Goal: Information Seeking & Learning: Learn about a topic

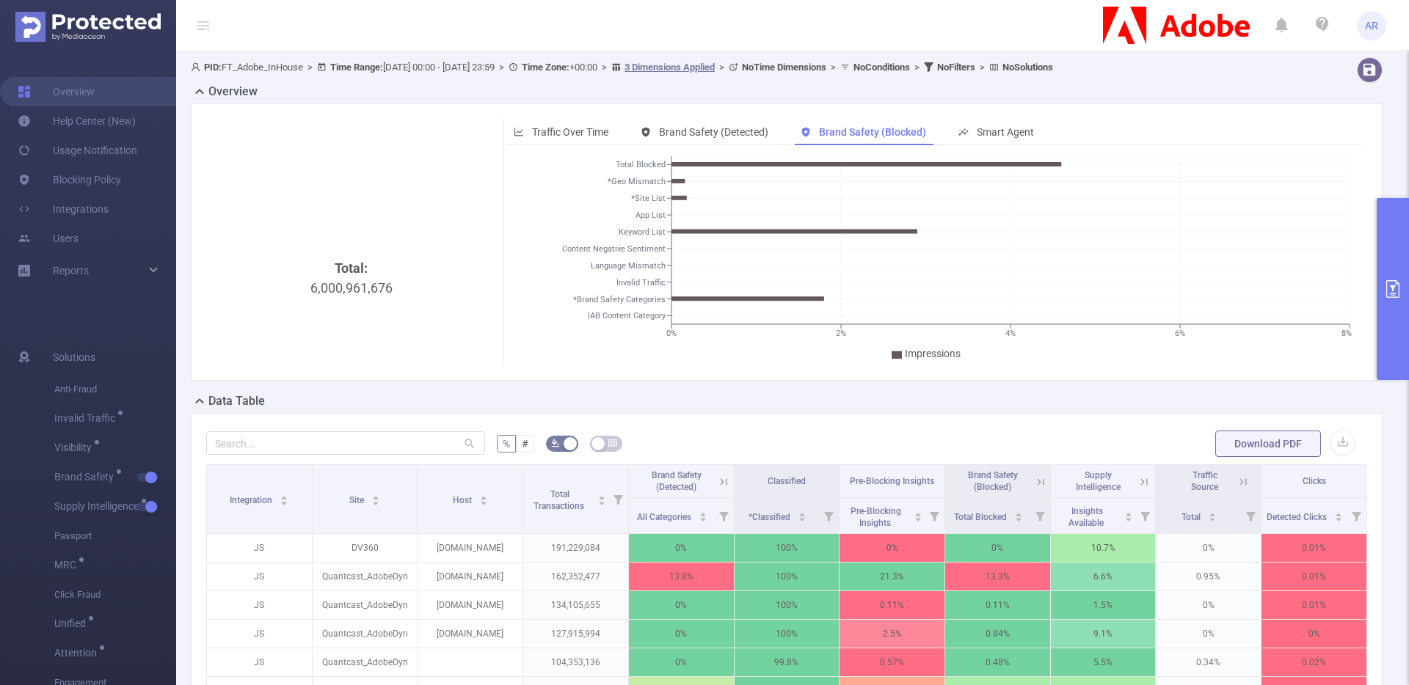
scroll to position [382, 0]
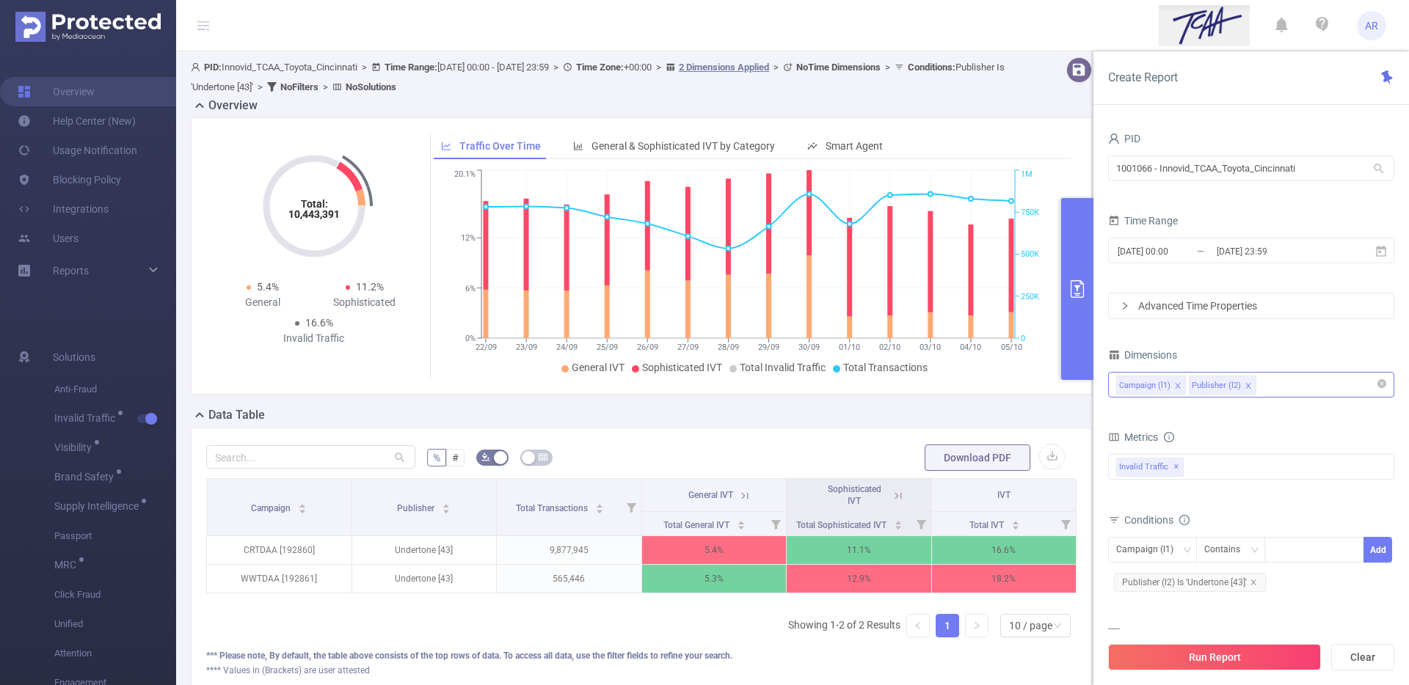
click at [1267, 384] on div "Campaign (l1) Publisher (l2)" at bounding box center [1251, 385] width 270 height 24
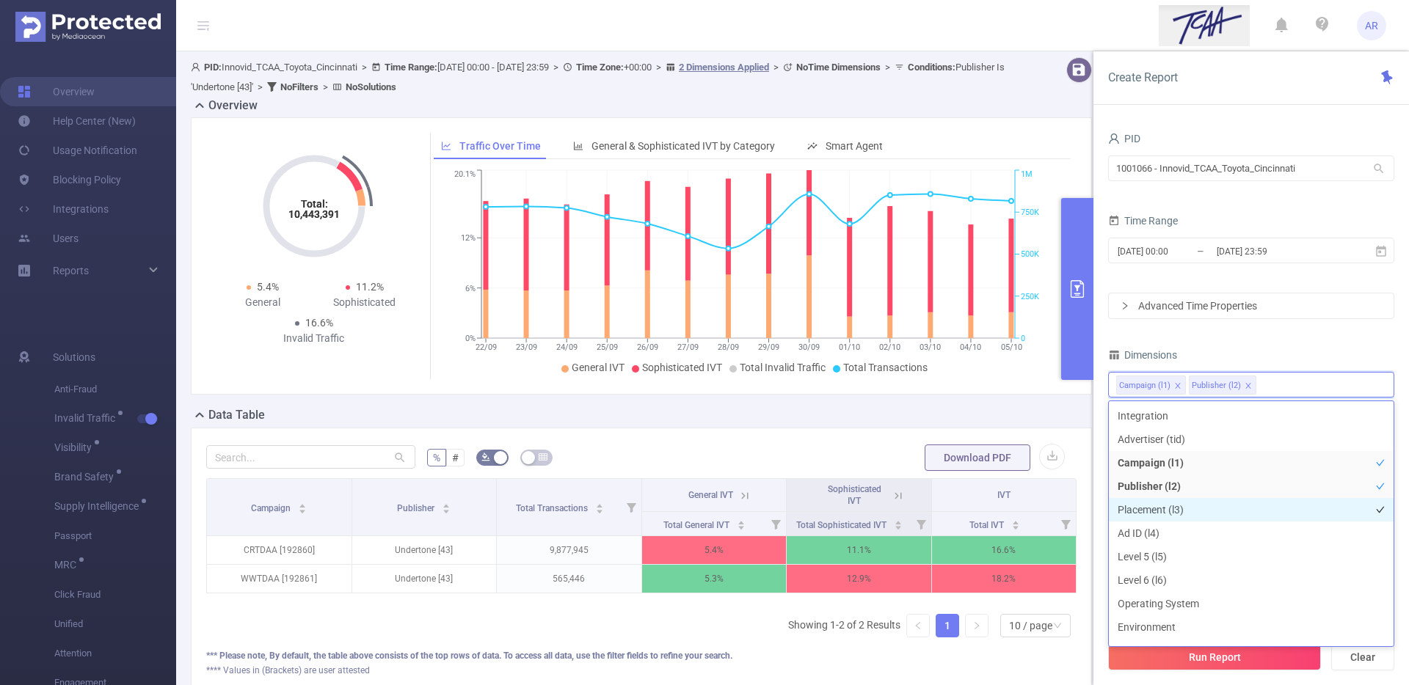
click at [1221, 507] on li "Placement (l3)" at bounding box center [1251, 509] width 285 height 23
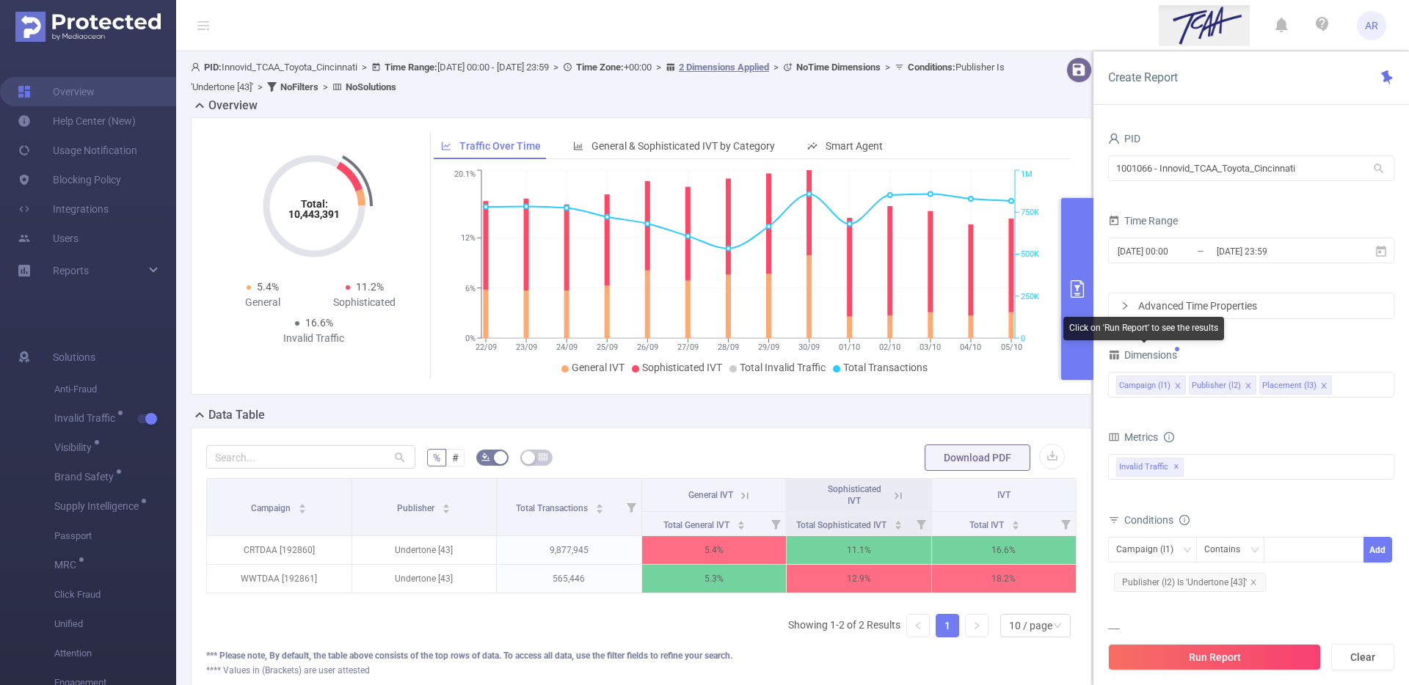
click at [1222, 340] on div "Click on 'Run Report' to see the results" at bounding box center [1143, 328] width 161 height 23
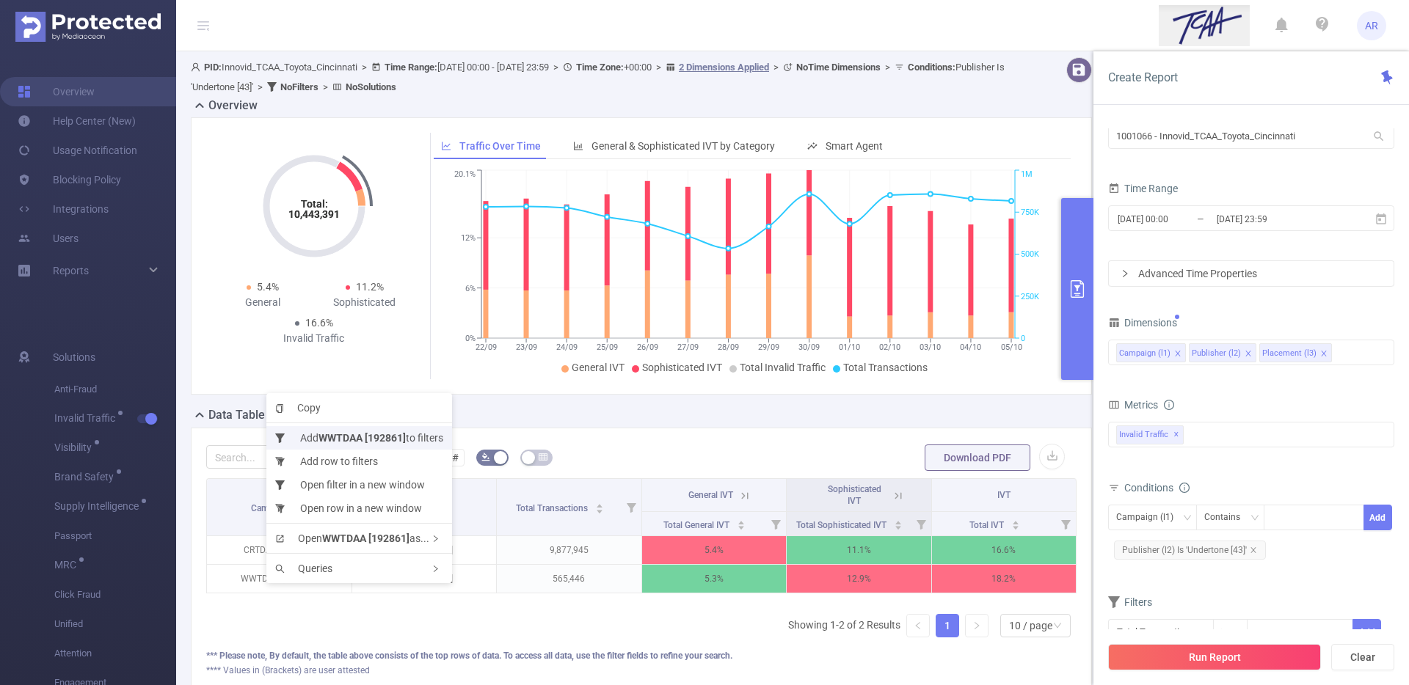
click at [365, 437] on b "WWTDAA [192861]" at bounding box center [361, 438] width 87 height 12
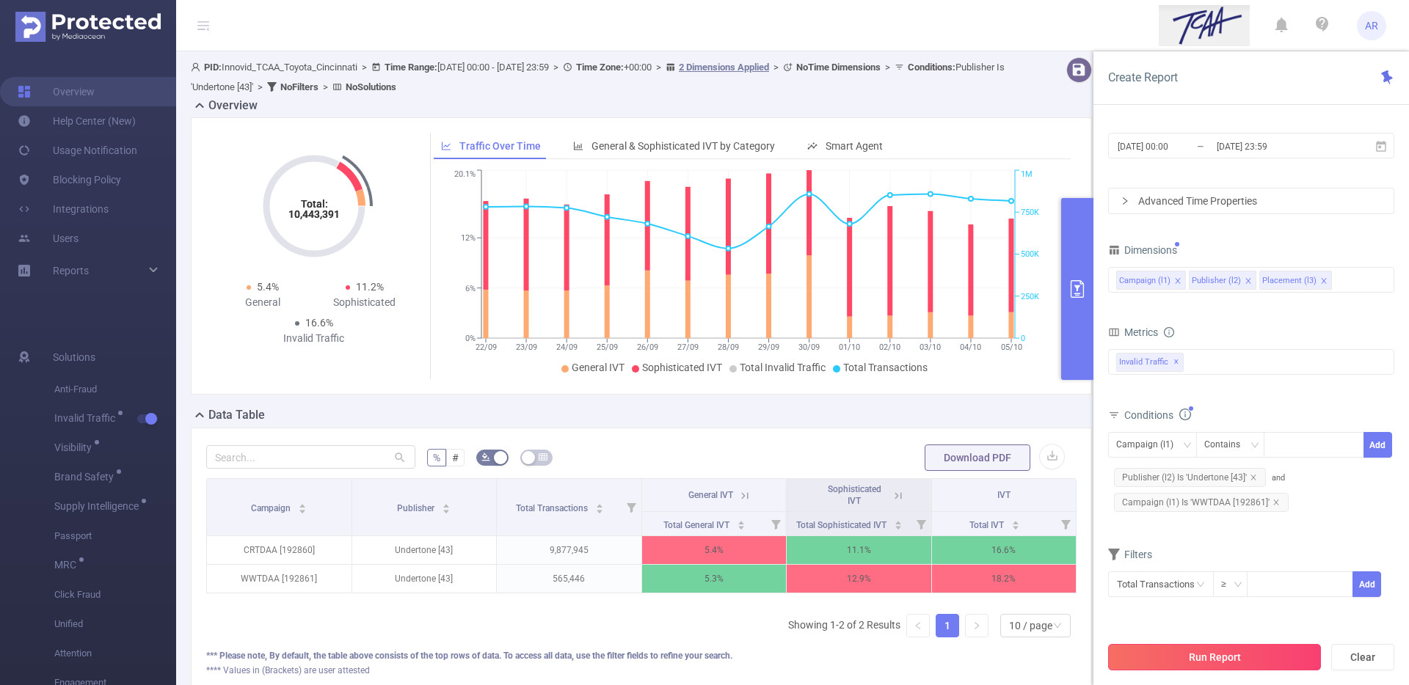
click at [1214, 650] on button "Run Report" at bounding box center [1214, 657] width 213 height 26
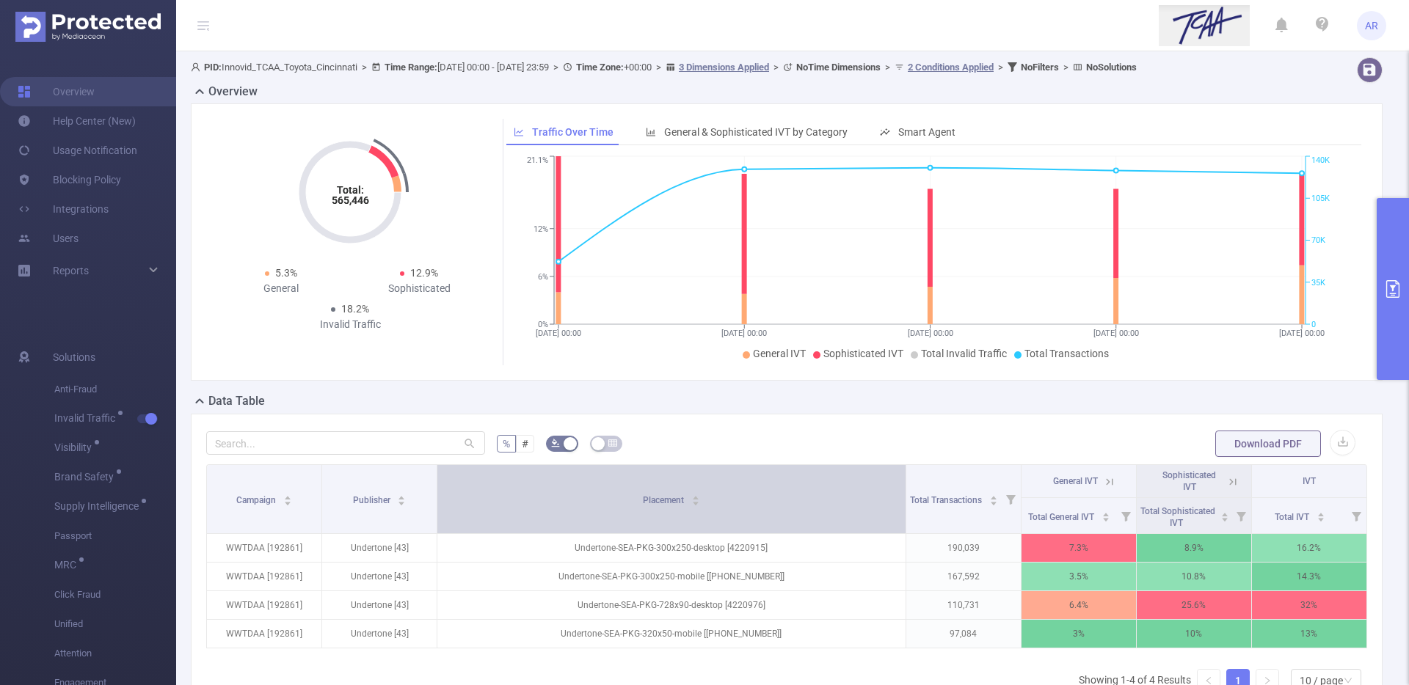
drag, startPoint x: 697, startPoint y: 476, endPoint x: 844, endPoint y: 471, distance: 147.6
click at [844, 471] on th "Placement" at bounding box center [671, 499] width 469 height 69
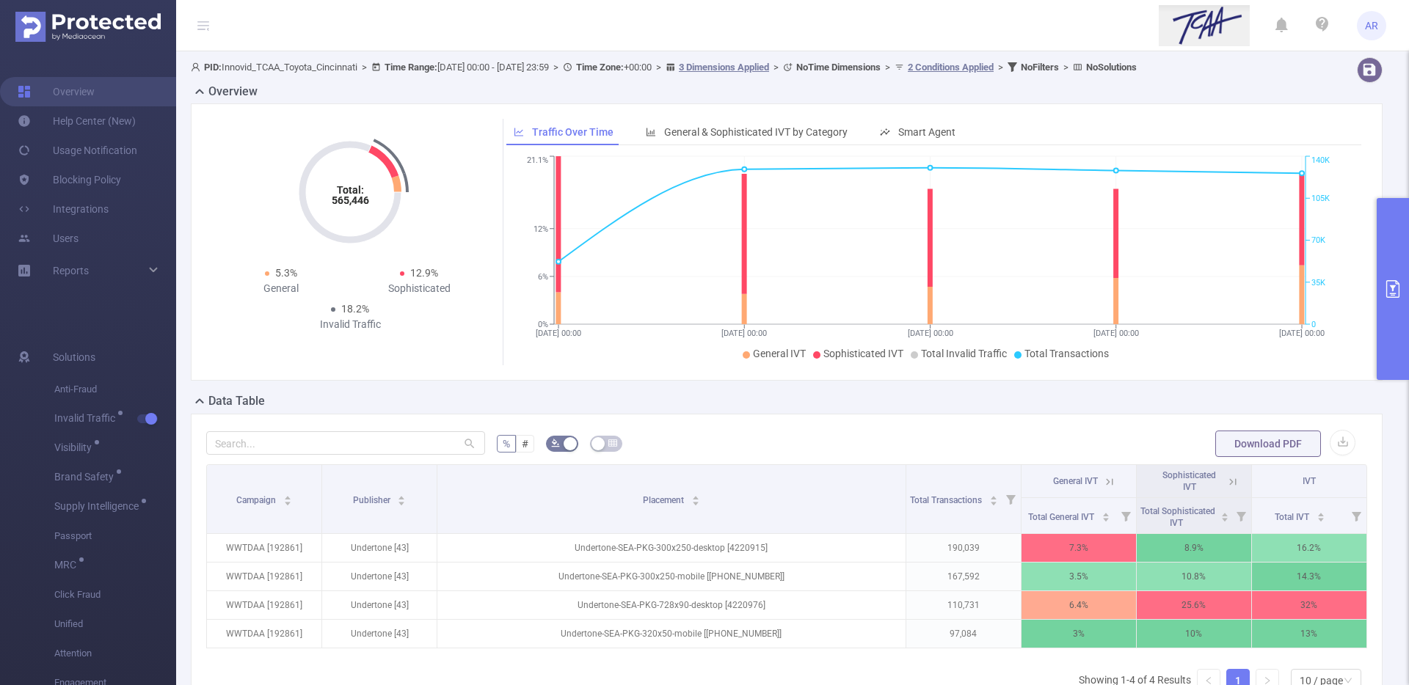
click at [1393, 234] on button "primary" at bounding box center [1392, 289] width 32 height 182
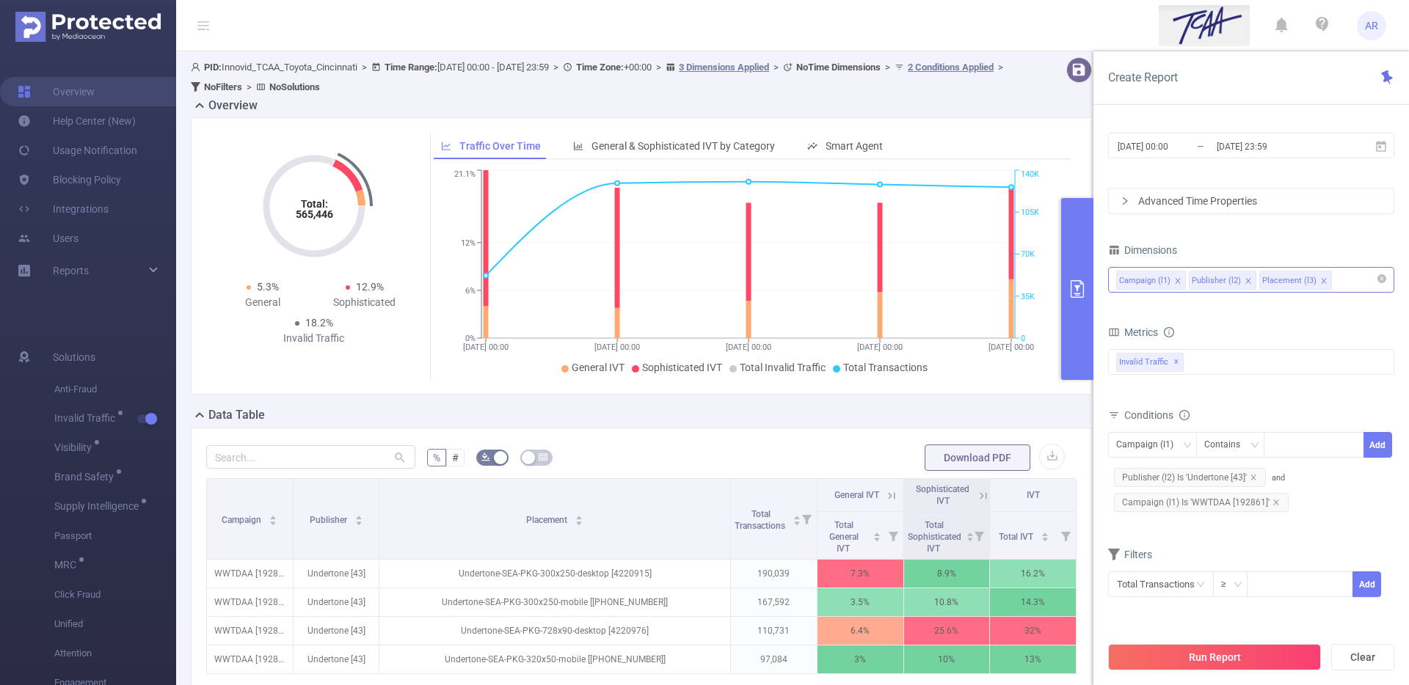
click at [1323, 280] on icon "icon: close" at bounding box center [1323, 280] width 7 height 7
click at [1252, 478] on icon "icon: close" at bounding box center [1252, 477] width 5 height 5
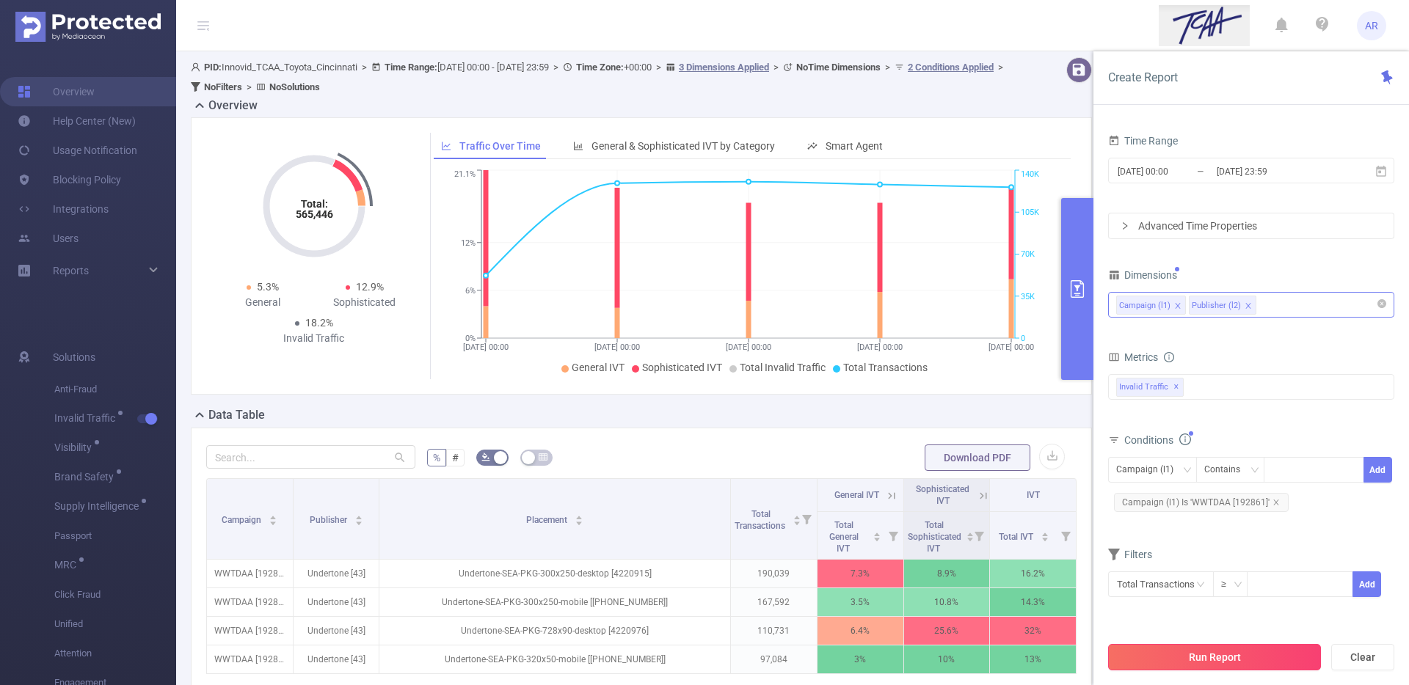
click at [1177, 657] on button "Run Report" at bounding box center [1214, 657] width 213 height 26
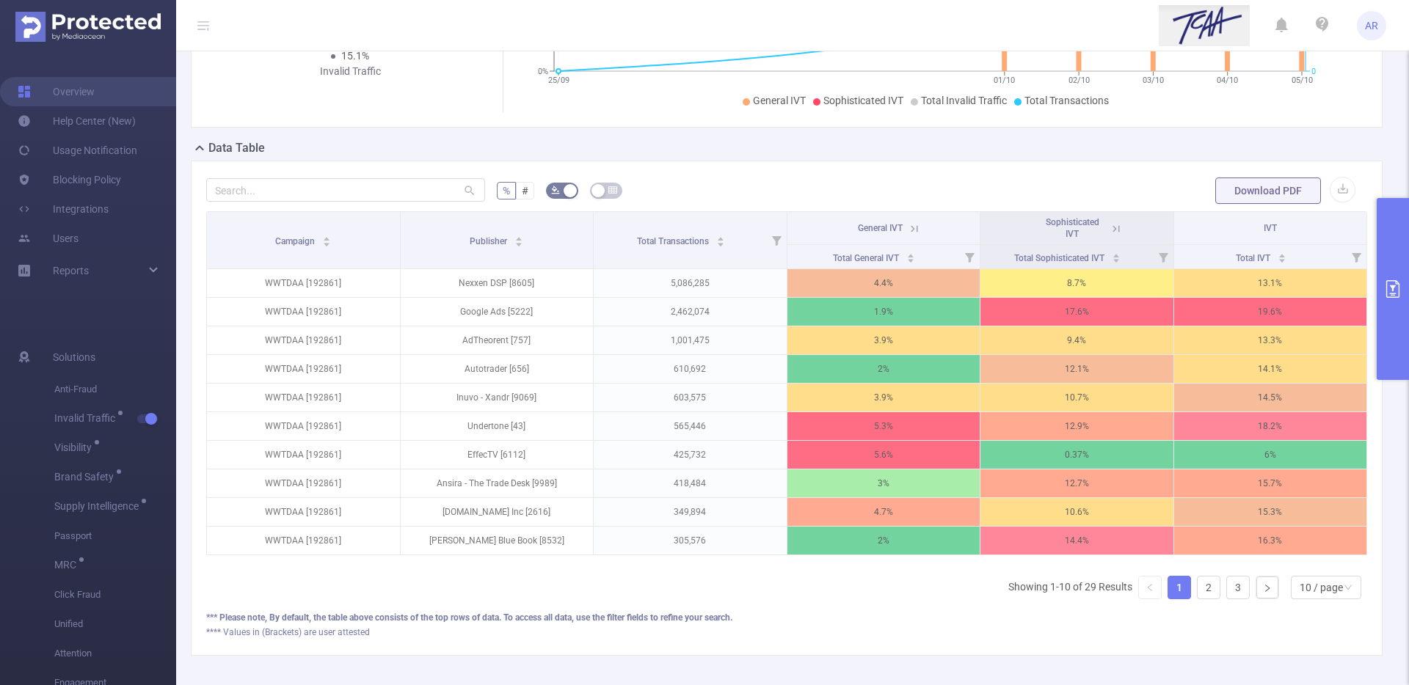
scroll to position [340, 0]
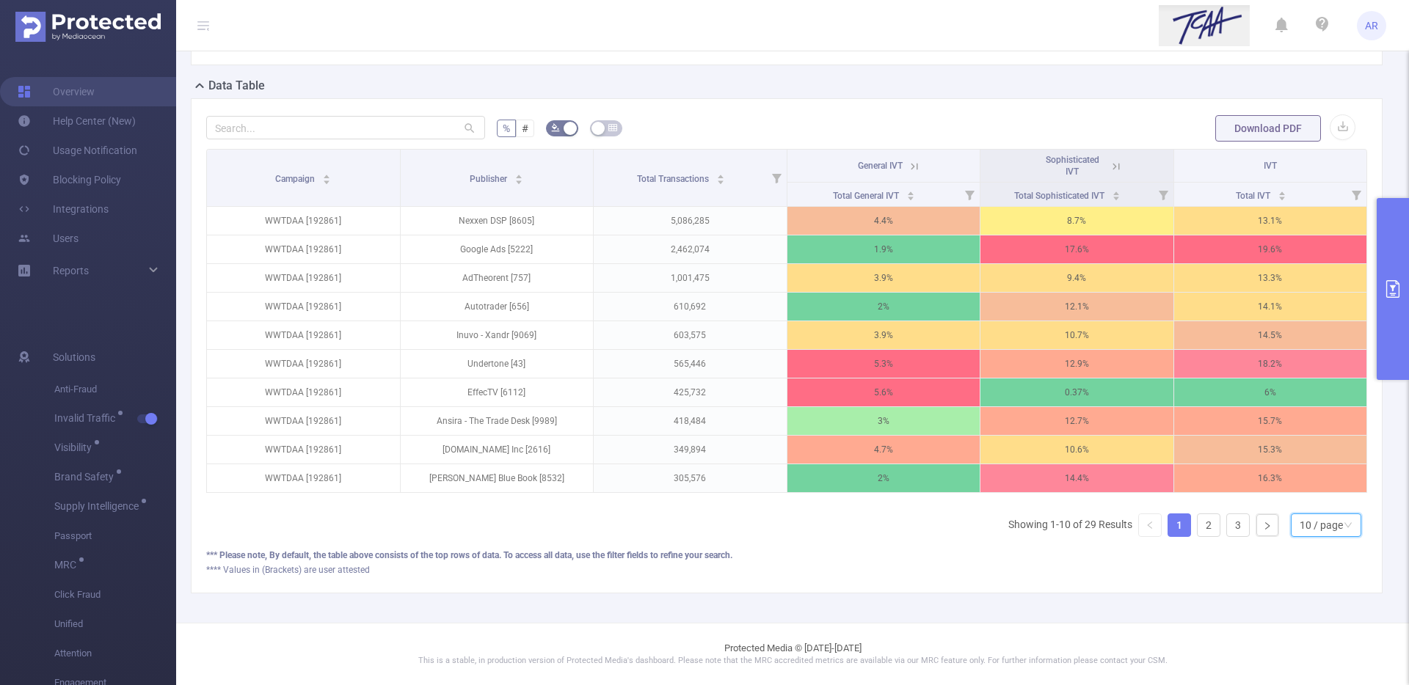
click at [1316, 516] on div "10 / page" at bounding box center [1320, 525] width 43 height 22
click at [1310, 451] on li "30 / page" at bounding box center [1314, 462] width 70 height 23
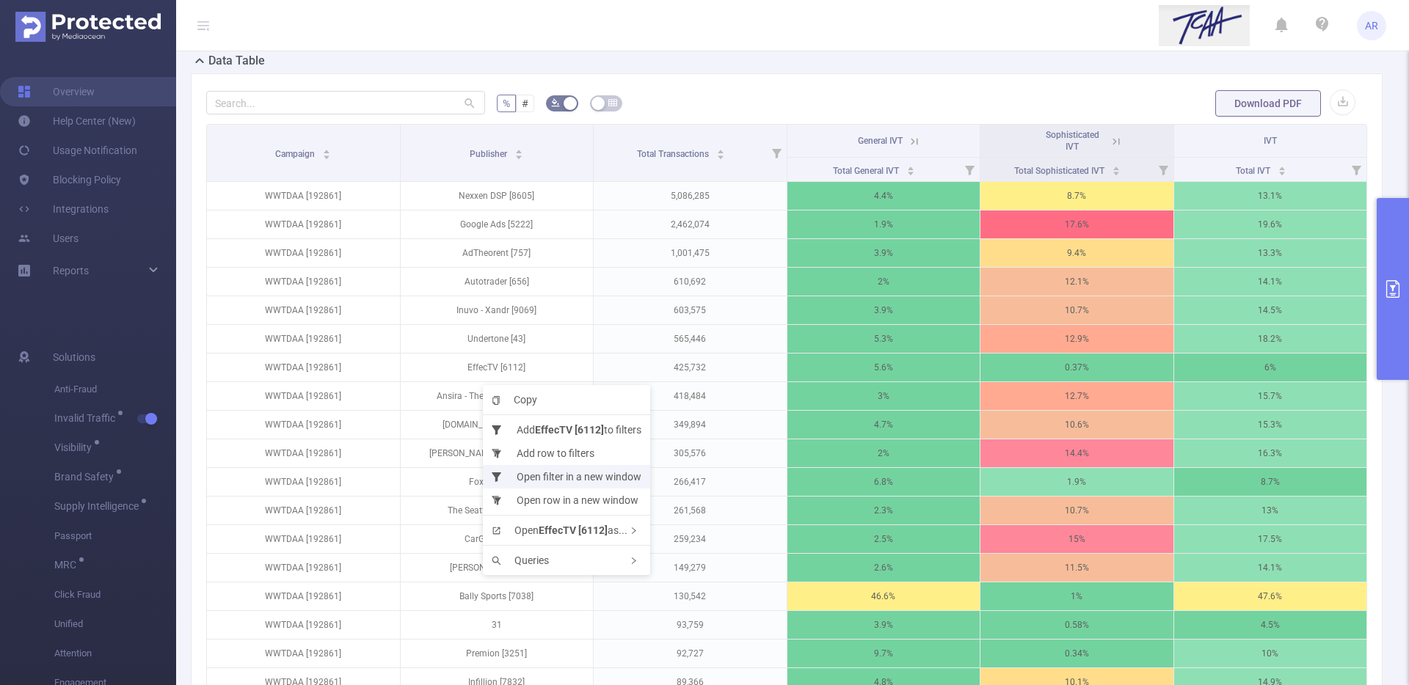
click at [568, 479] on li "Open filter in a new window" at bounding box center [566, 476] width 167 height 23
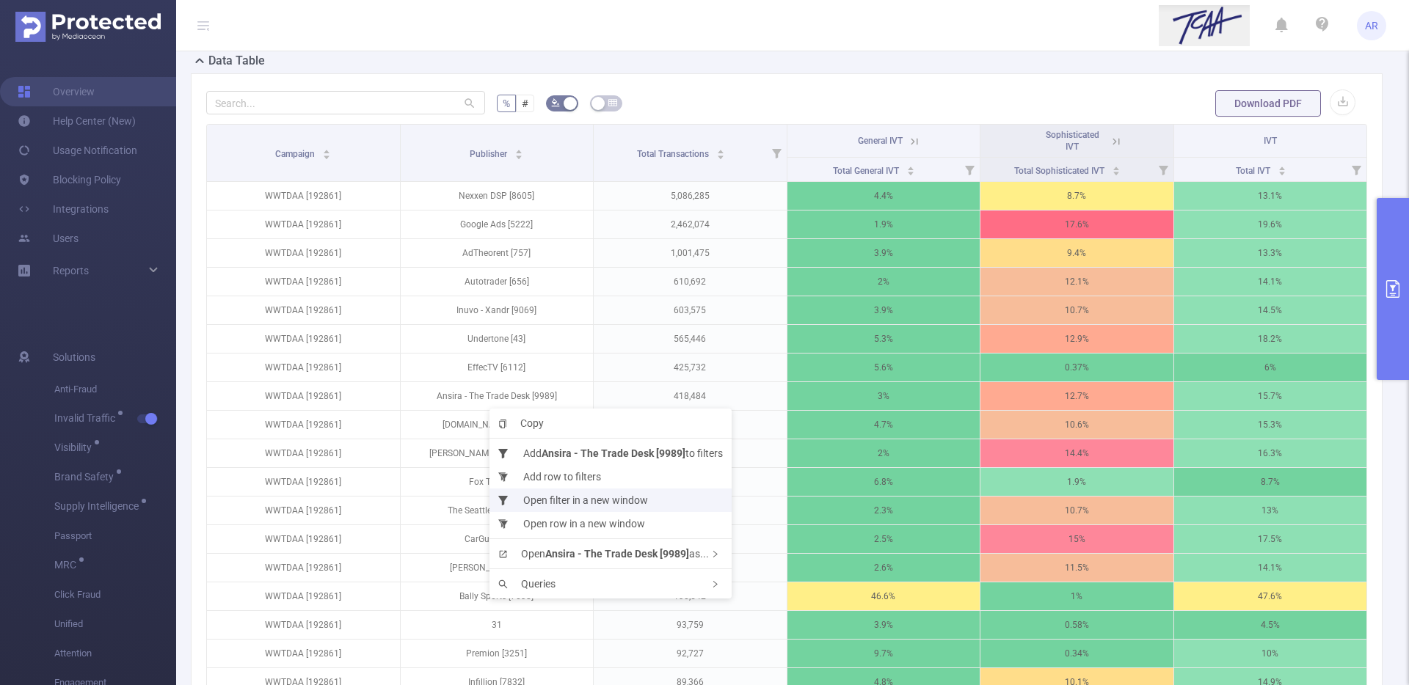
click at [600, 500] on li "Open filter in a new window" at bounding box center [610, 500] width 242 height 23
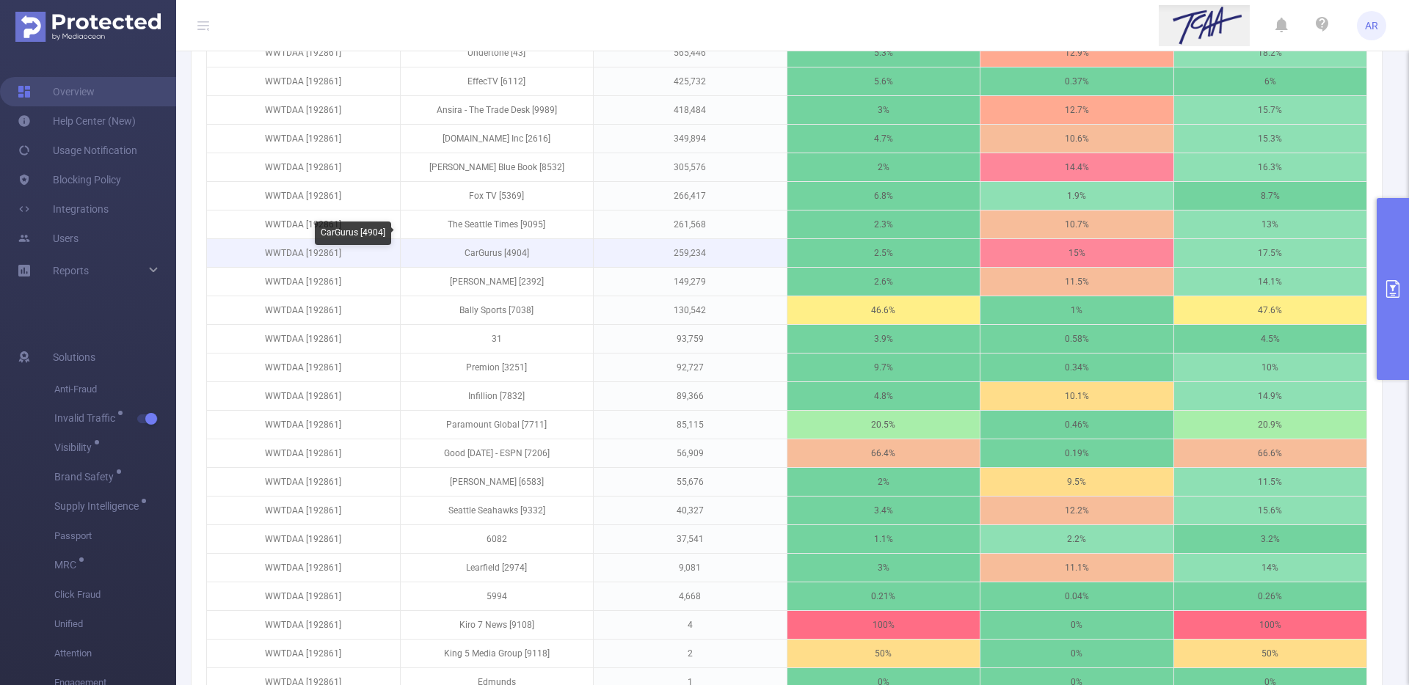
scroll to position [582, 0]
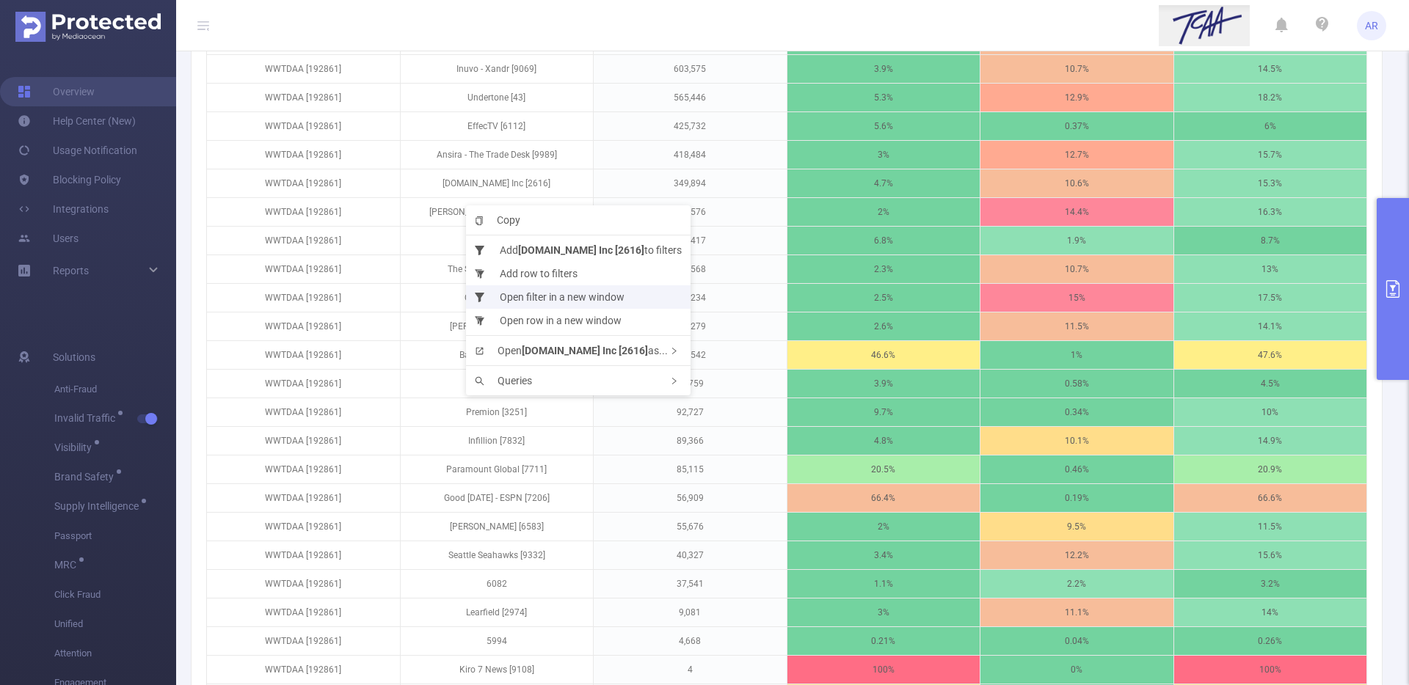
click at [548, 292] on li "Open filter in a new window" at bounding box center [578, 296] width 224 height 23
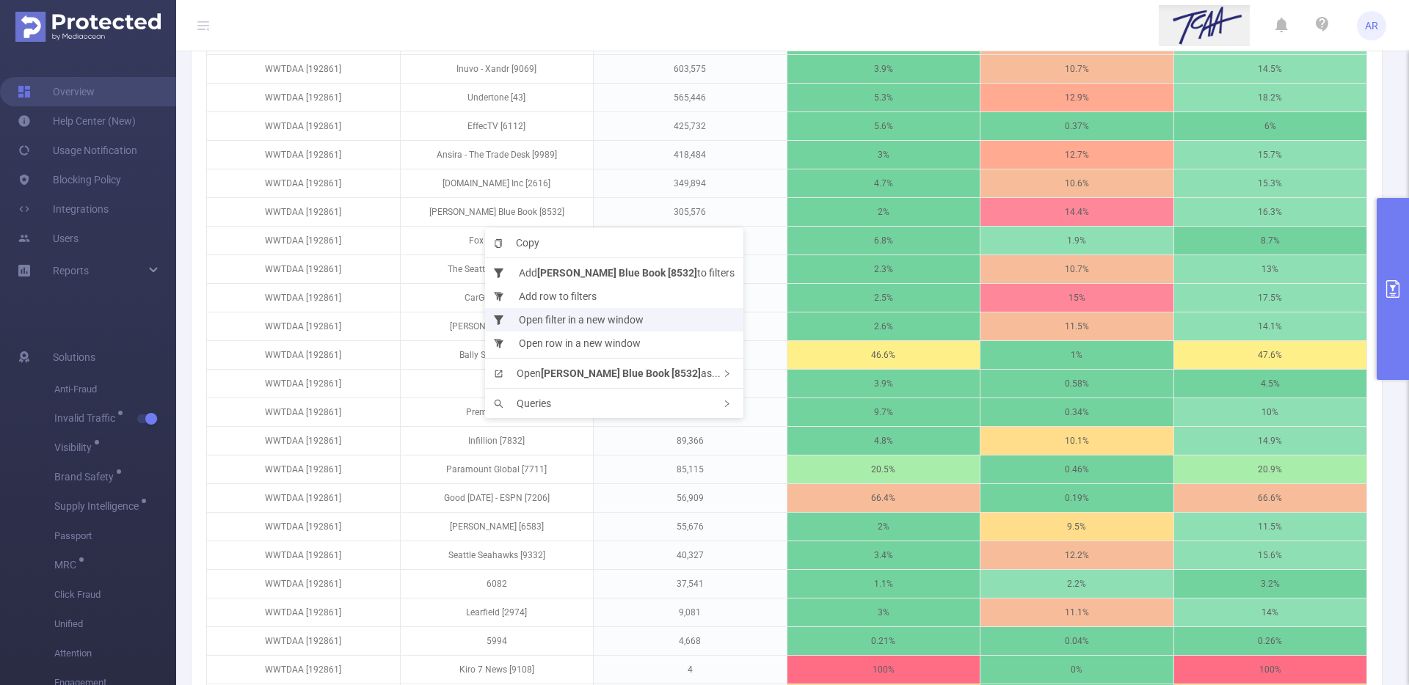
click at [558, 325] on li "Open filter in a new window" at bounding box center [614, 319] width 258 height 23
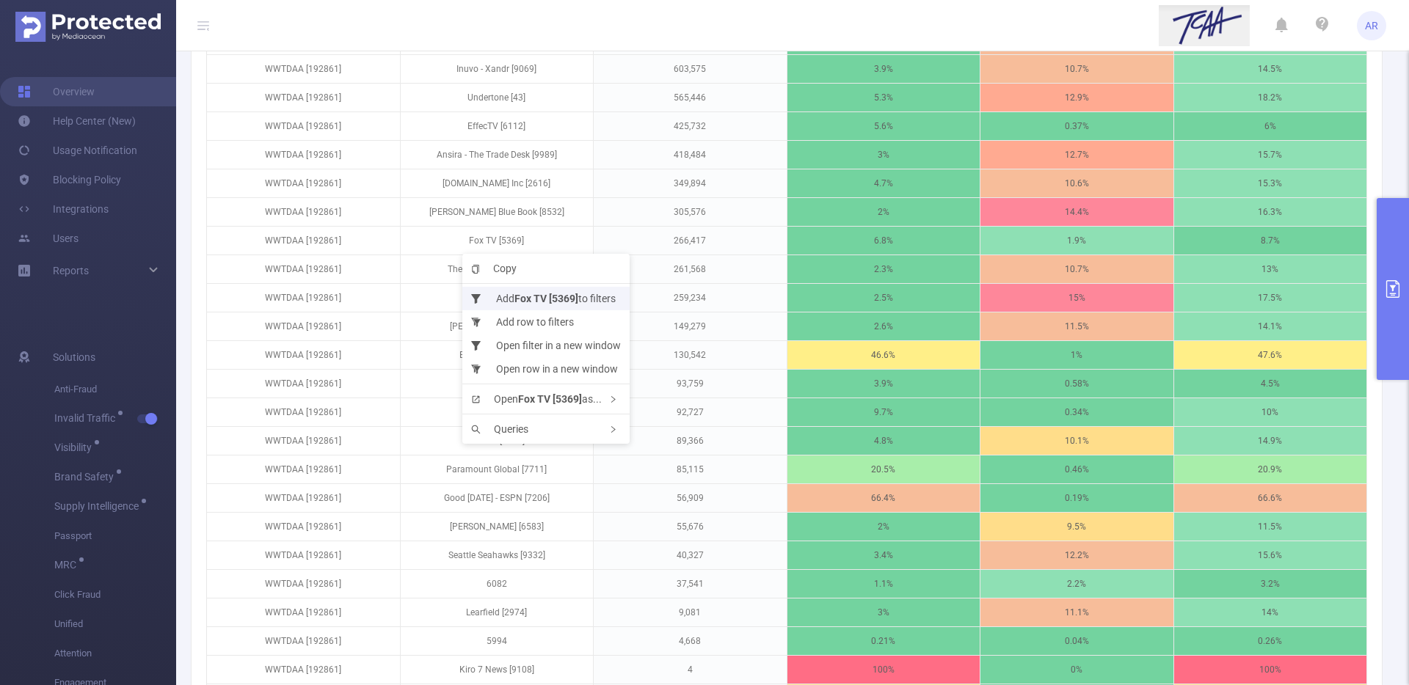
click at [499, 295] on li "Add Fox TV [5369] to filters" at bounding box center [545, 298] width 167 height 23
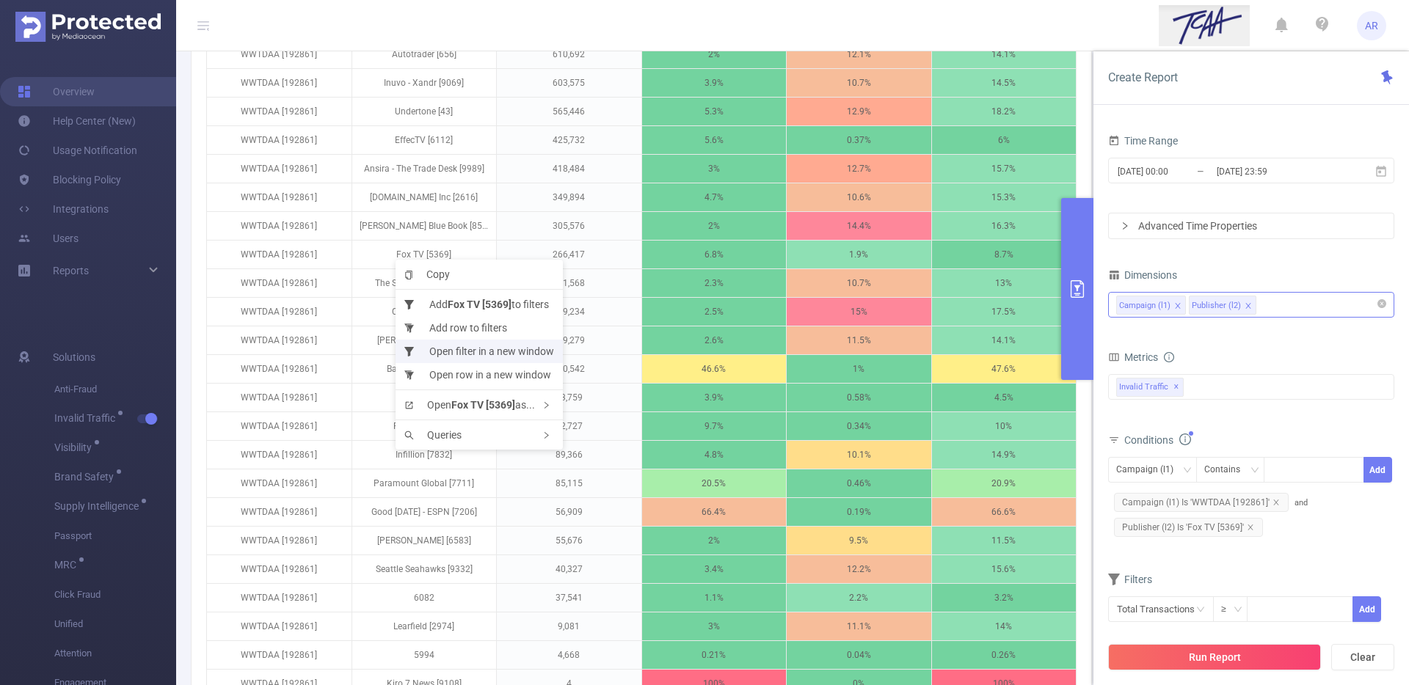
click at [430, 346] on li "Open filter in a new window" at bounding box center [478, 351] width 167 height 23
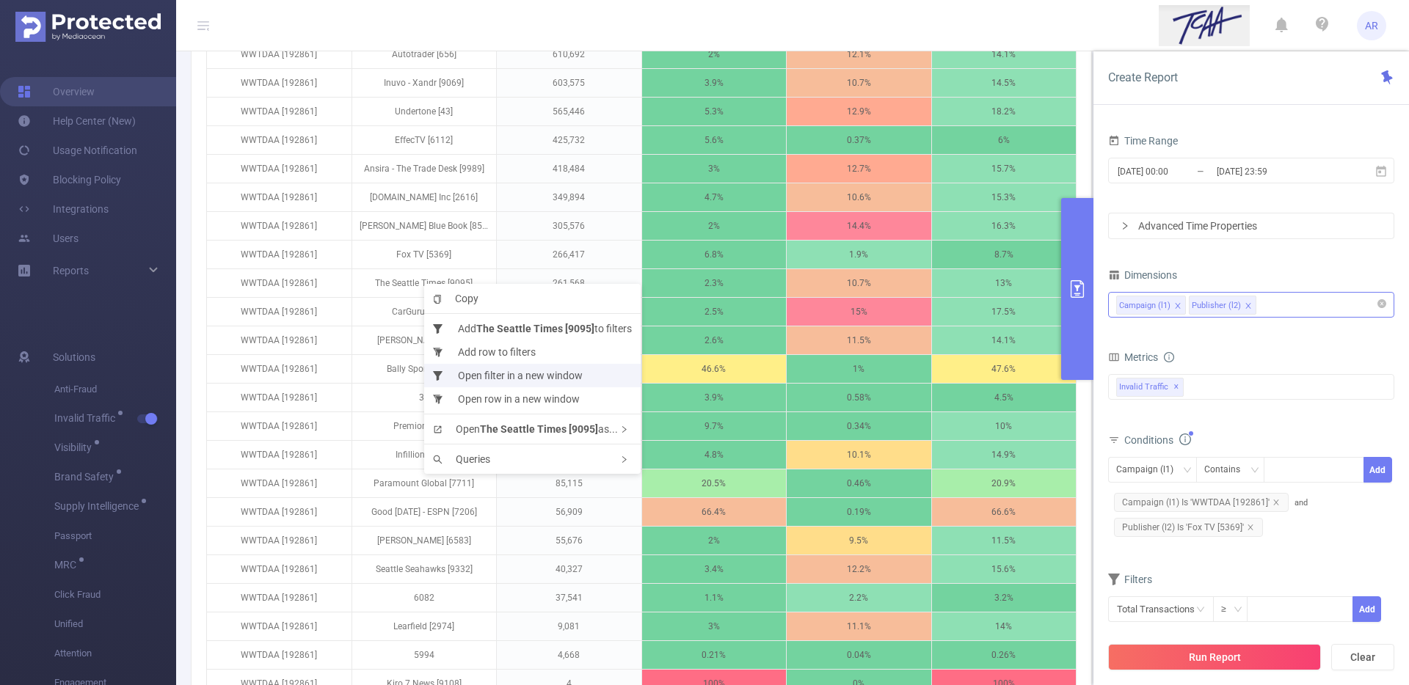
click at [486, 380] on li "Open filter in a new window" at bounding box center [532, 375] width 216 height 23
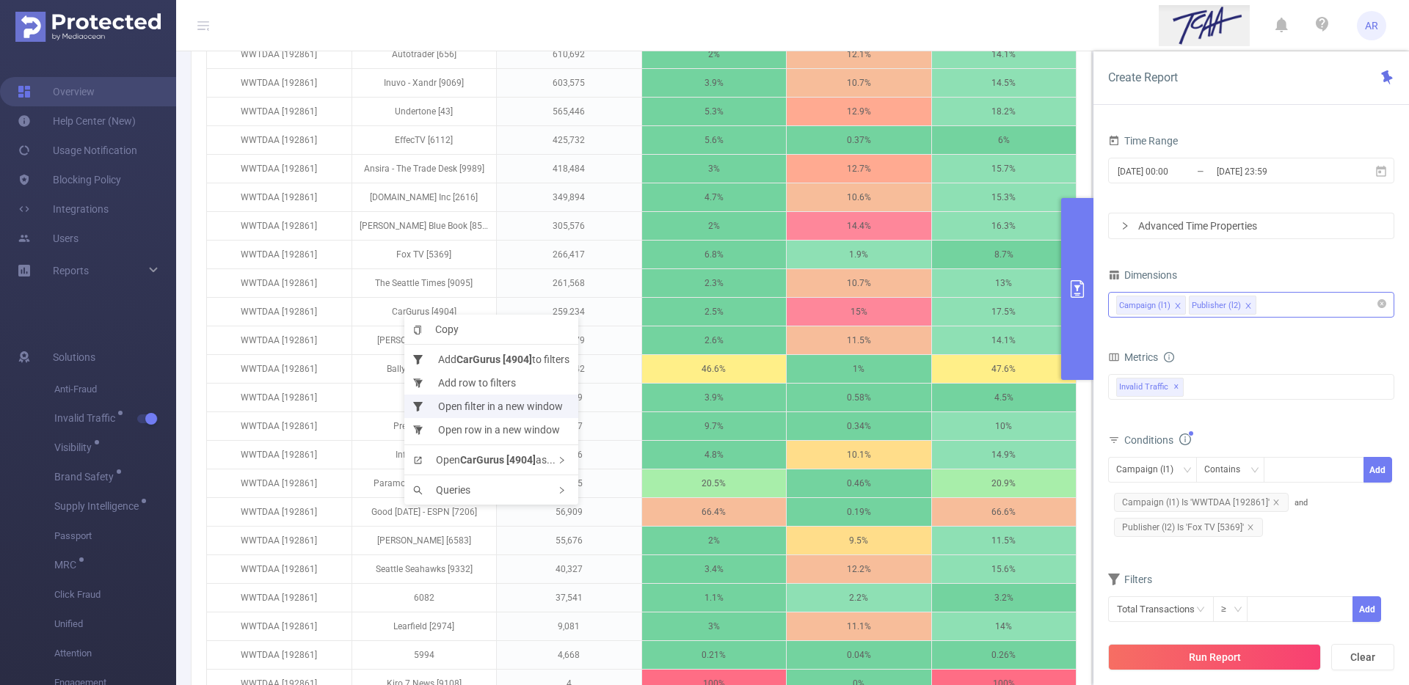
click at [456, 406] on li "Open filter in a new window" at bounding box center [491, 406] width 174 height 23
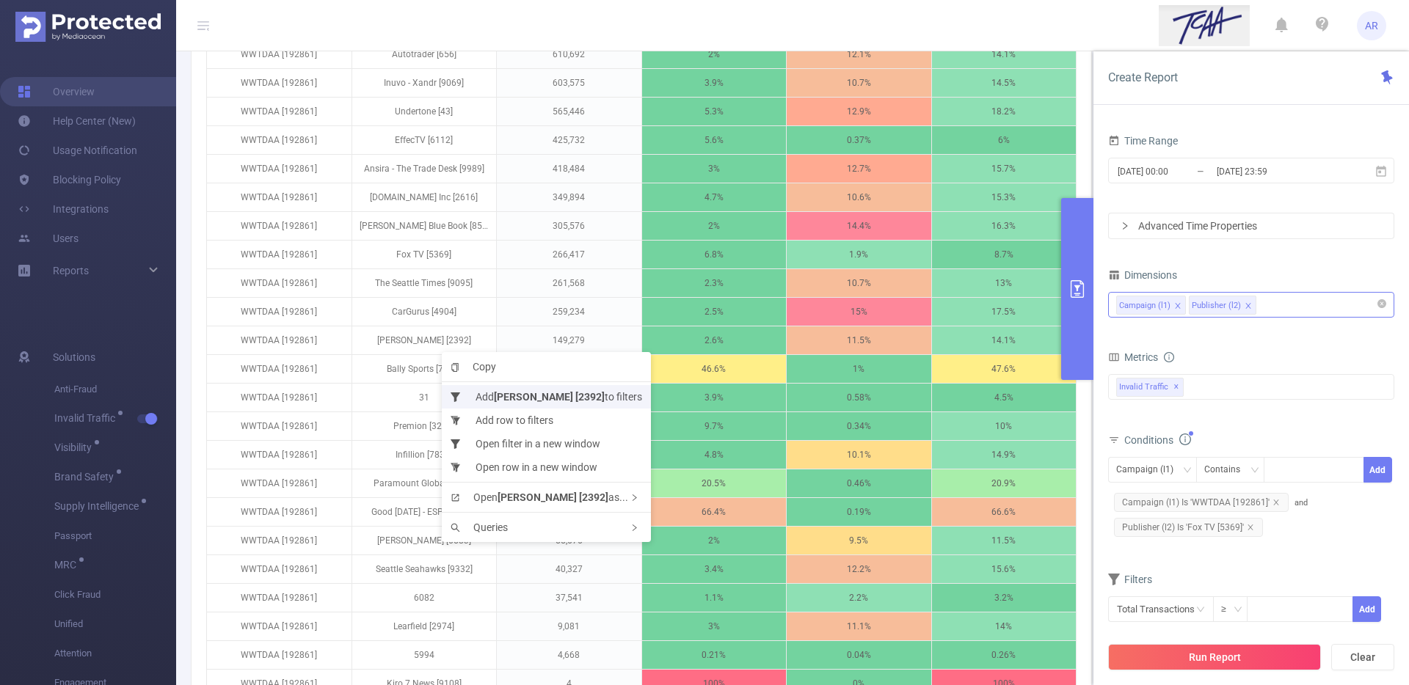
click at [475, 390] on li "Add Edmunds [2392] to filters" at bounding box center [546, 396] width 209 height 23
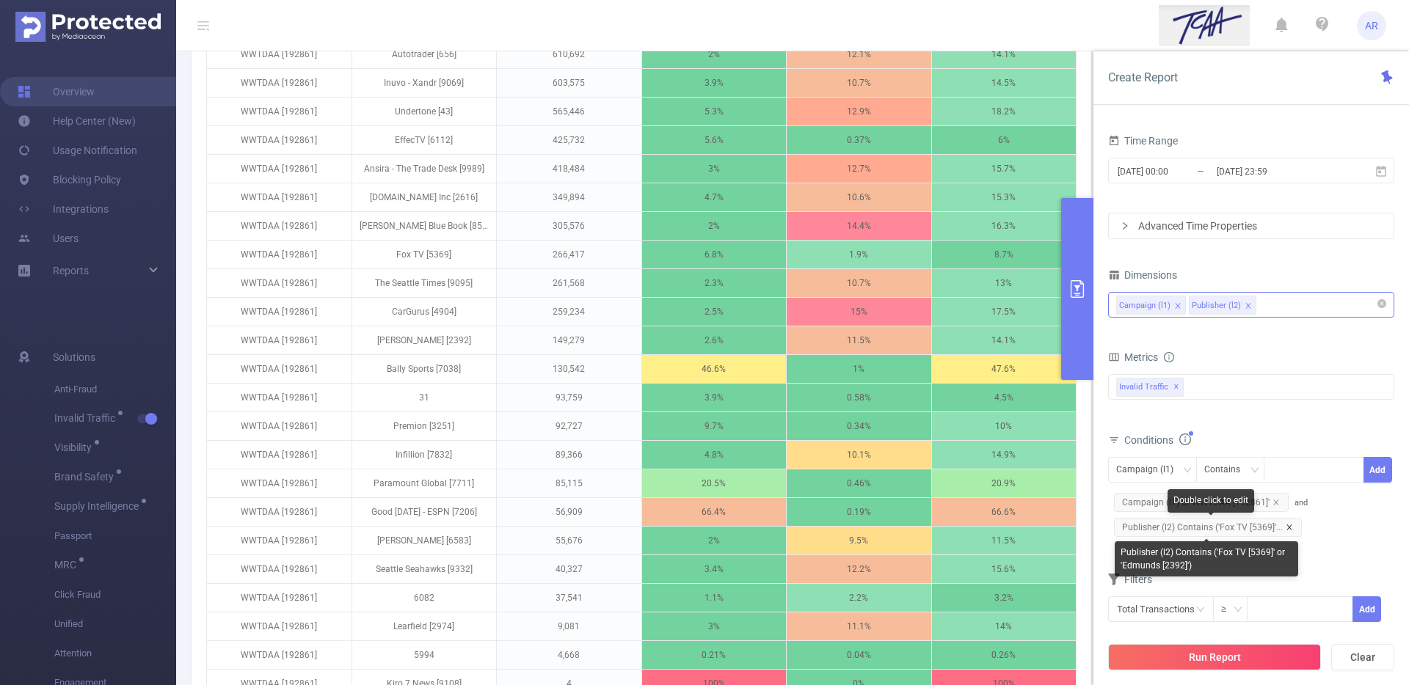
click at [1289, 524] on icon "icon: close" at bounding box center [1288, 527] width 7 height 7
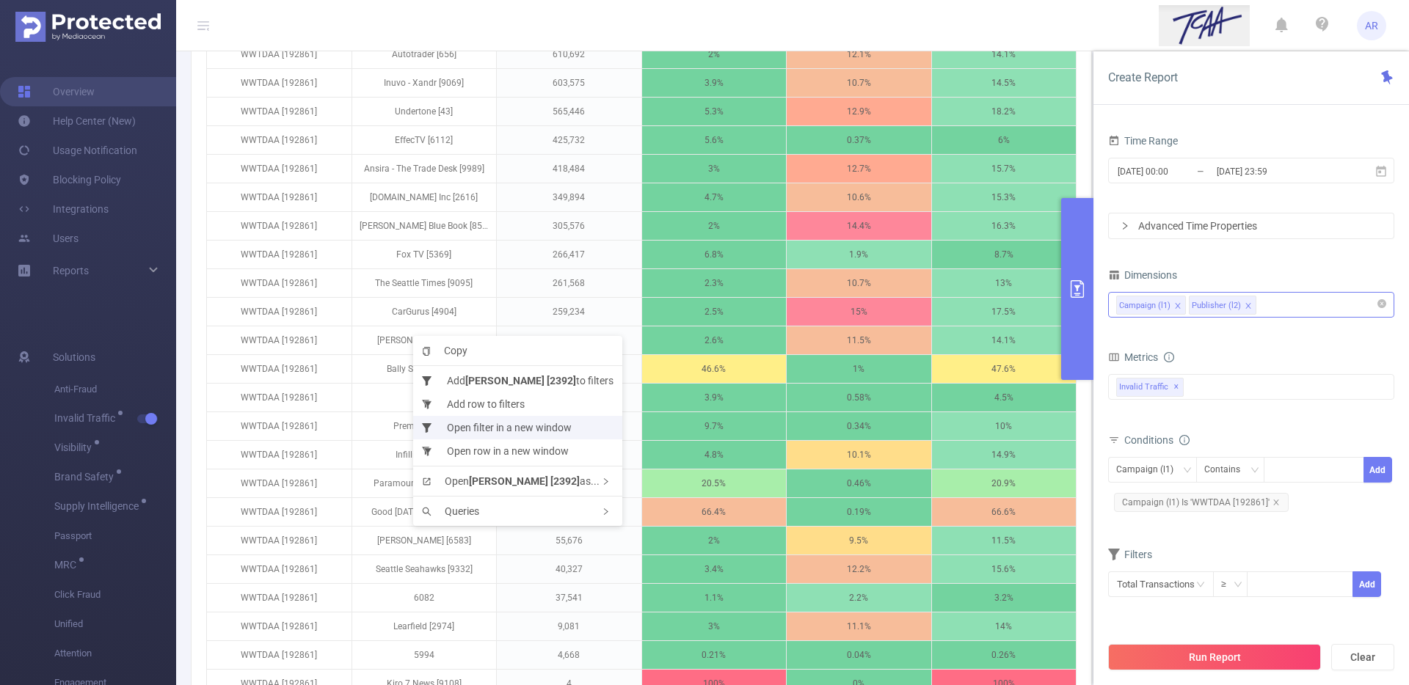
click at [507, 426] on li "Open filter in a new window" at bounding box center [517, 427] width 209 height 23
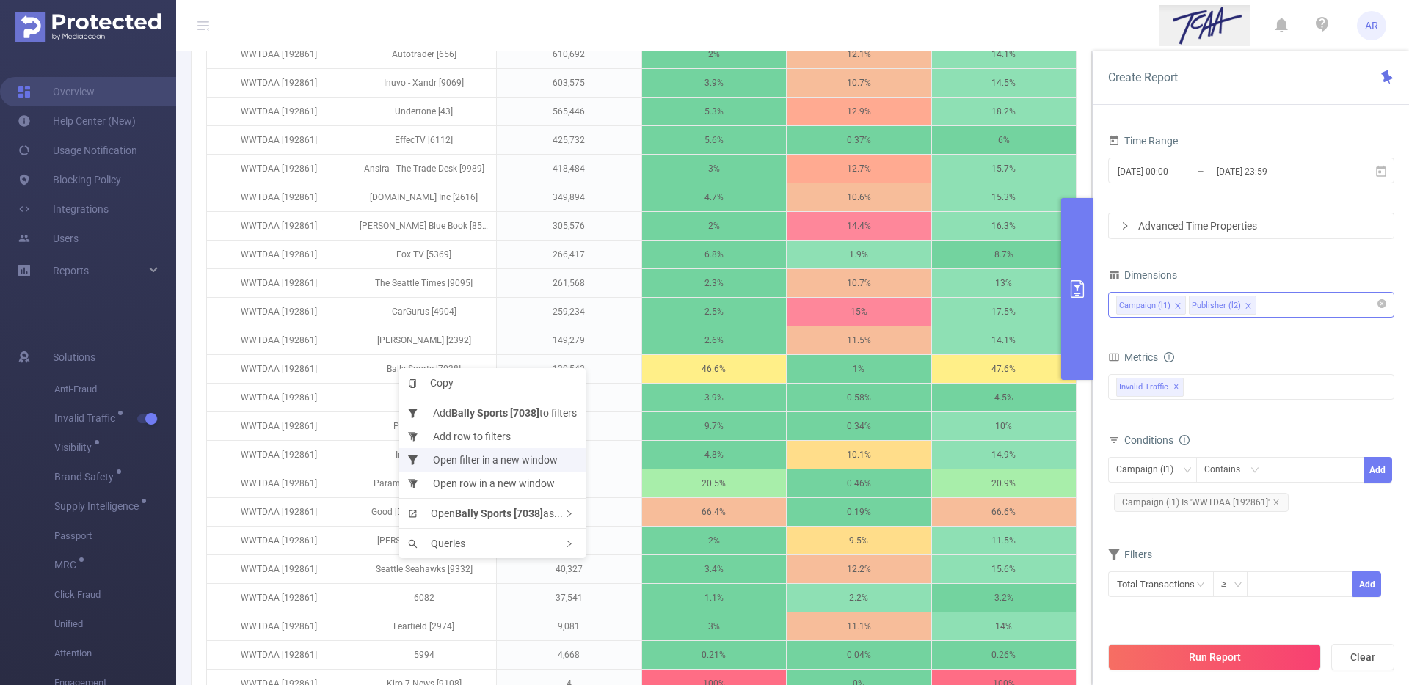
click at [446, 458] on li "Open filter in a new window" at bounding box center [492, 459] width 186 height 23
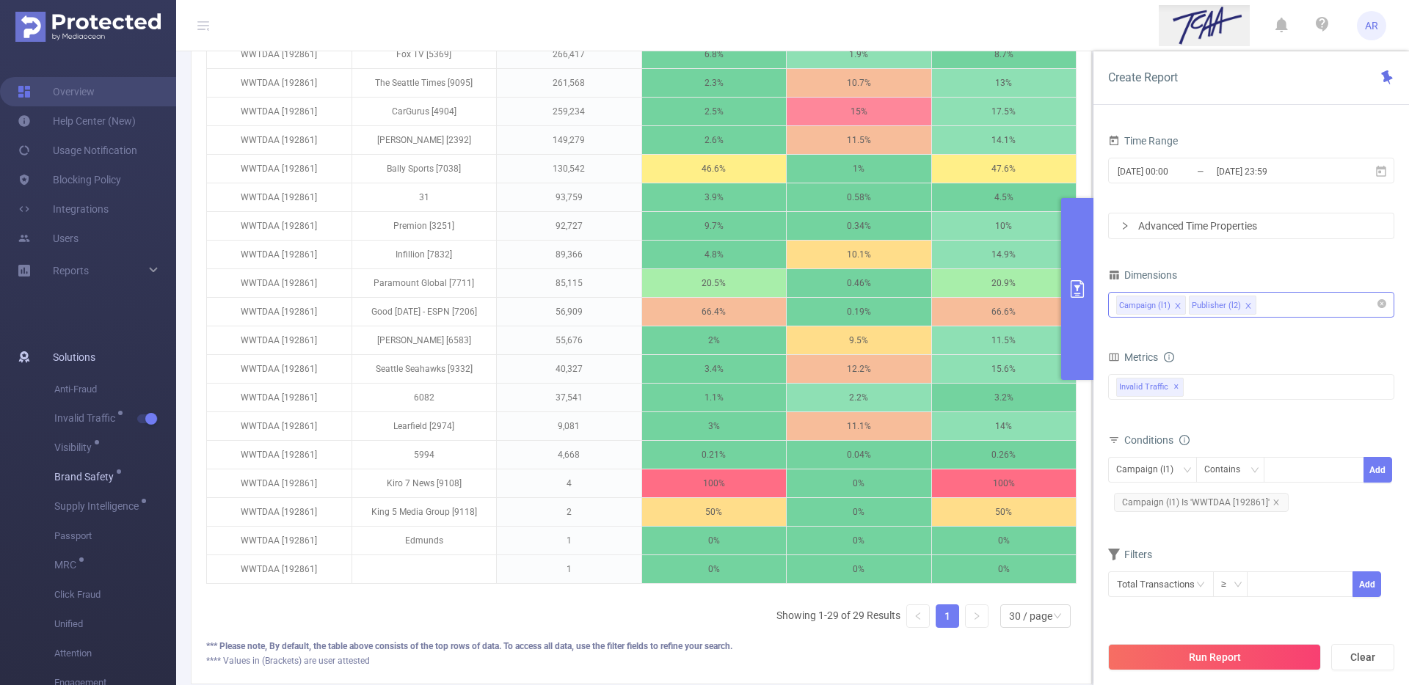
scroll to position [779, 0]
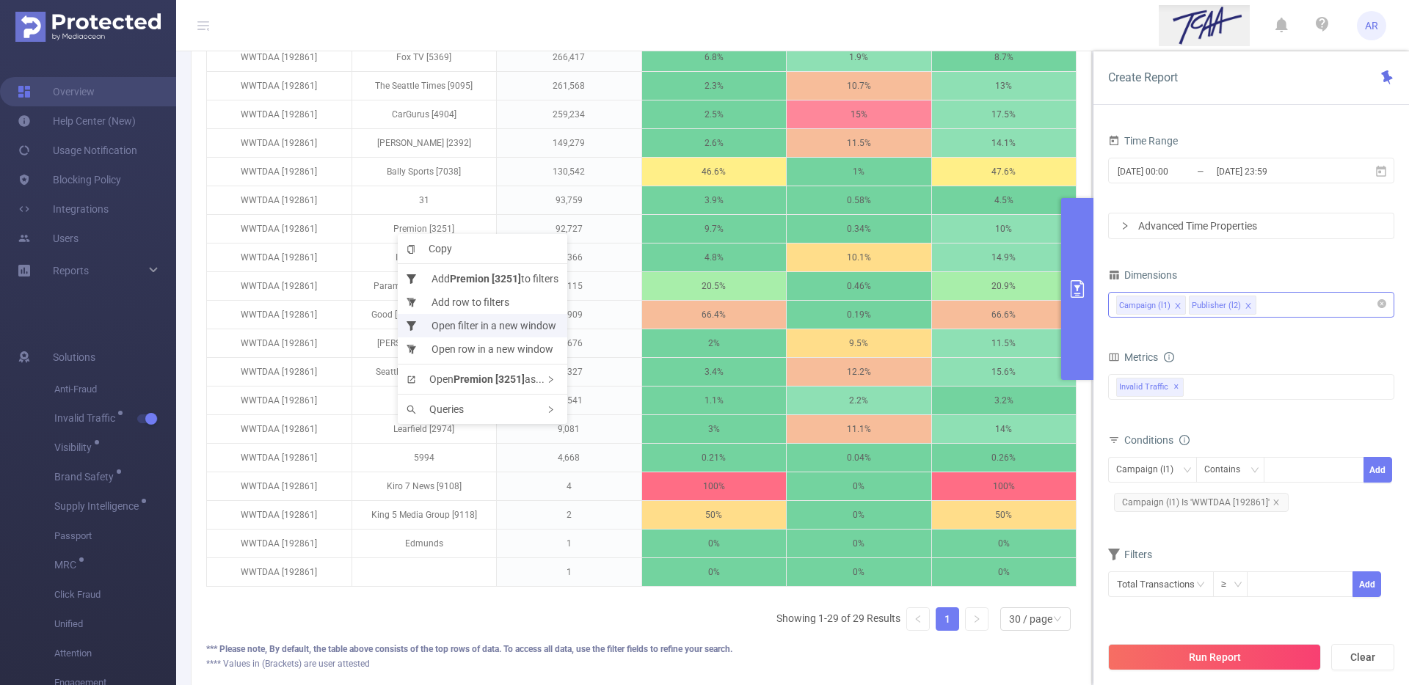
click at [433, 331] on li "Open filter in a new window" at bounding box center [482, 325] width 169 height 23
click at [457, 348] on li "Open filter in a new window" at bounding box center [490, 351] width 167 height 23
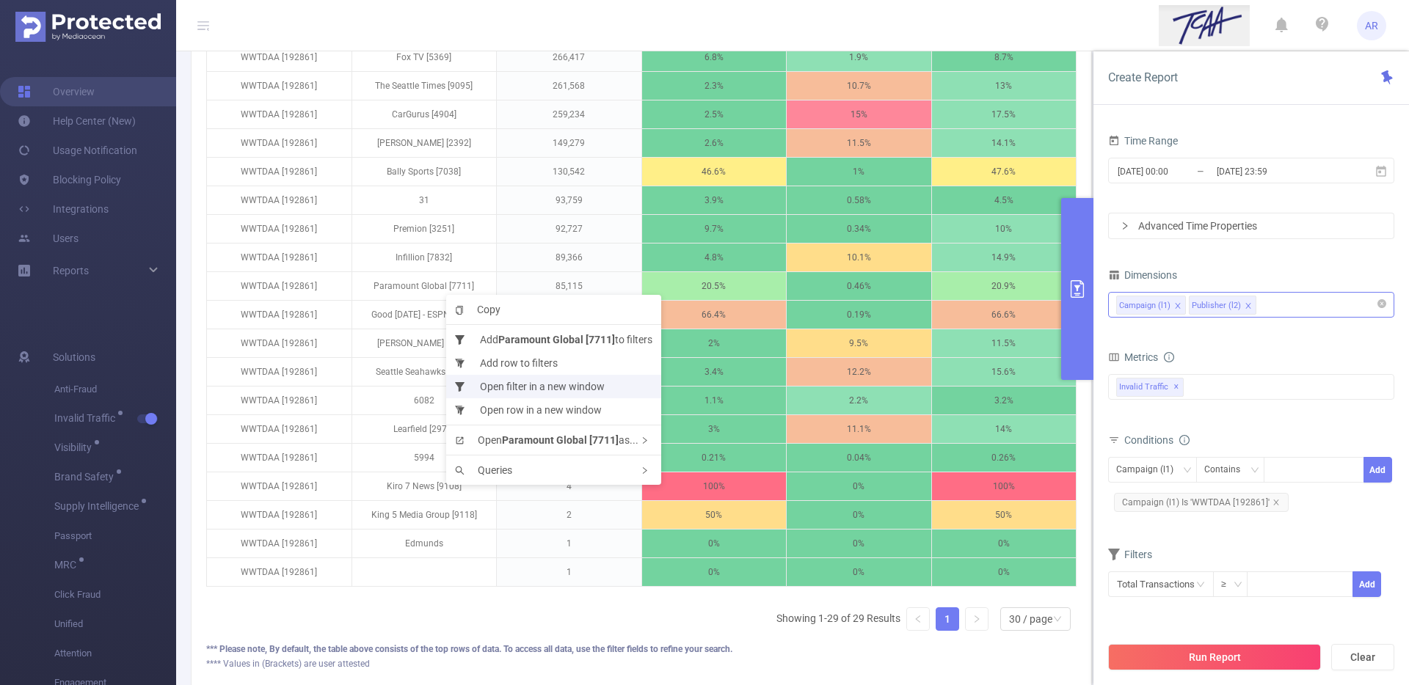
click at [496, 381] on li "Open filter in a new window" at bounding box center [553, 386] width 215 height 23
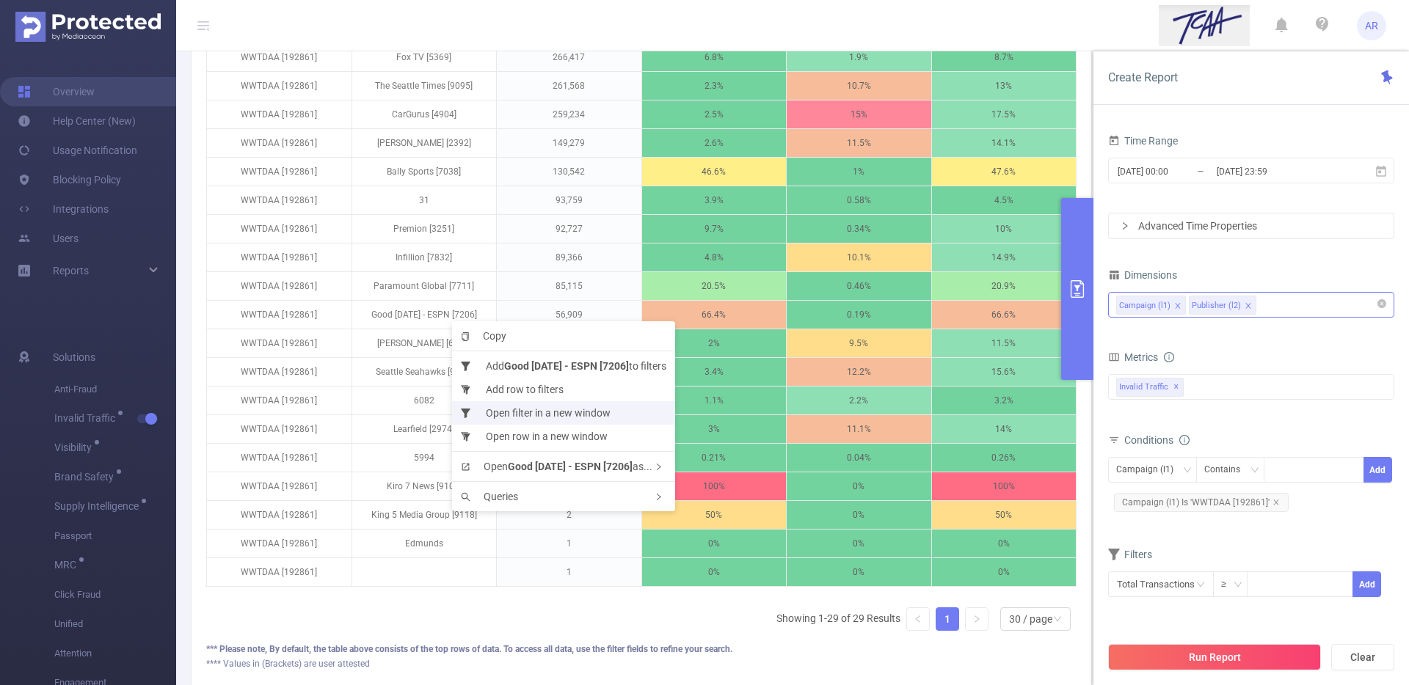
click at [544, 408] on li "Open filter in a new window" at bounding box center [563, 412] width 223 height 23
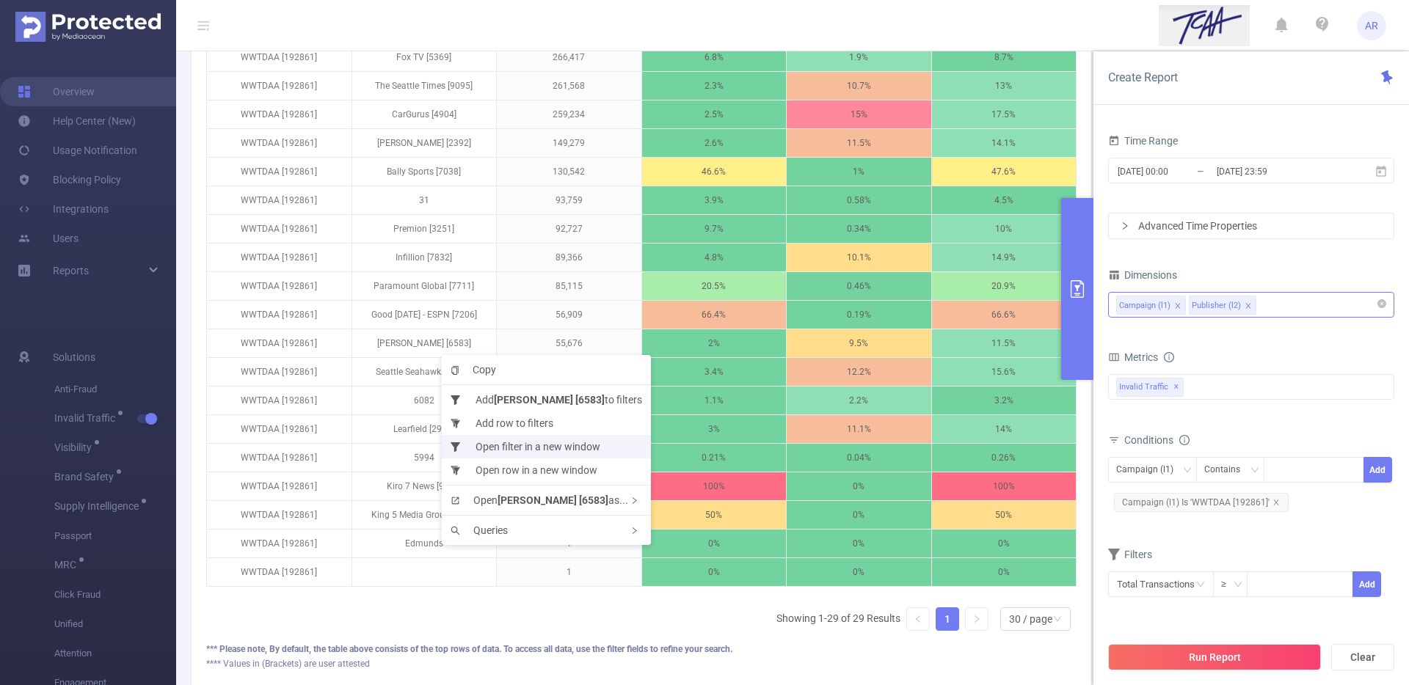
click at [527, 444] on li "Open filter in a new window" at bounding box center [546, 446] width 209 height 23
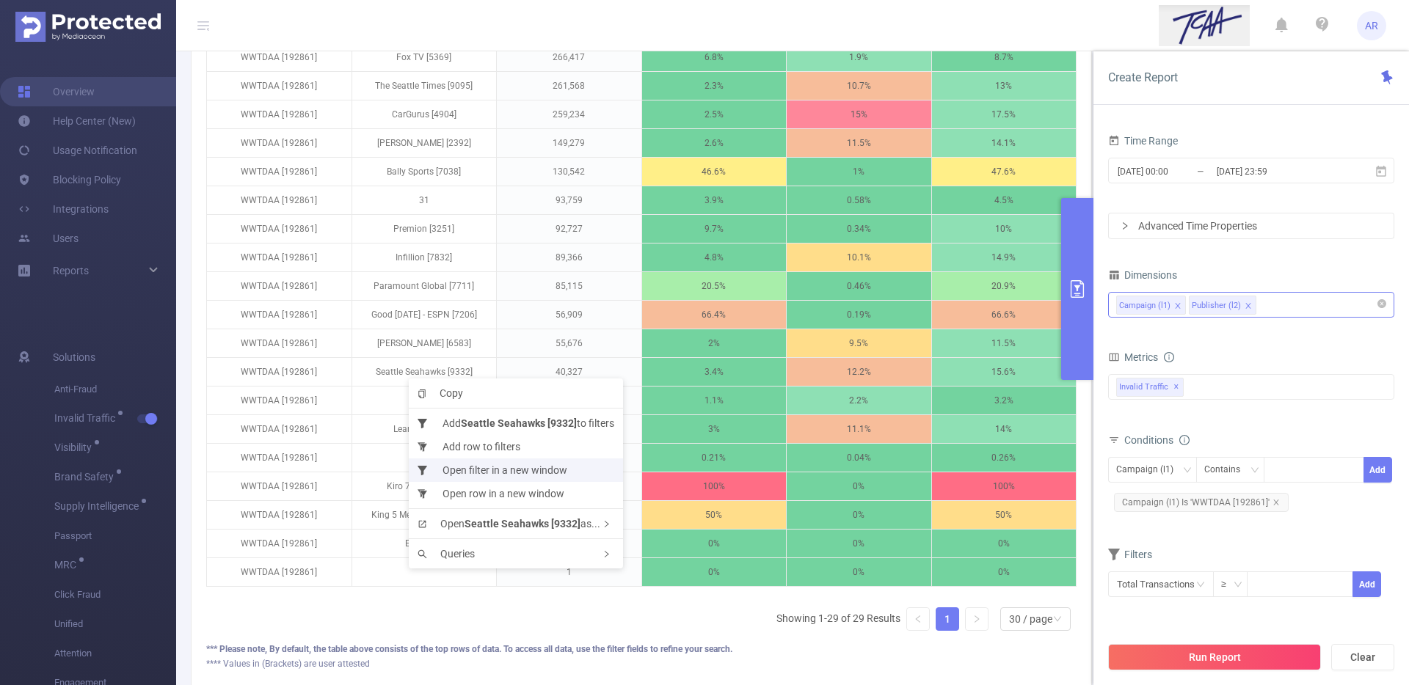
click at [470, 466] on li "Open filter in a new window" at bounding box center [516, 470] width 214 height 23
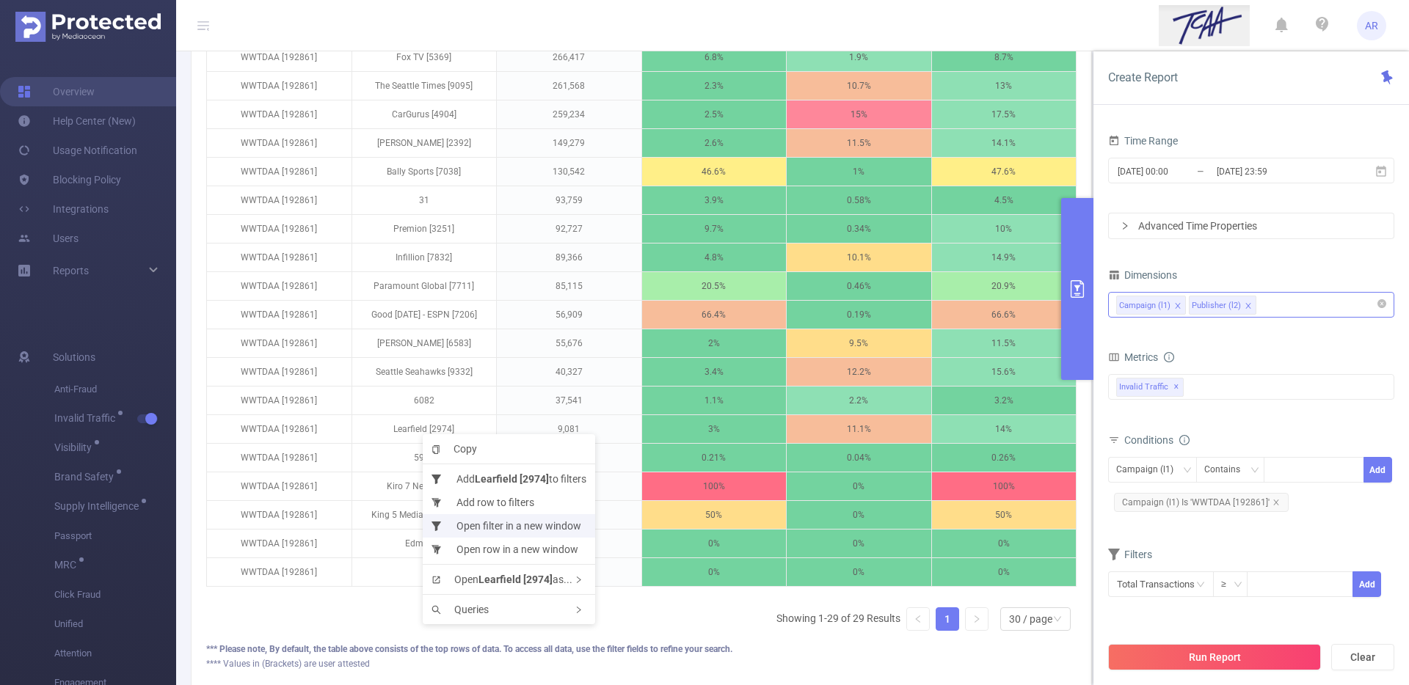
click at [513, 532] on li "Open filter in a new window" at bounding box center [509, 525] width 172 height 23
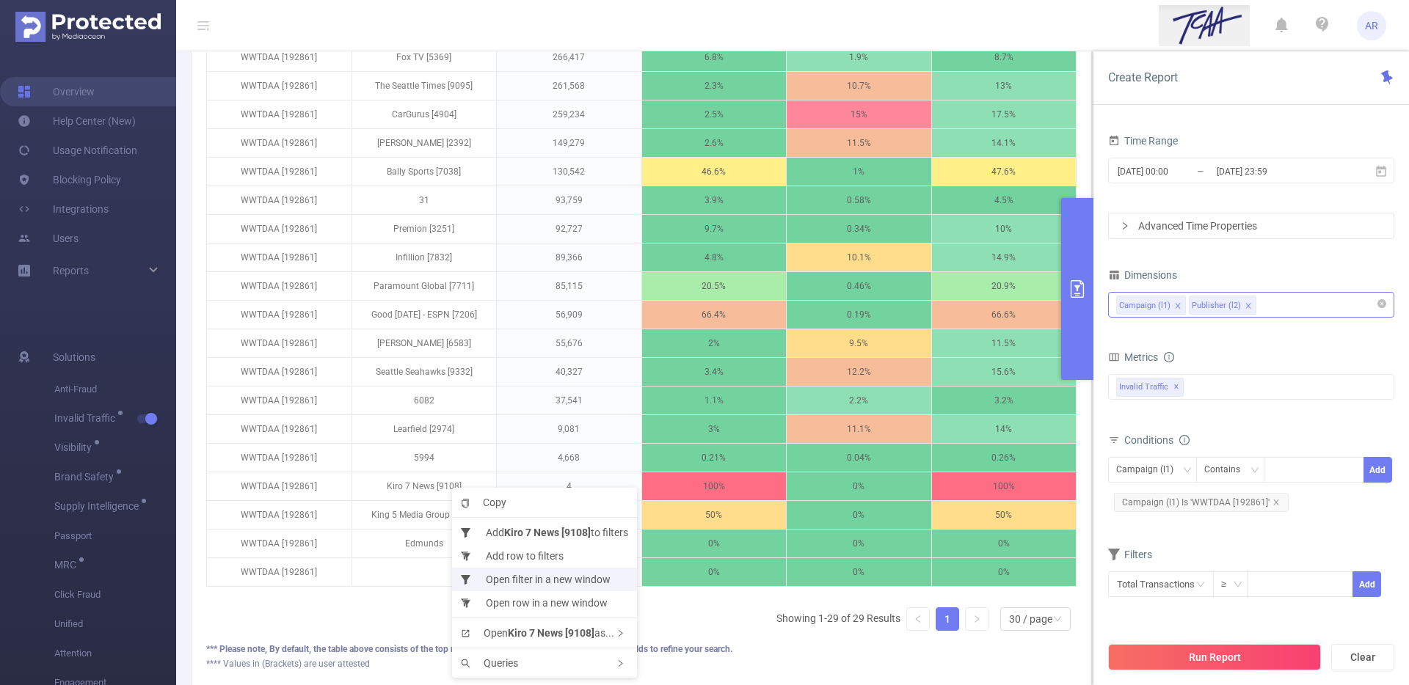
click at [498, 584] on li "Open filter in a new window" at bounding box center [544, 579] width 185 height 23
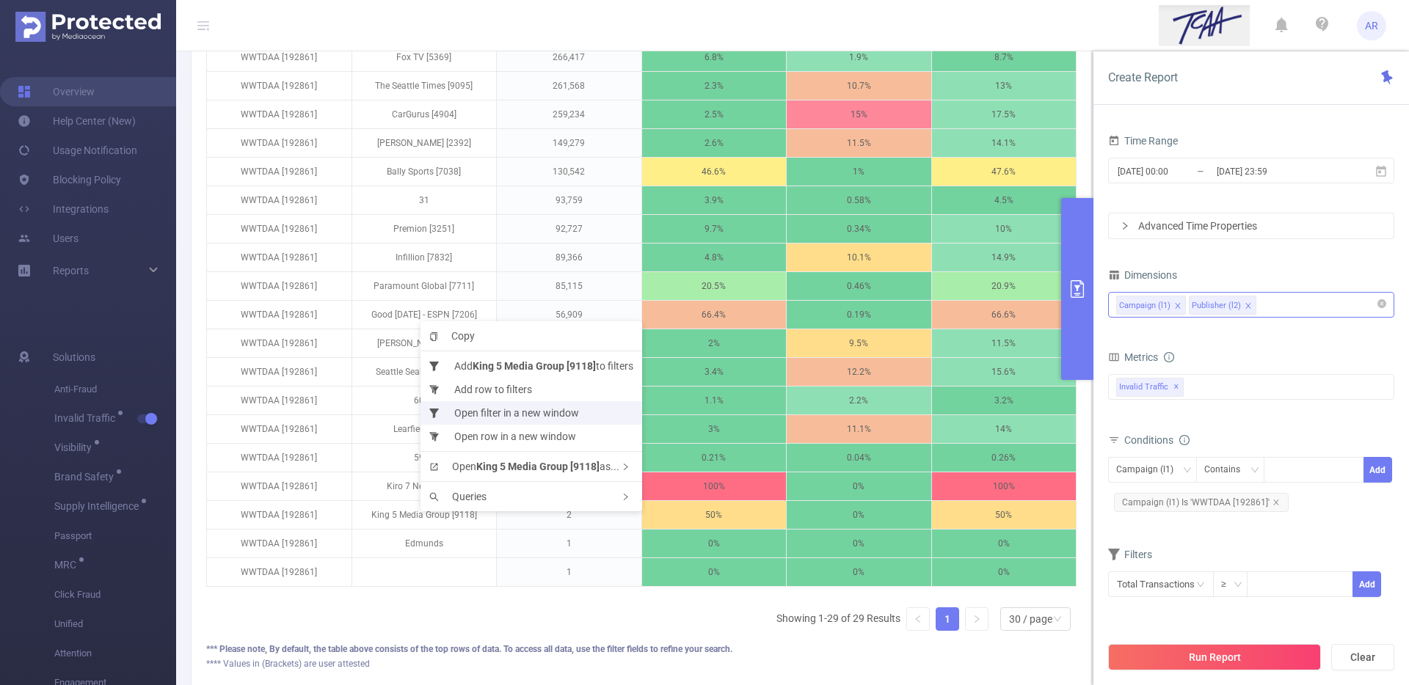
click at [503, 415] on li "Open filter in a new window" at bounding box center [531, 412] width 222 height 23
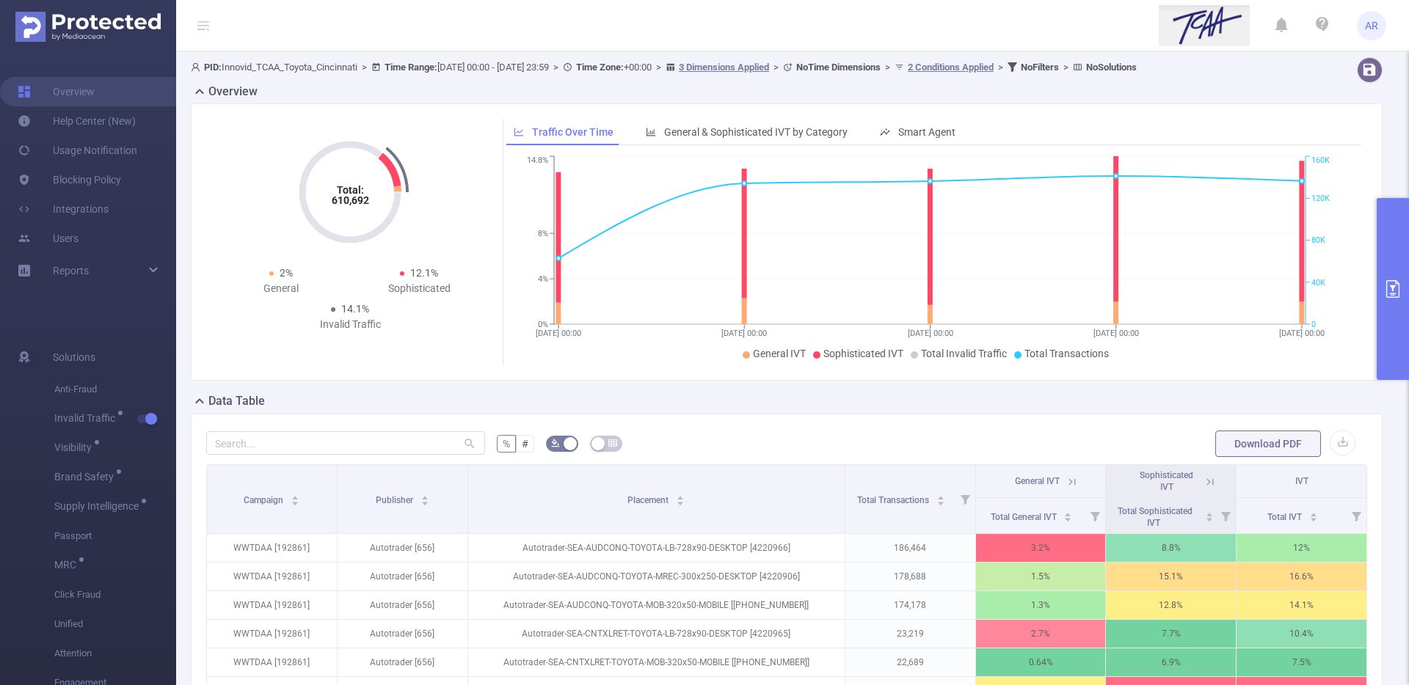
scroll to position [260, 0]
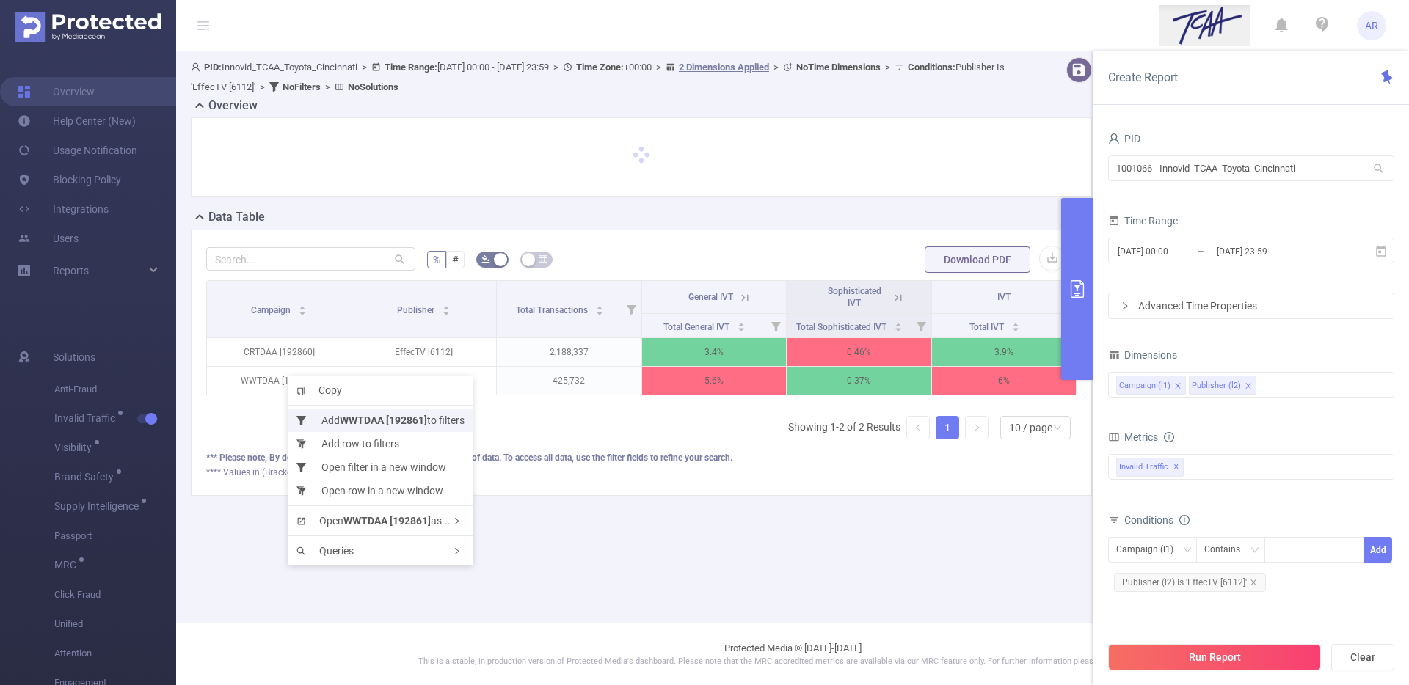
click at [343, 421] on b "WWTDAA [192861]" at bounding box center [383, 421] width 87 height 12
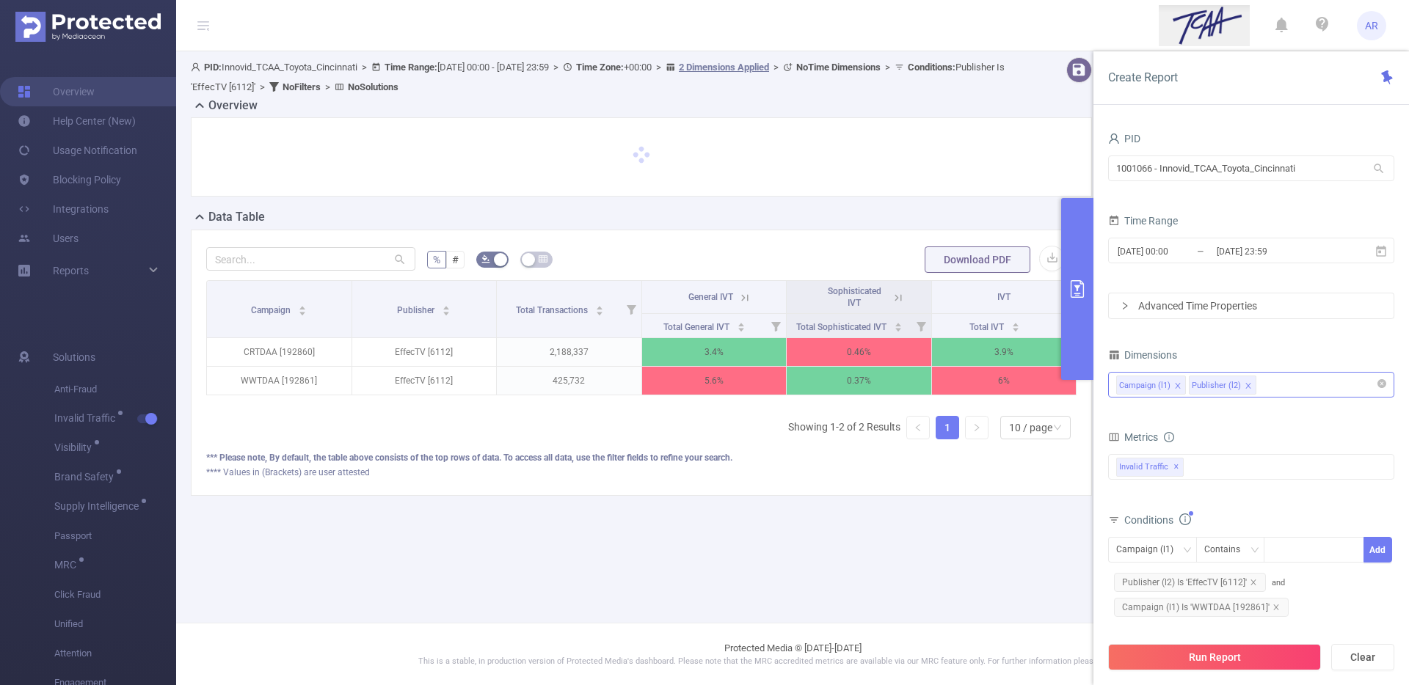
click at [1275, 388] on div "Campaign (l1) Publisher (l2)" at bounding box center [1251, 385] width 270 height 24
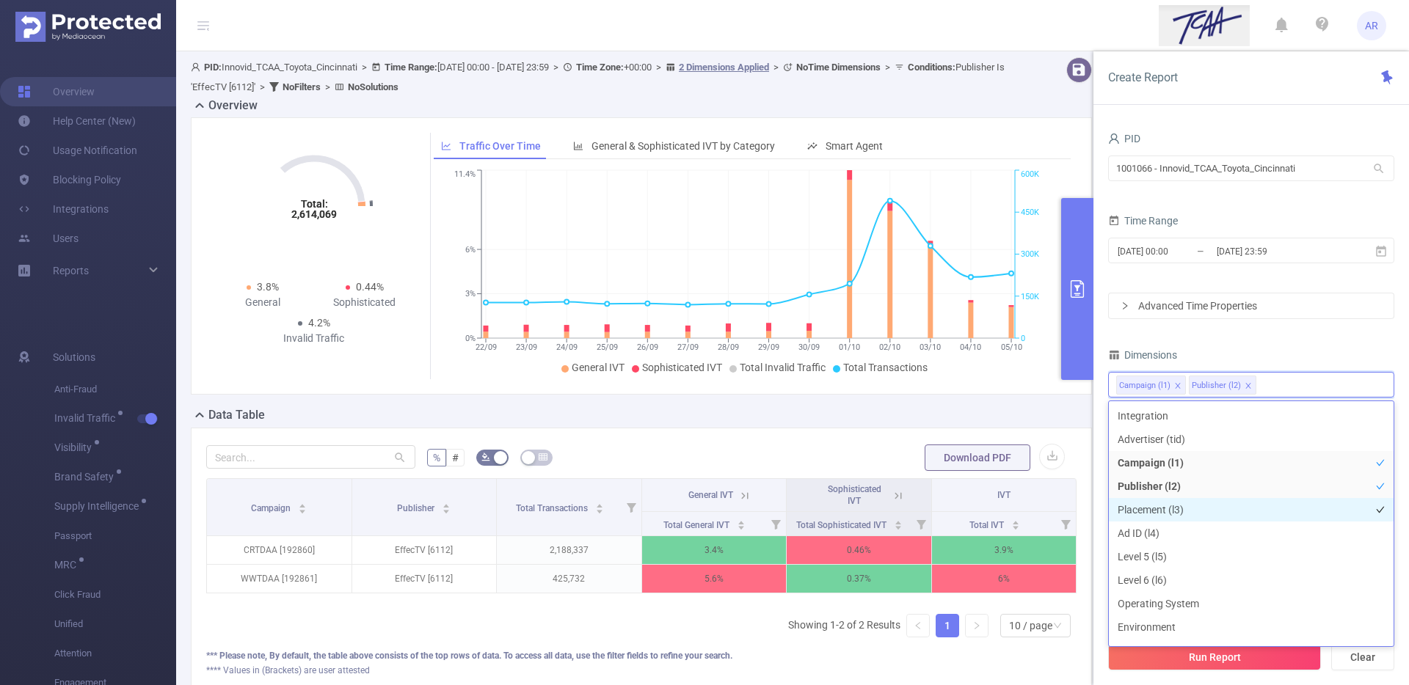
click at [1161, 503] on li "Placement (l3)" at bounding box center [1251, 509] width 285 height 23
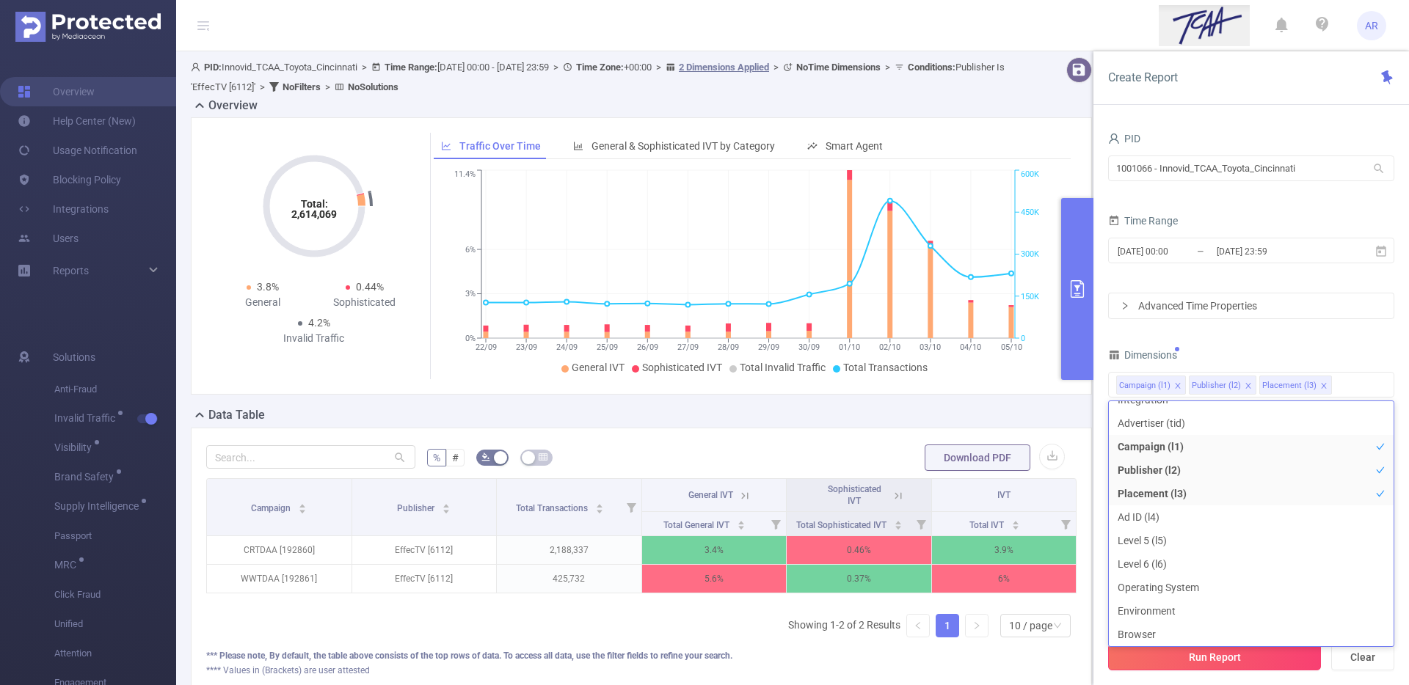
click at [1203, 659] on button "Run Report" at bounding box center [1214, 657] width 213 height 26
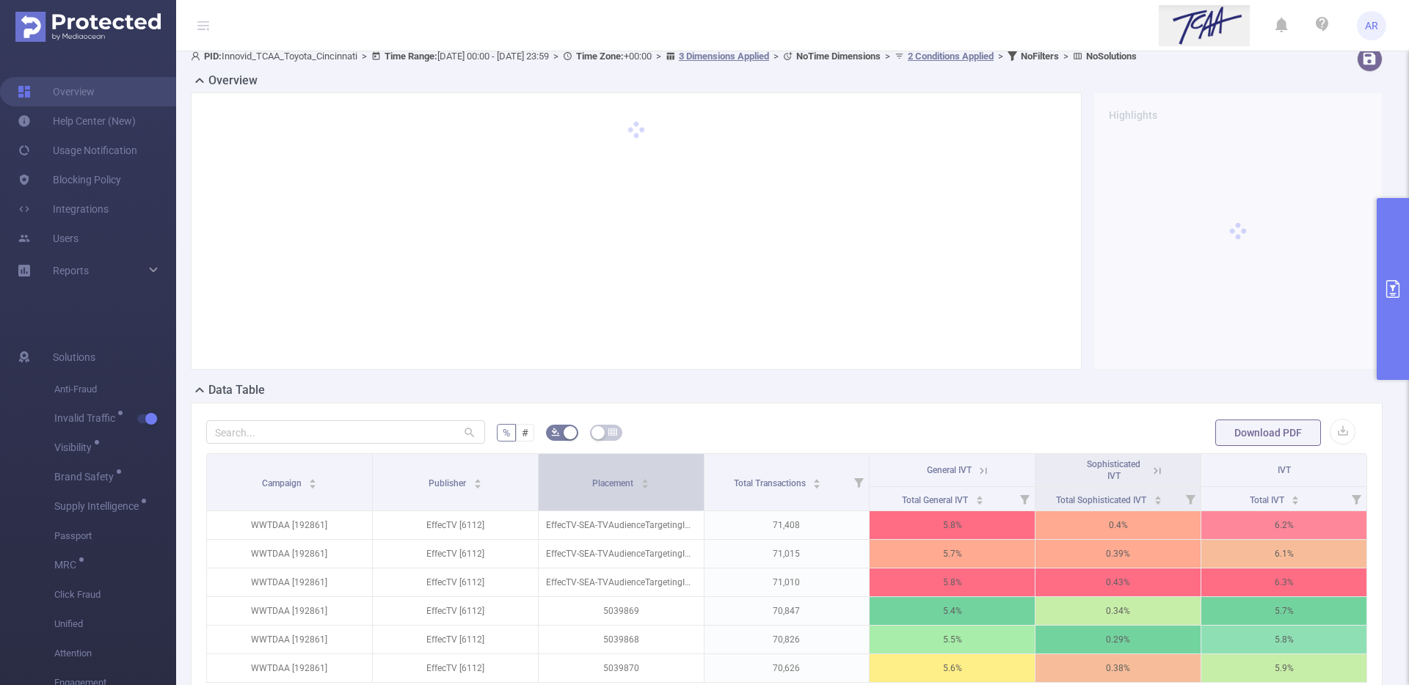
scroll to position [92, 0]
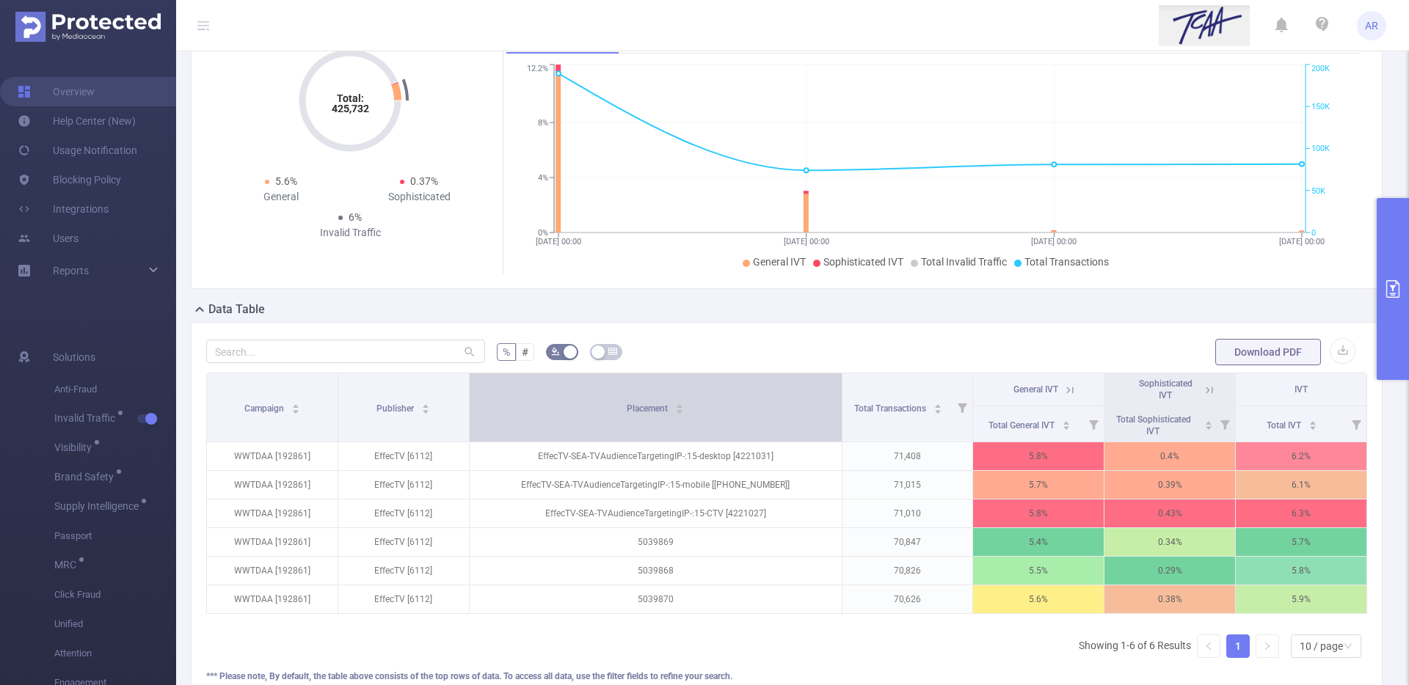
drag, startPoint x: 696, startPoint y: 404, endPoint x: 777, endPoint y: 403, distance: 80.7
click at [777, 403] on th "Placement" at bounding box center [656, 407] width 373 height 69
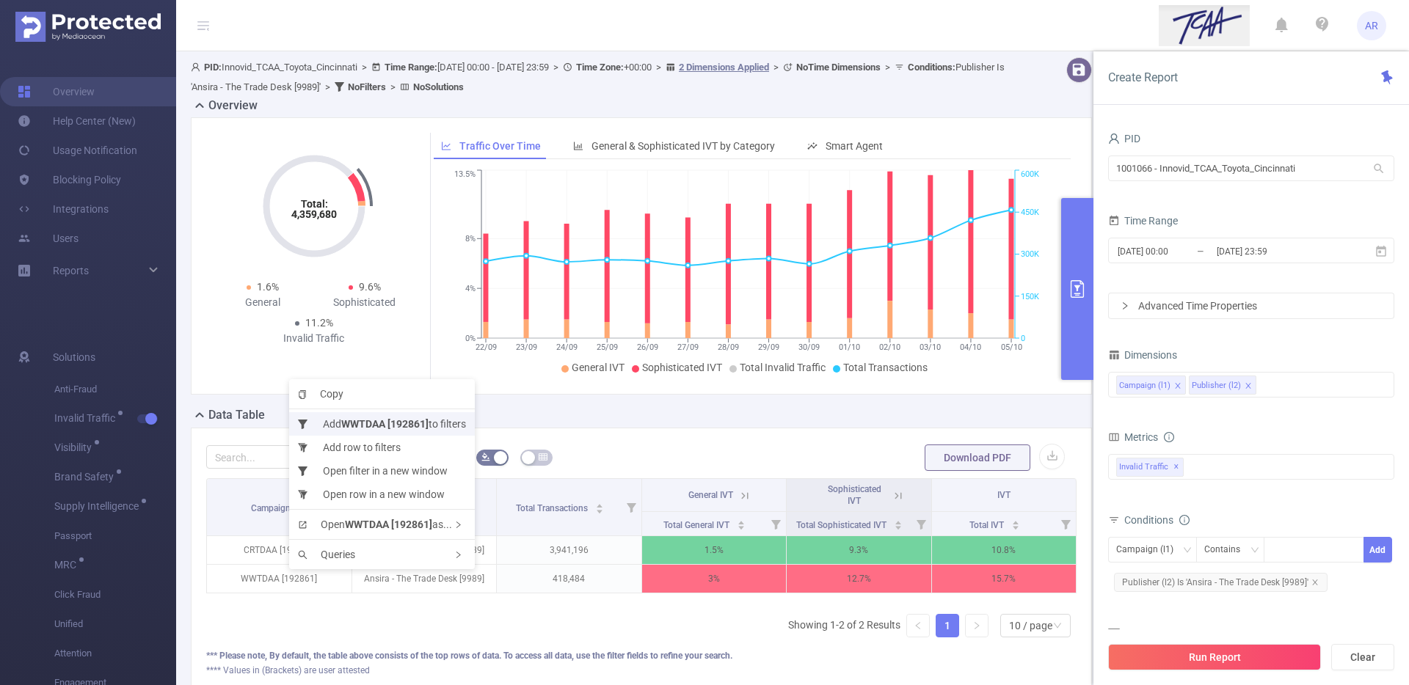
click at [340, 422] on li "Add WWTDAA [192861] to filters" at bounding box center [382, 423] width 186 height 23
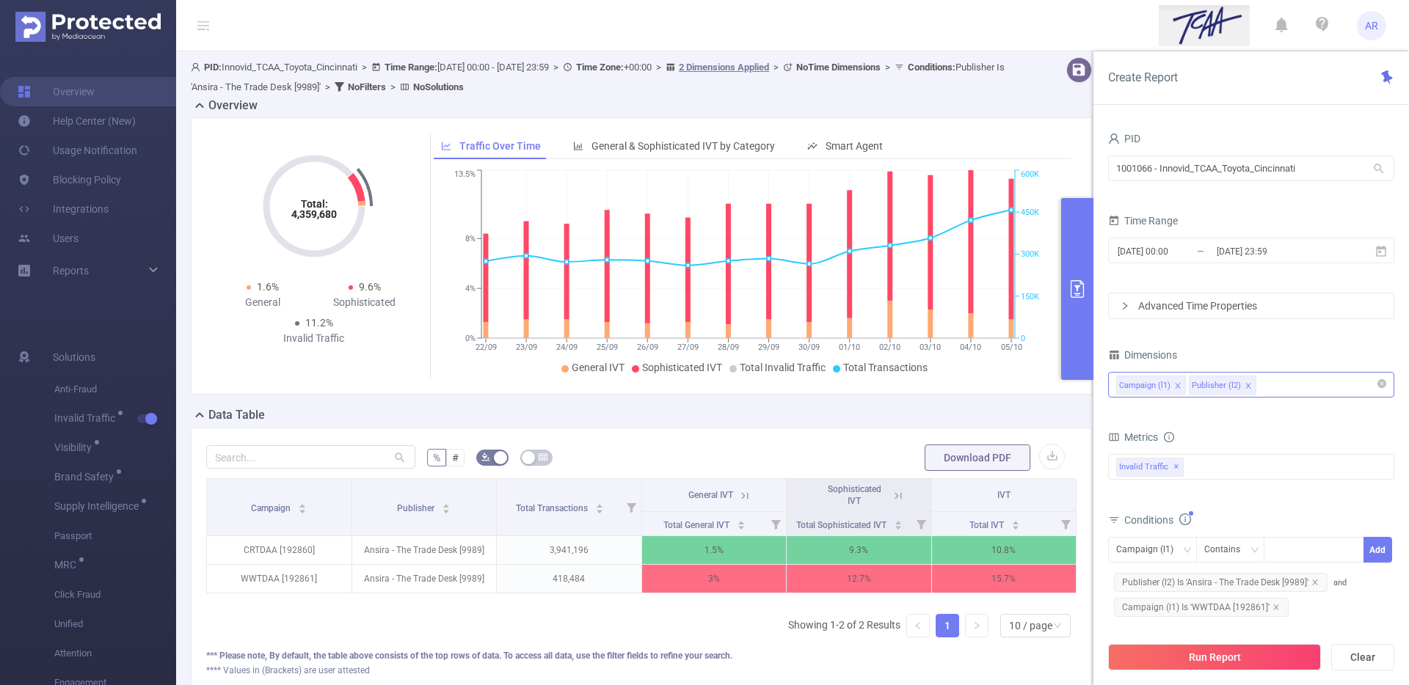
click at [1310, 381] on div "Campaign (l1) Publisher (l2)" at bounding box center [1251, 385] width 270 height 24
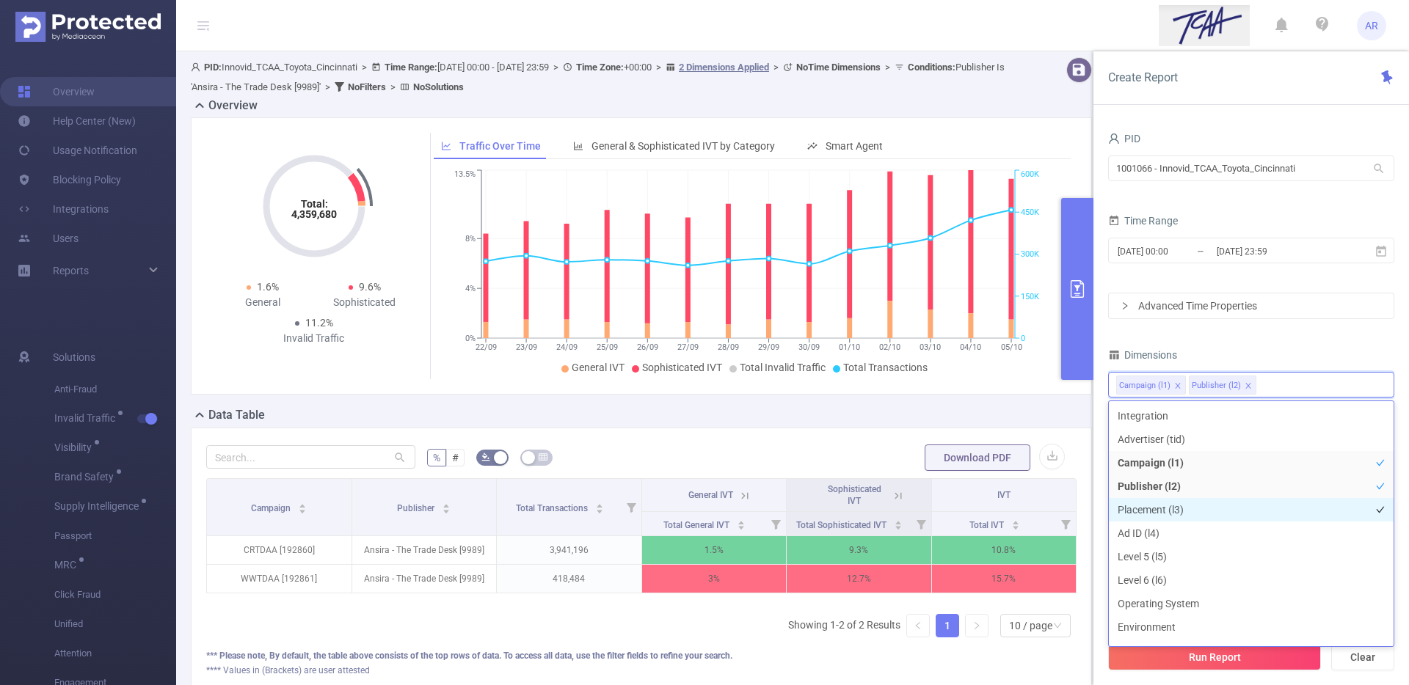
click at [1183, 509] on li "Placement (l3)" at bounding box center [1251, 509] width 285 height 23
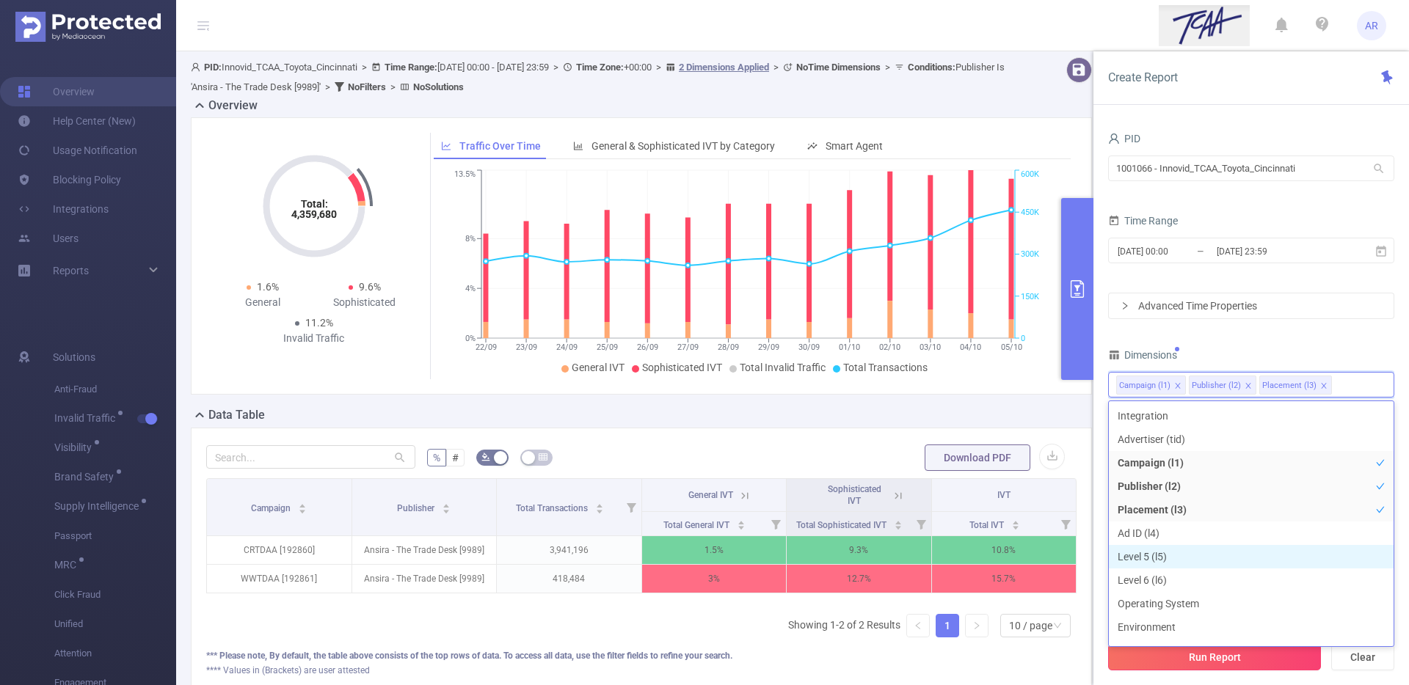
scroll to position [16, 0]
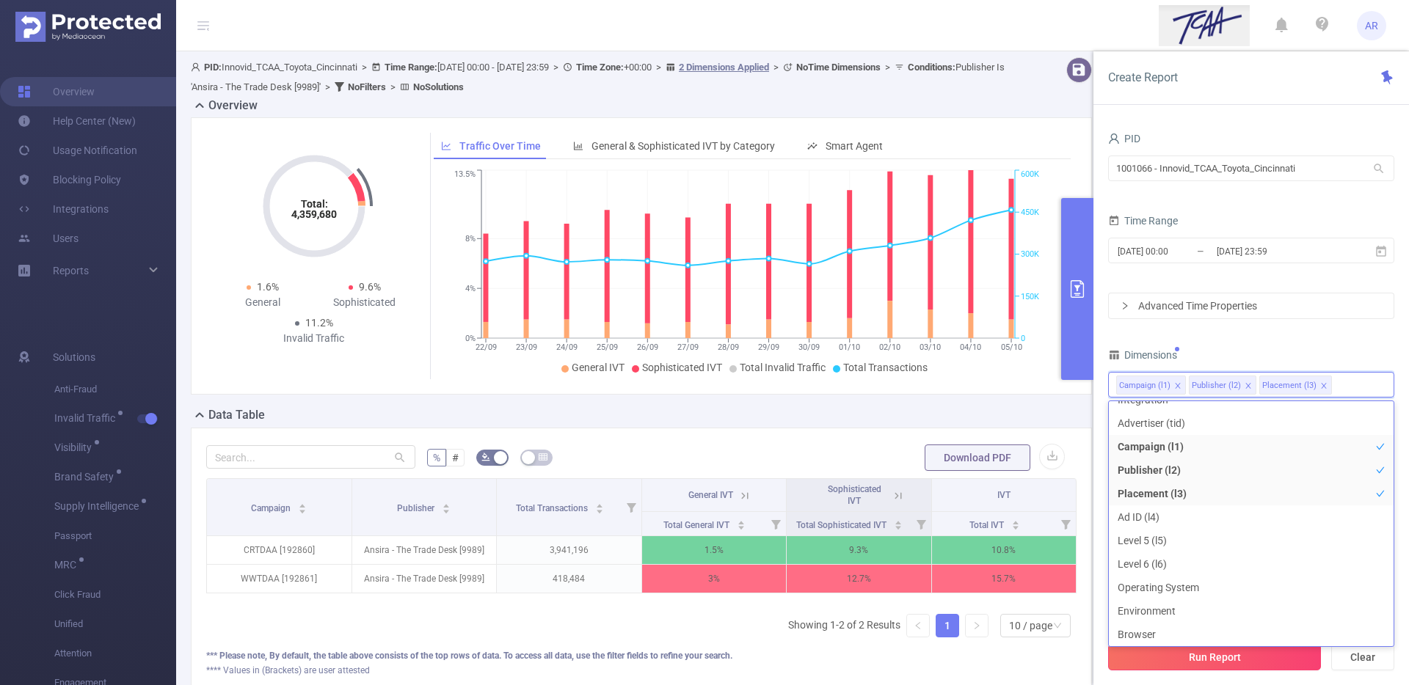
click at [1228, 664] on button "Run Report" at bounding box center [1214, 657] width 213 height 26
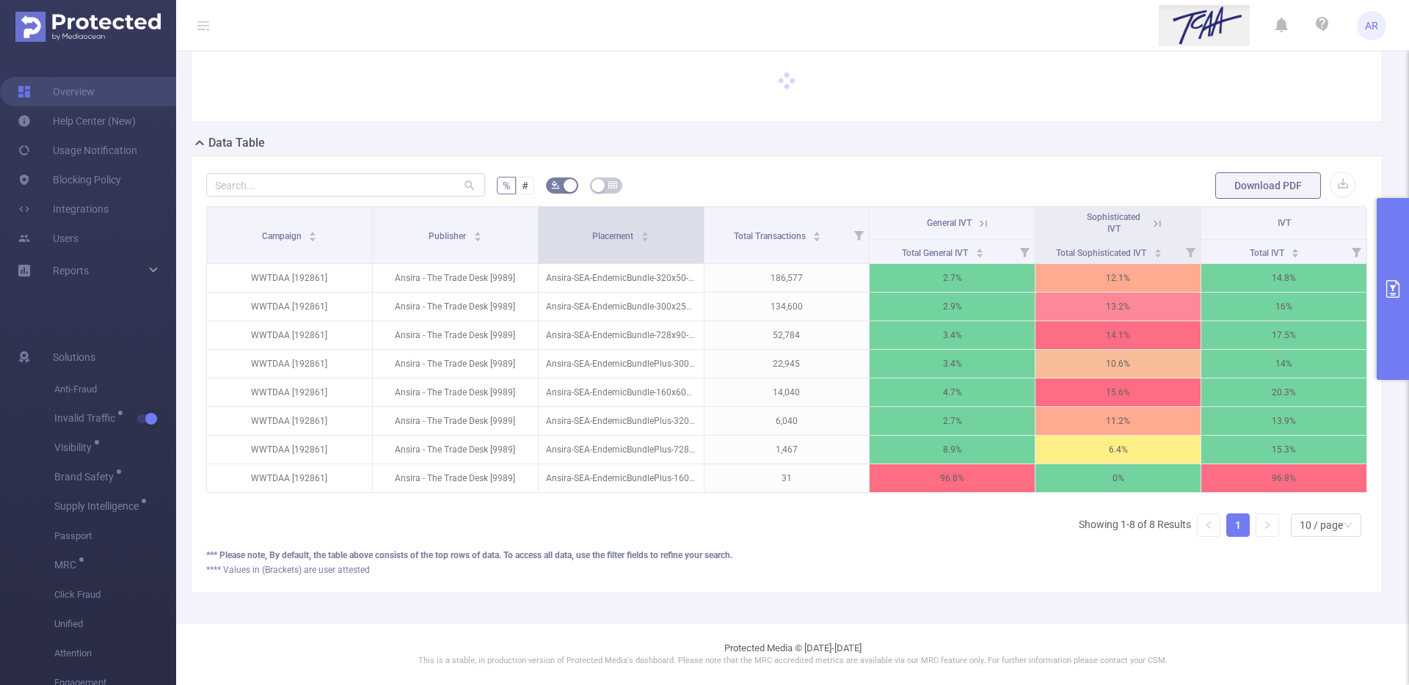
scroll to position [71, 0]
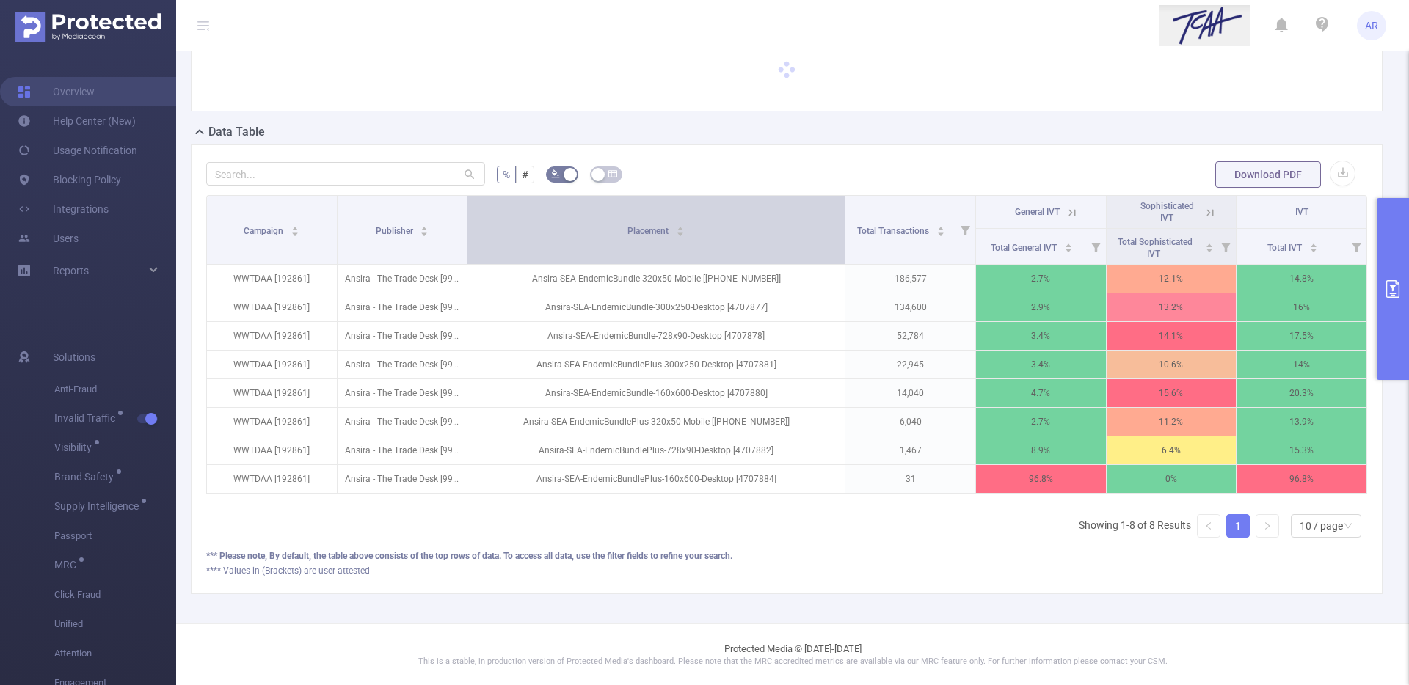
drag, startPoint x: 696, startPoint y: 222, endPoint x: 781, endPoint y: 221, distance: 84.4
click at [781, 221] on th "Placement" at bounding box center [656, 230] width 378 height 69
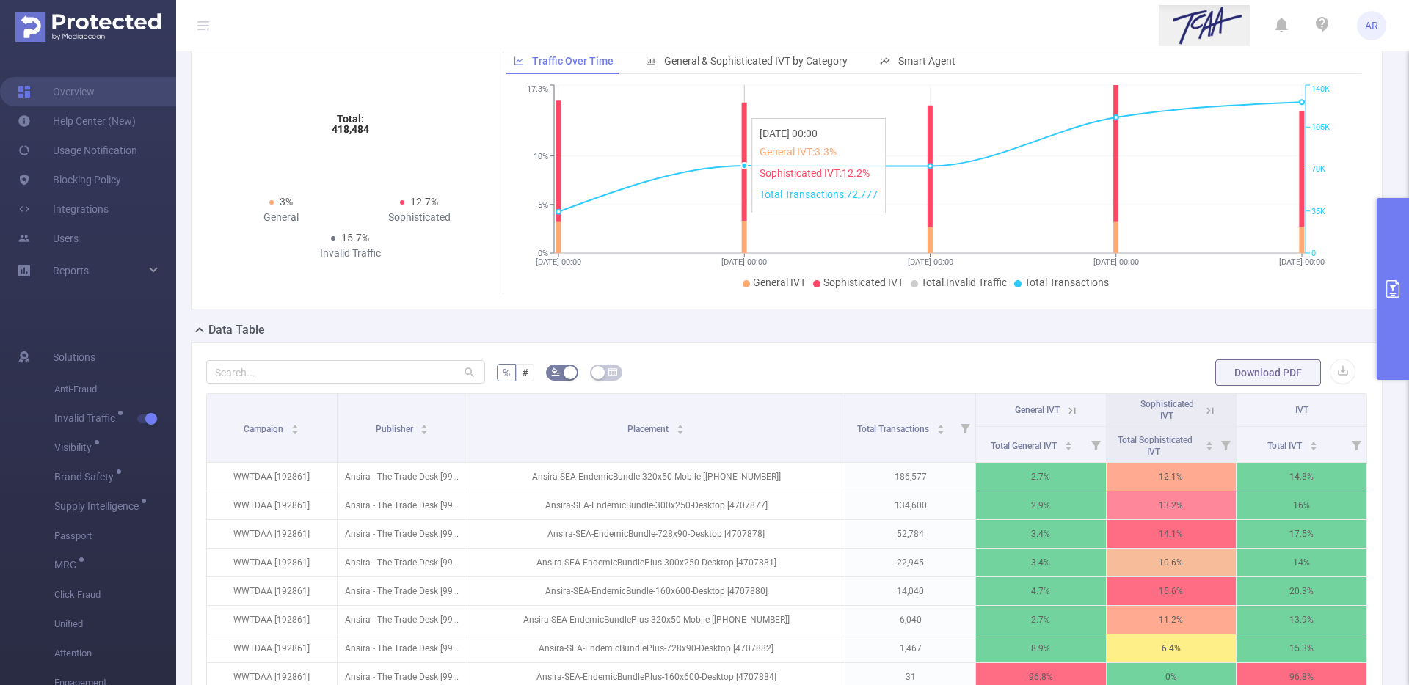
drag, startPoint x: 781, startPoint y: 221, endPoint x: 751, endPoint y: 221, distance: 30.1
click at [751, 221] on div "Overview Total: 418,484 Total: 418,484 3% General 12.7% Sophisticated 15.7% Inv…" at bounding box center [792, 402] width 1203 height 781
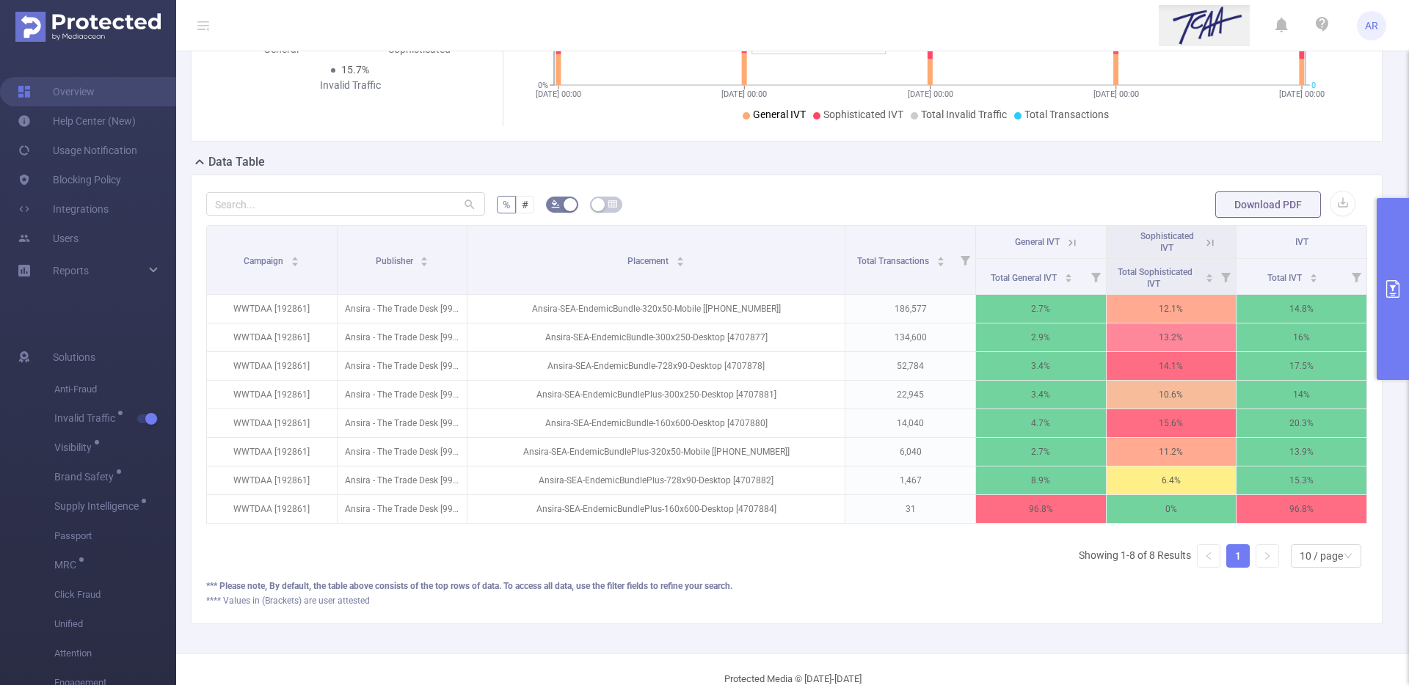
scroll to position [243, 0]
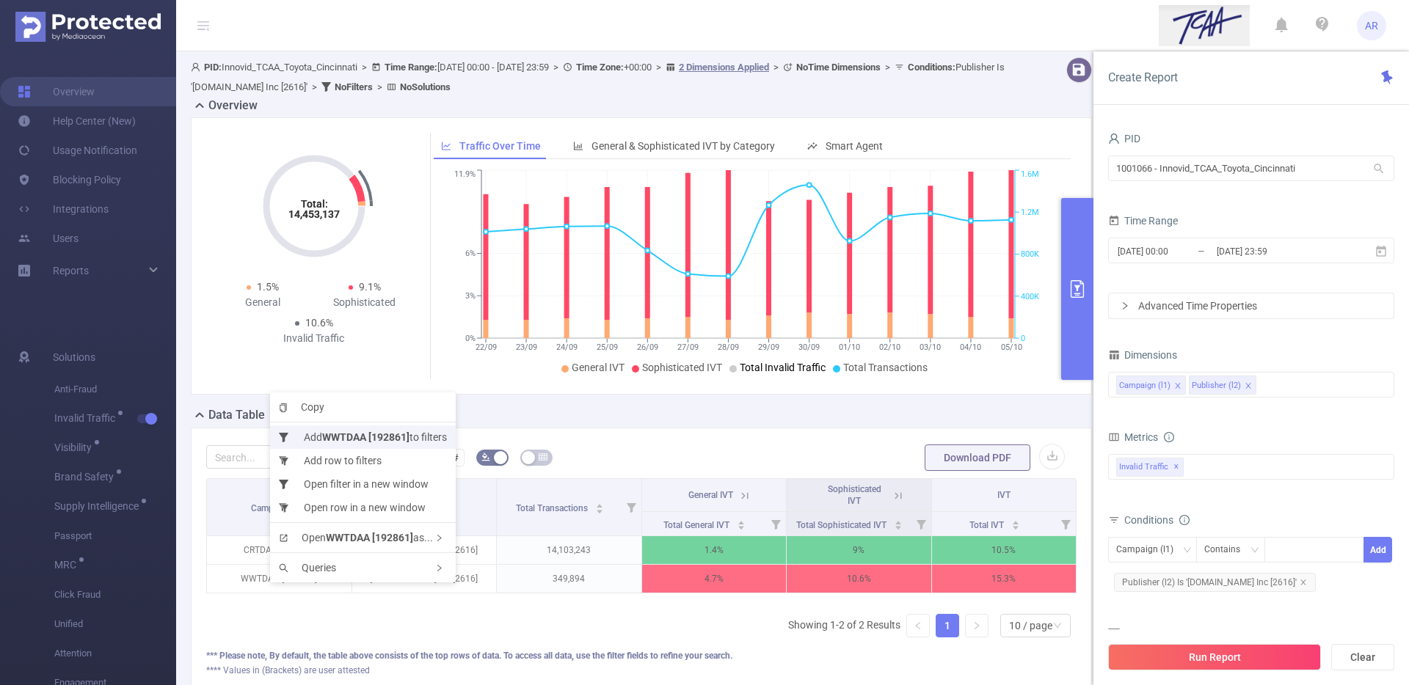
click at [382, 438] on b "WWTDAA [192861]" at bounding box center [365, 437] width 87 height 12
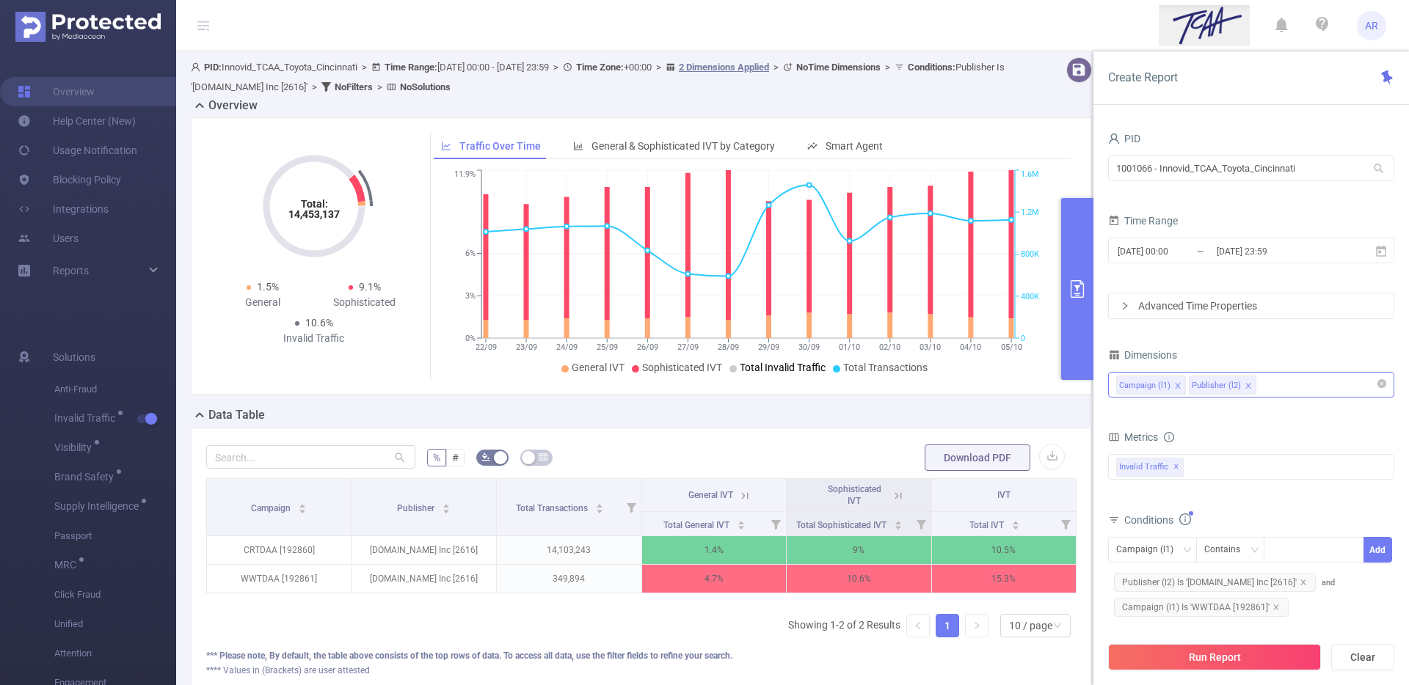
click at [1278, 375] on div "Campaign (l1) Publisher (l2)" at bounding box center [1251, 385] width 270 height 24
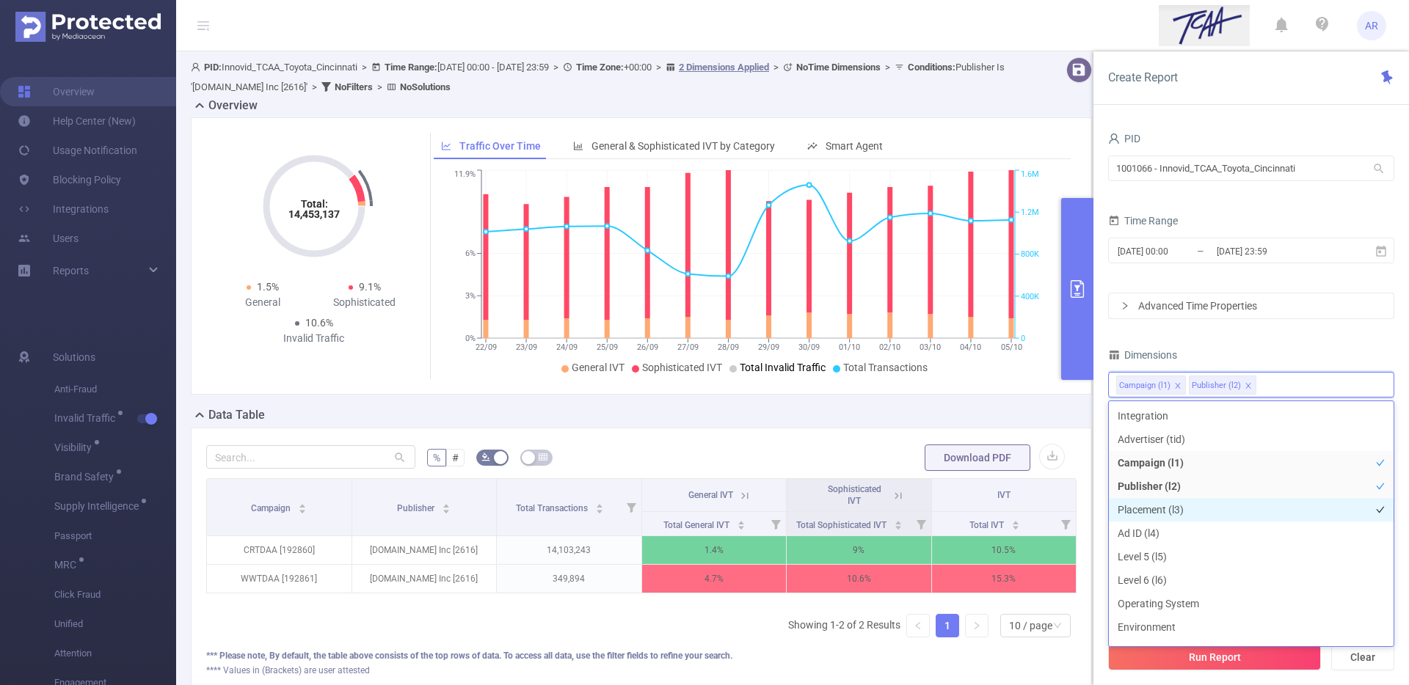
click at [1178, 508] on li "Placement (l3)" at bounding box center [1251, 509] width 285 height 23
click at [1299, 343] on div "PID 1001066 - Innovid_TCAA_Toyota_Cincinnati 1001066 - Innovid_TCAA_Toyota_Cinc…" at bounding box center [1251, 424] width 286 height 593
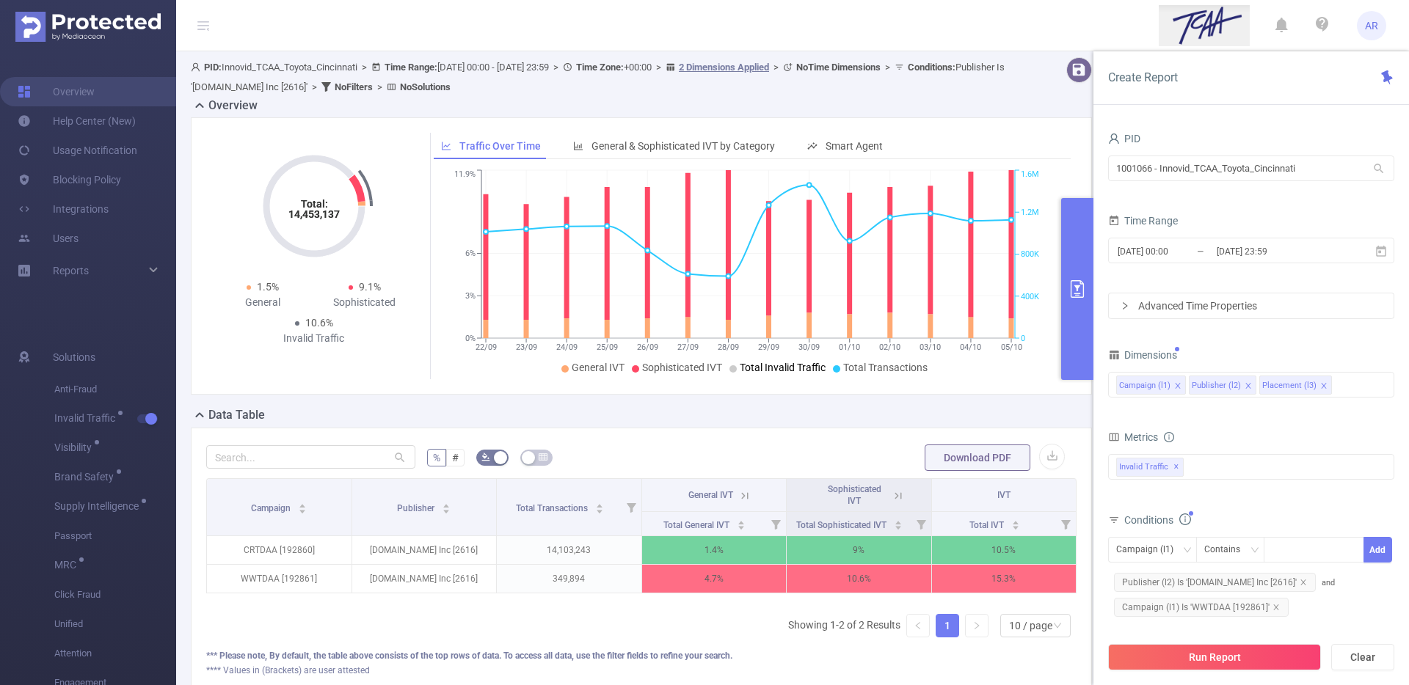
click at [1244, 656] on button "Run Report" at bounding box center [1214, 657] width 213 height 26
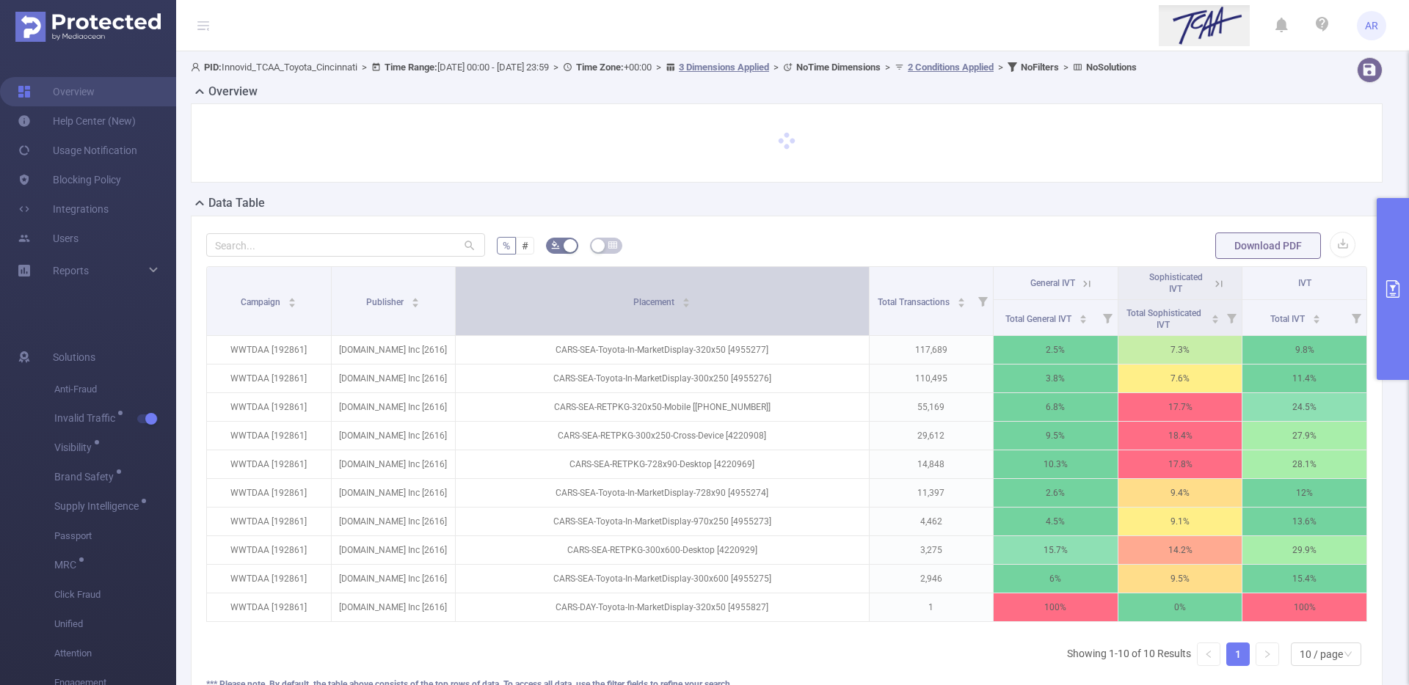
click at [803, 281] on div "Overview Data Table % # Download PDF Campaign Publisher Placement Total Transac…" at bounding box center [792, 403] width 1203 height 640
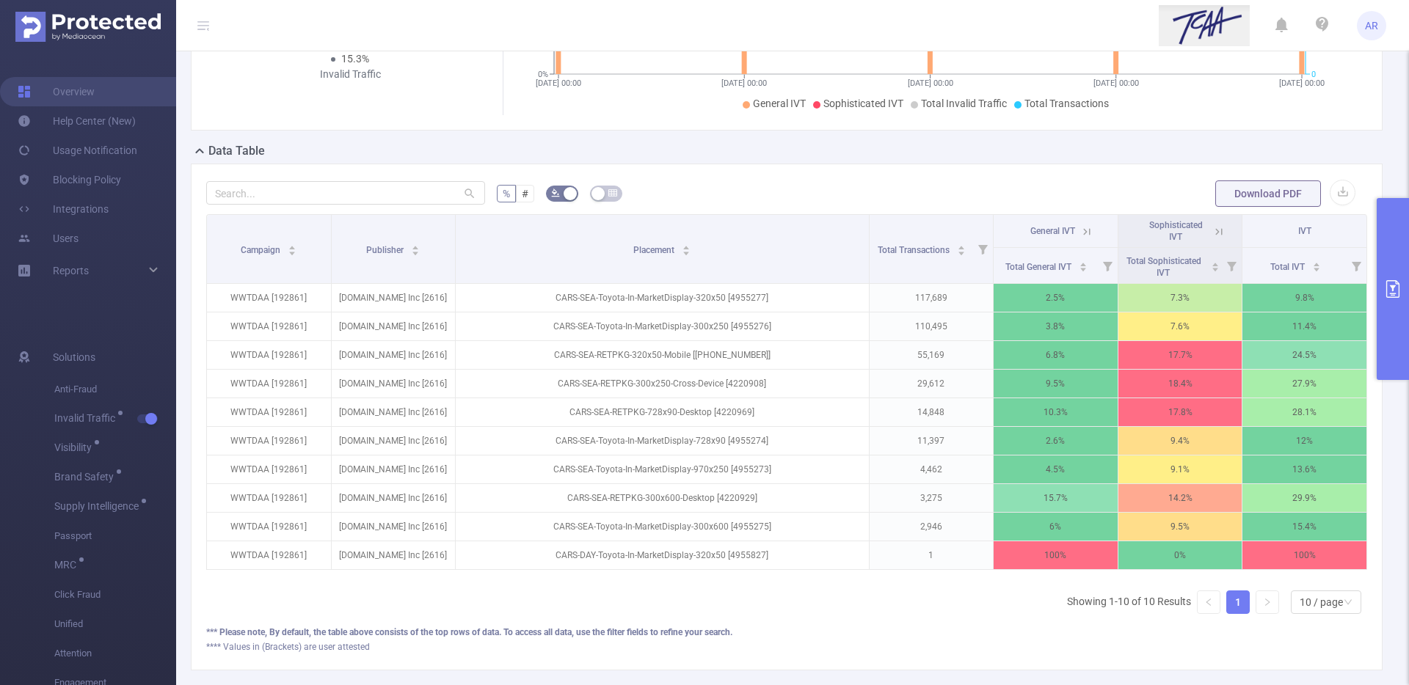
scroll to position [264, 0]
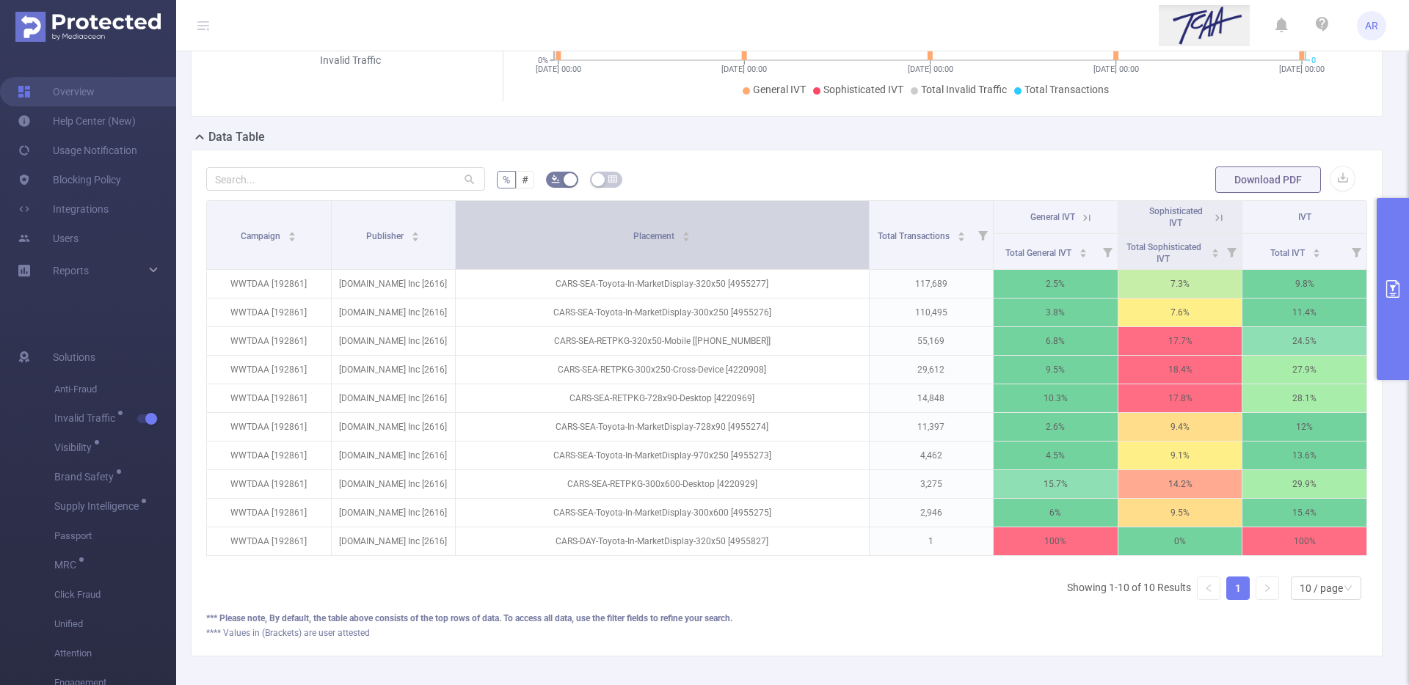
click at [679, 242] on div "Placement" at bounding box center [661, 234] width 57 height 15
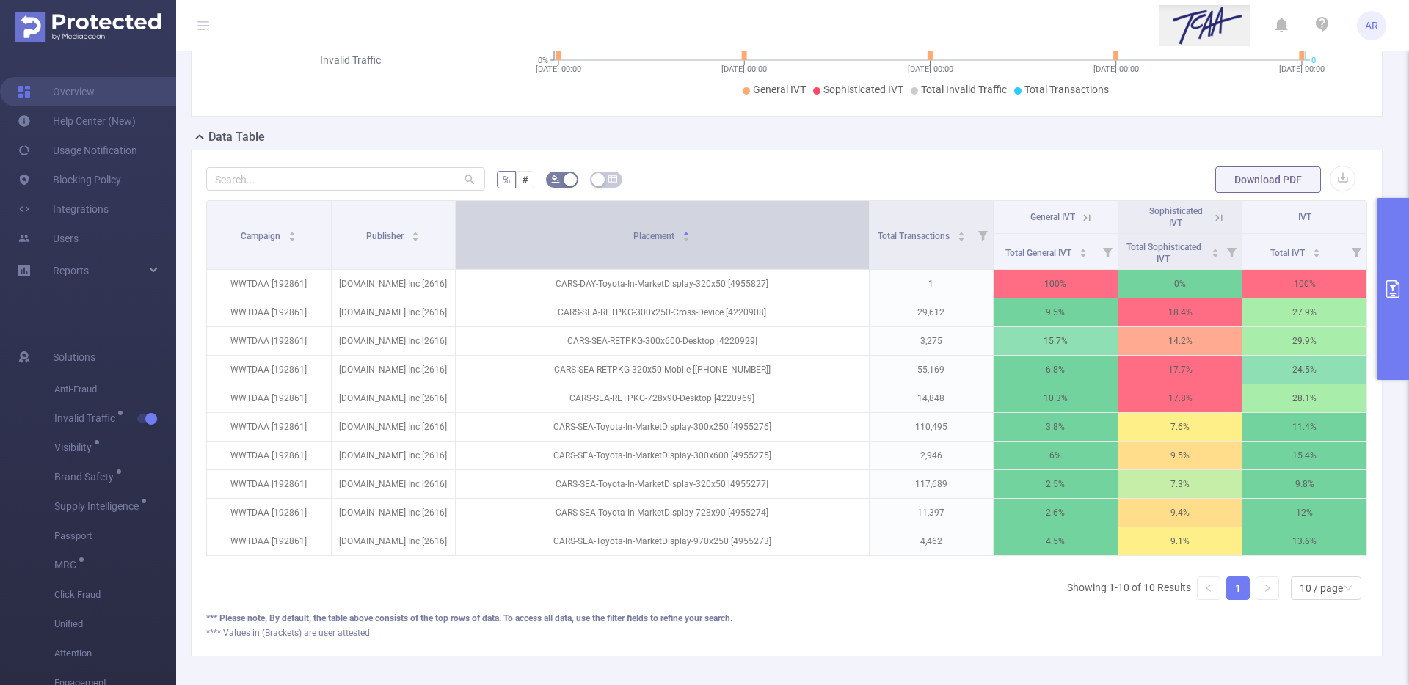
click at [679, 242] on div "Placement" at bounding box center [661, 234] width 57 height 15
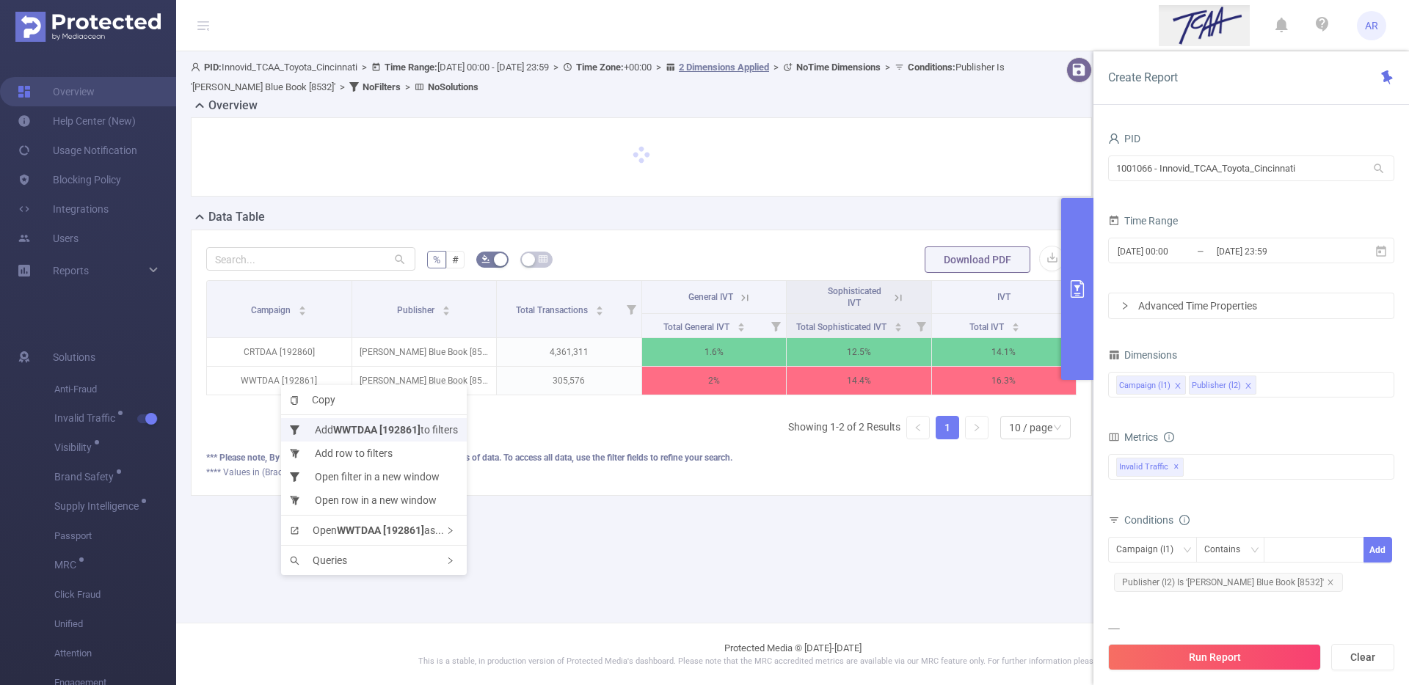
click at [430, 427] on li "Add WWTDAA [192861] to filters" at bounding box center [374, 429] width 186 height 23
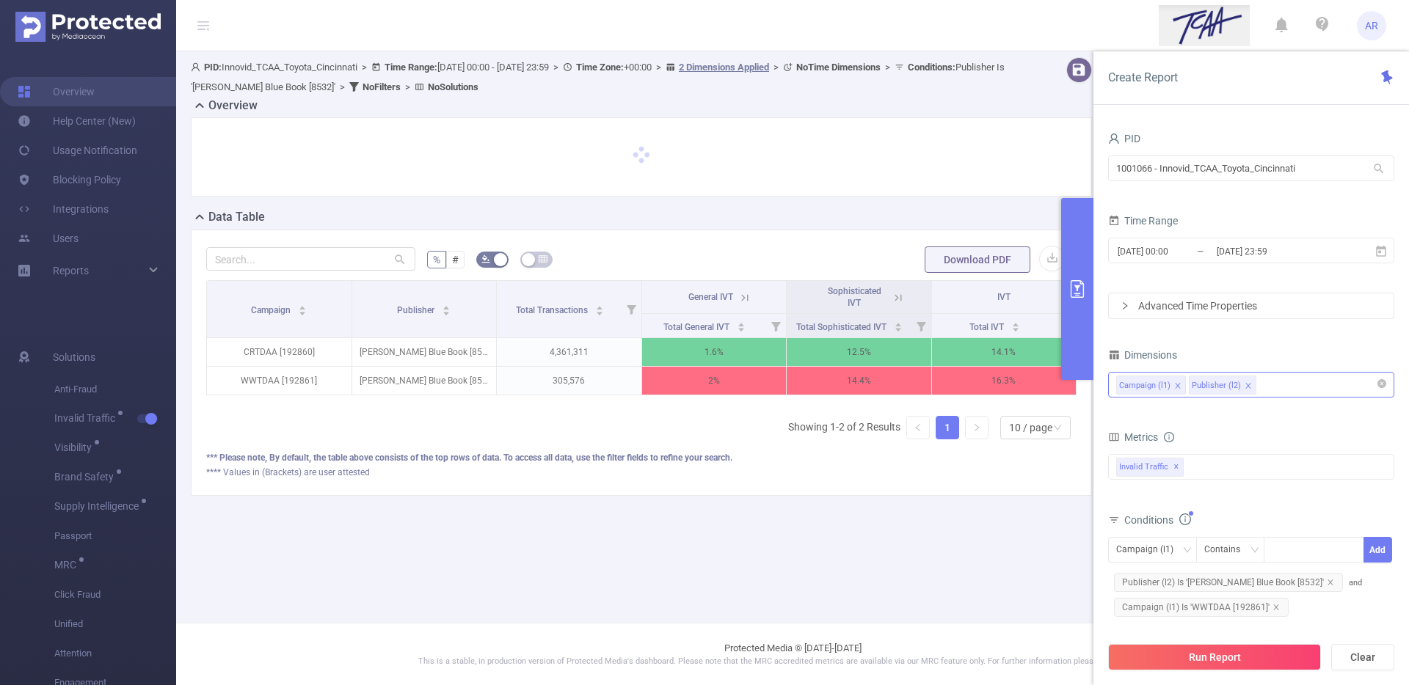
click at [1304, 378] on div "Campaign (l1) Publisher (l2)" at bounding box center [1251, 385] width 270 height 24
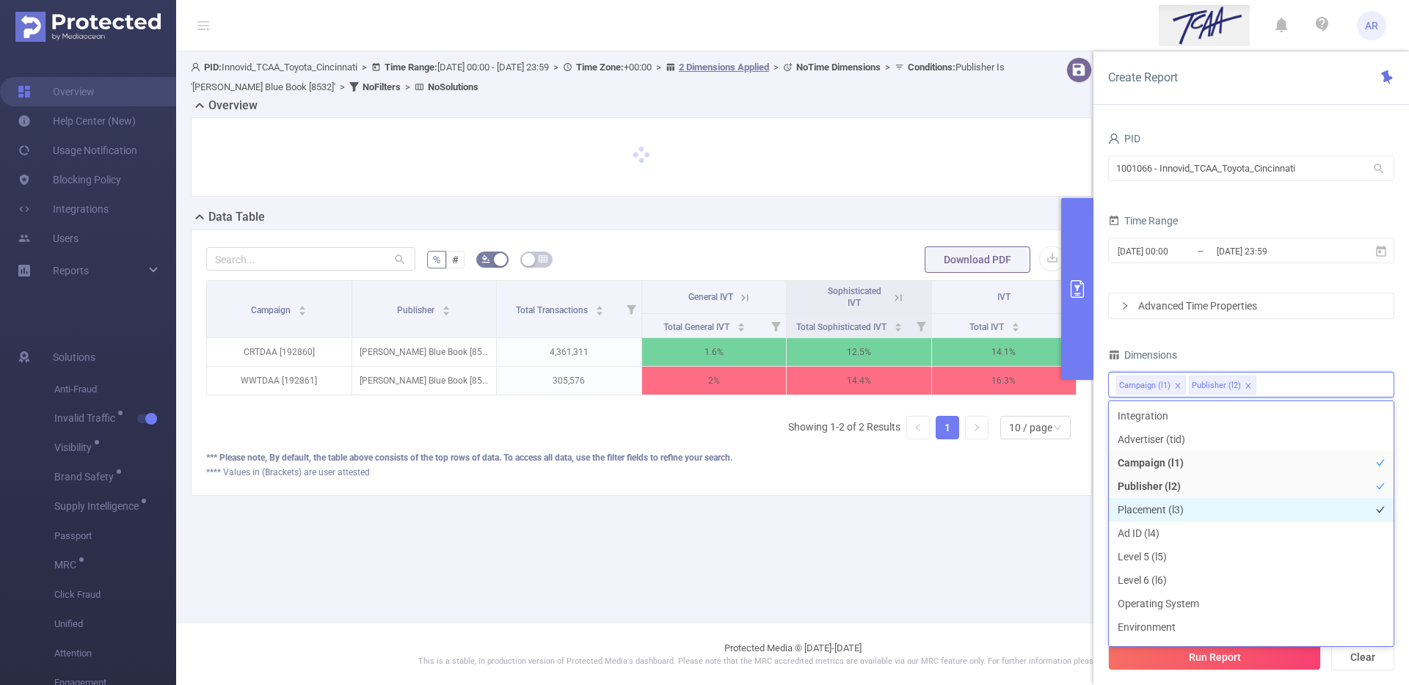
click at [1139, 513] on li "Placement (l3)" at bounding box center [1251, 509] width 285 height 23
click at [1334, 339] on div "PID 1001066 - Innovid_TCAA_Toyota_Cincinnati 1001066 - Innovid_TCAA_Toyota_Cinc…" at bounding box center [1251, 424] width 286 height 593
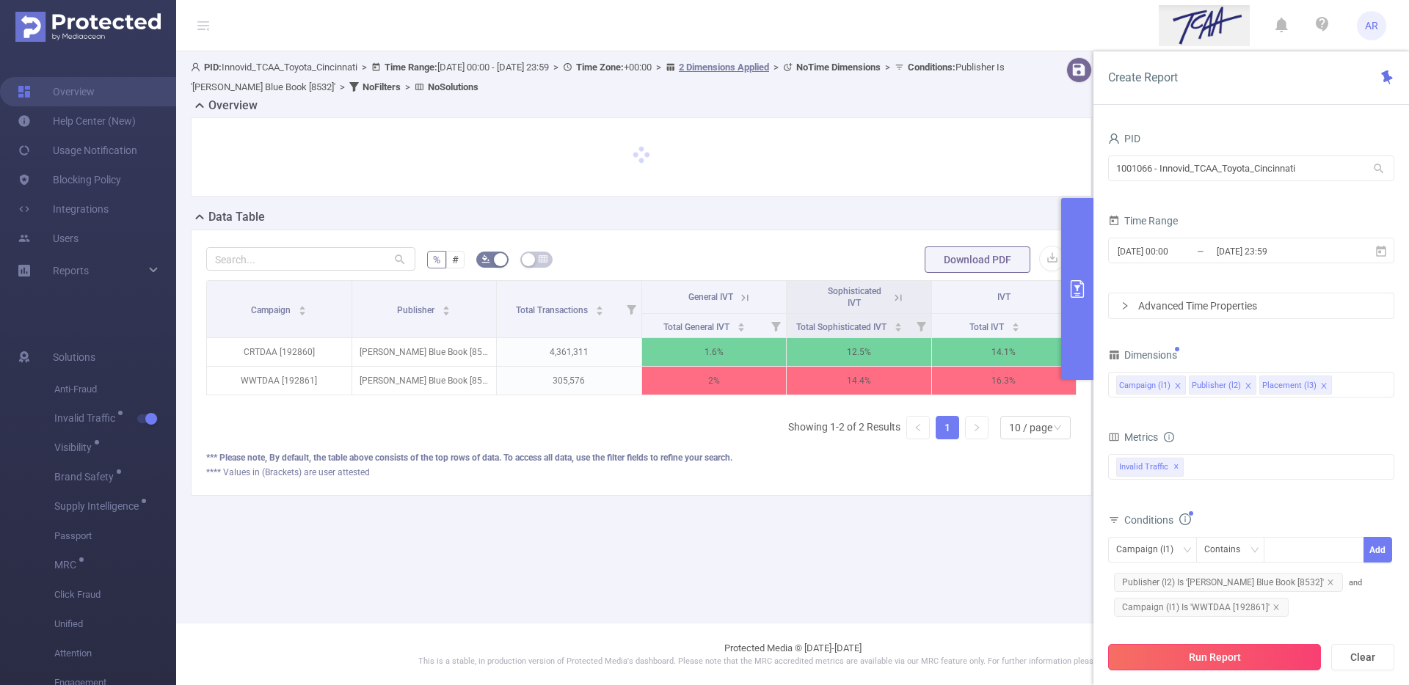
click at [1238, 656] on button "Run Report" at bounding box center [1214, 657] width 213 height 26
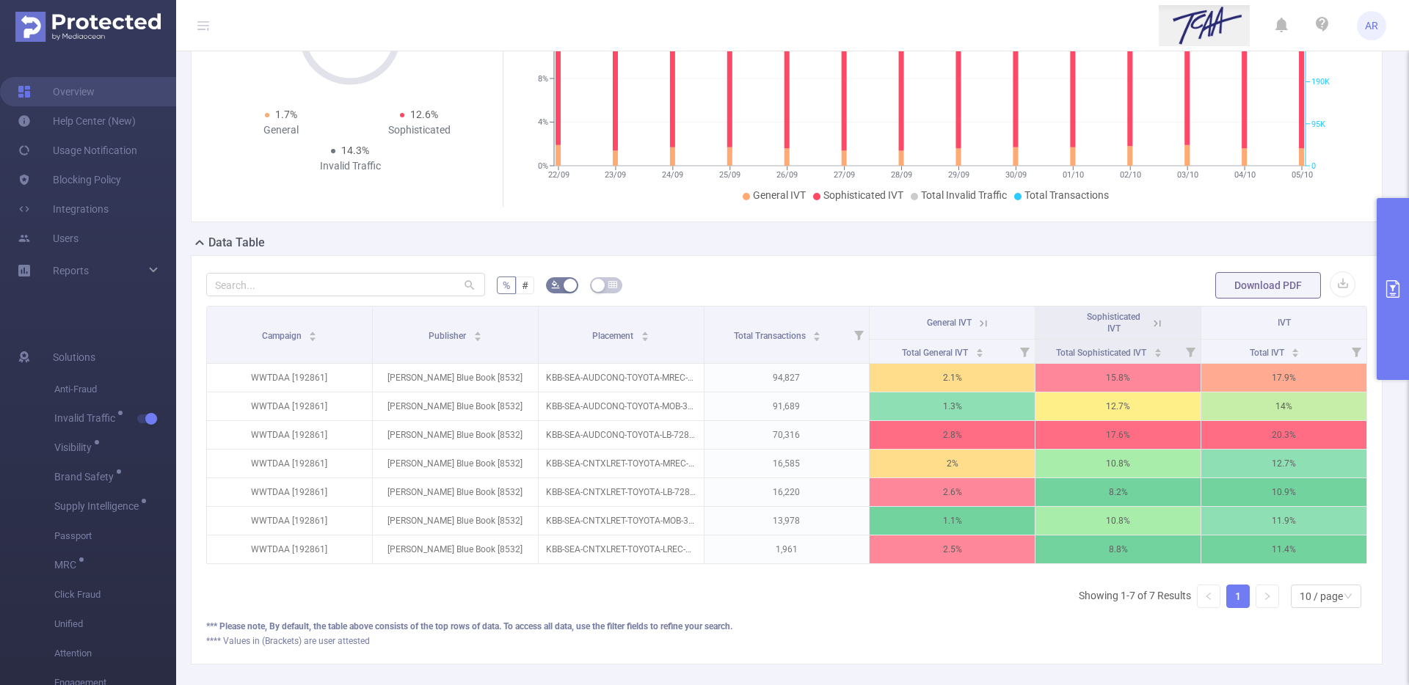
scroll to position [241, 0]
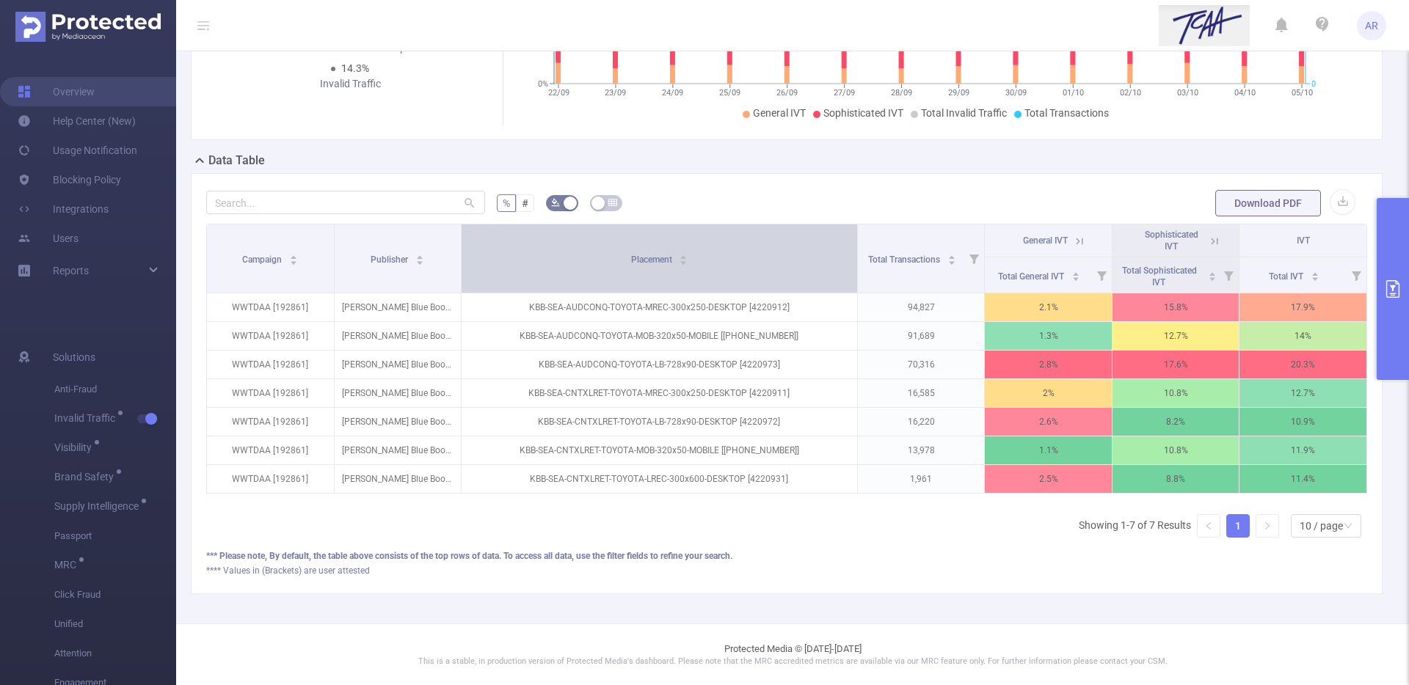
drag, startPoint x: 697, startPoint y: 256, endPoint x: 792, endPoint y: 255, distance: 94.6
click at [792, 255] on th "Placement" at bounding box center [659, 258] width 396 height 69
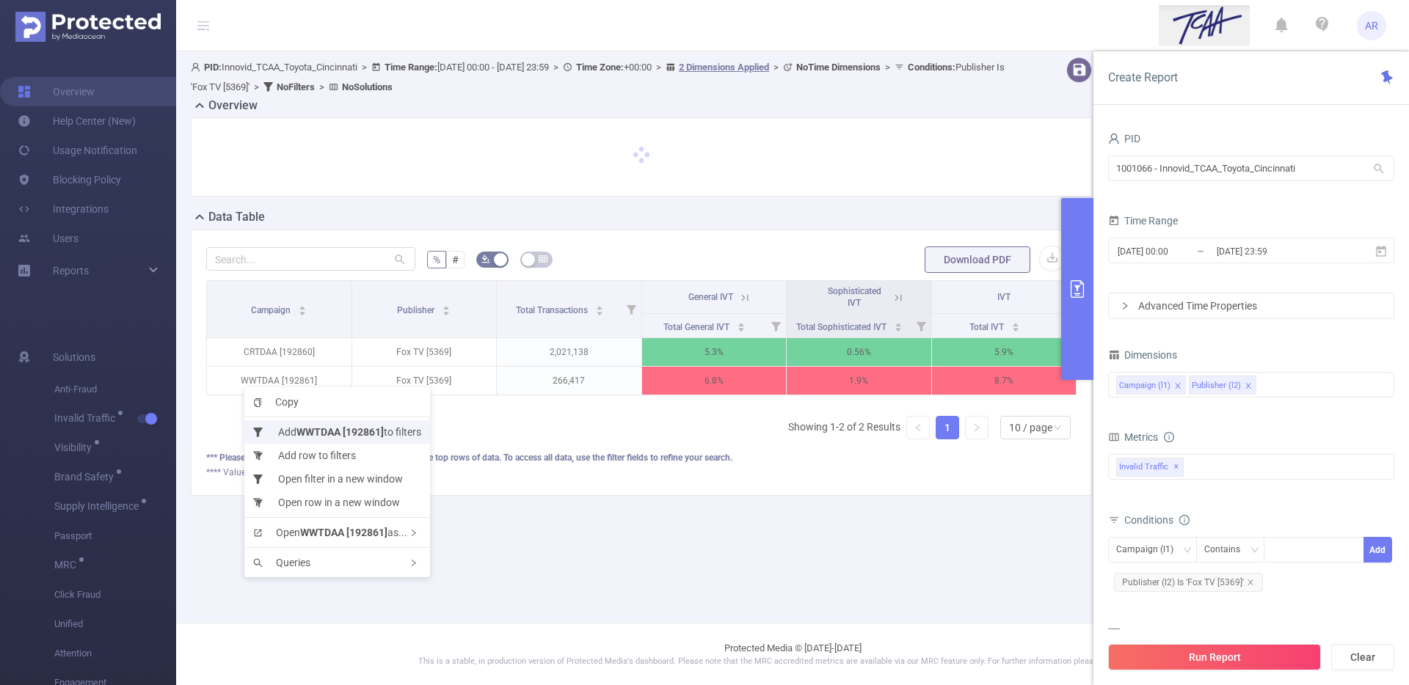
click at [299, 433] on b "WWTDAA [192861]" at bounding box center [339, 432] width 87 height 12
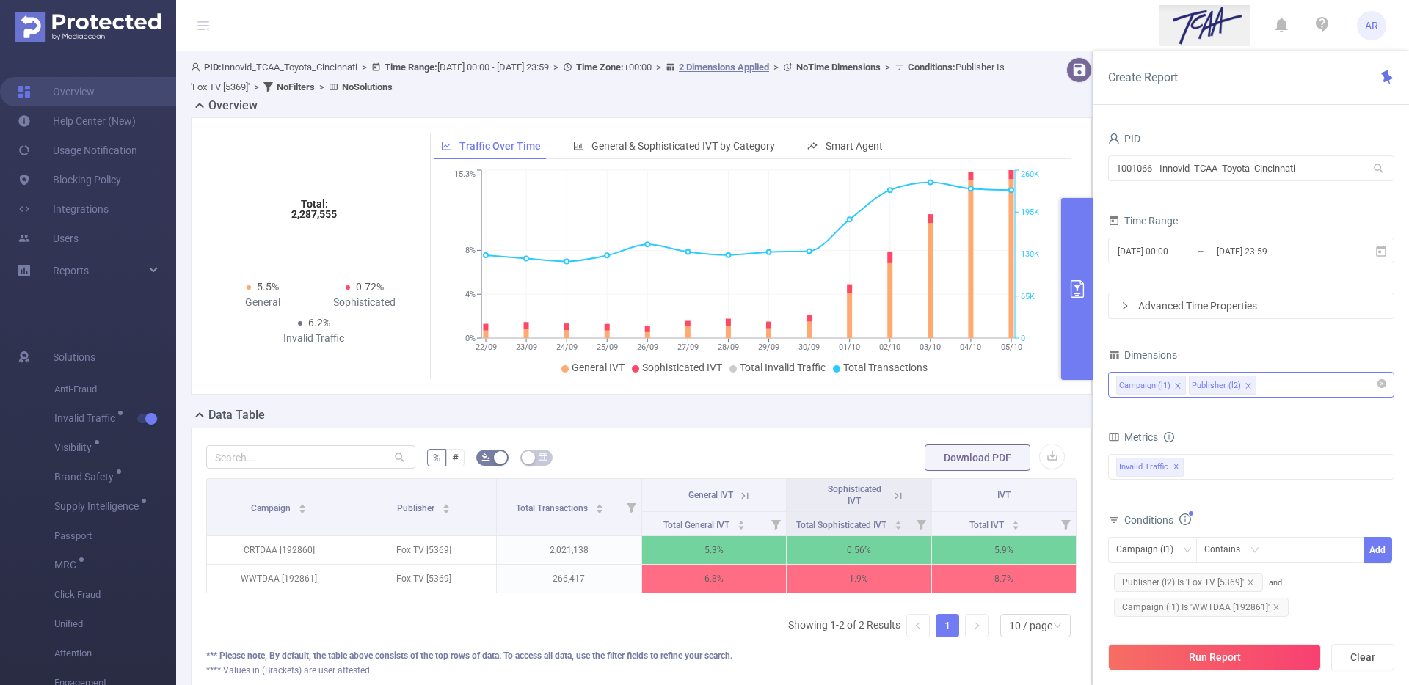
click at [1286, 391] on div "Campaign (l1) Publisher (l2)" at bounding box center [1251, 385] width 270 height 24
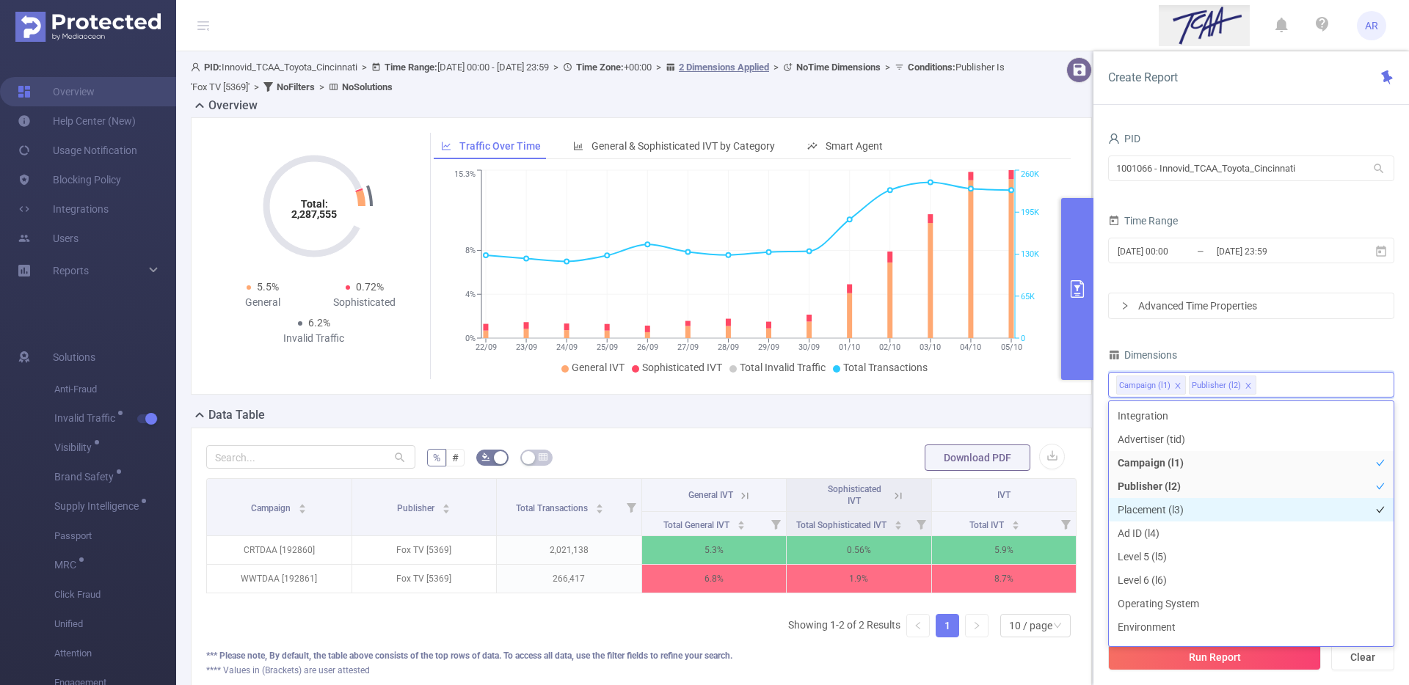
click at [1163, 507] on li "Placement (l3)" at bounding box center [1251, 509] width 285 height 23
click at [1346, 356] on div "Dimensions" at bounding box center [1251, 357] width 286 height 24
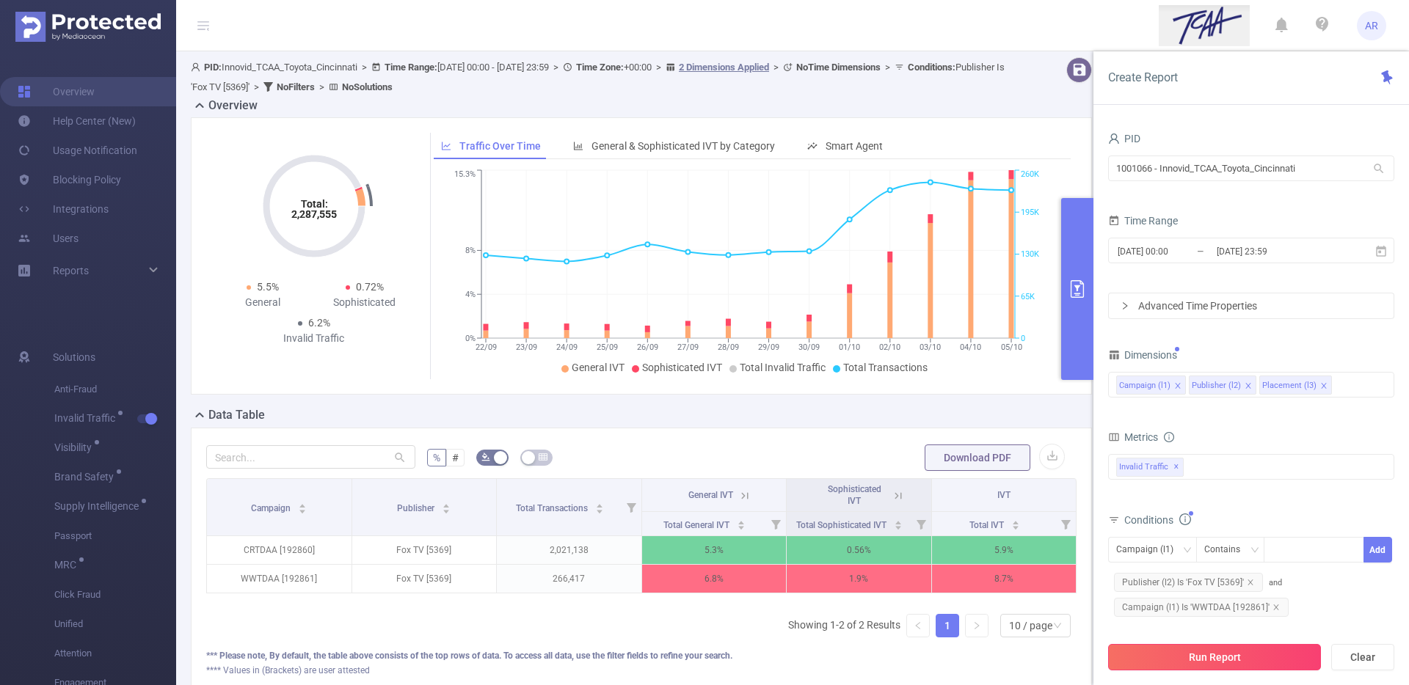
click at [1161, 668] on button "Run Report" at bounding box center [1214, 657] width 213 height 26
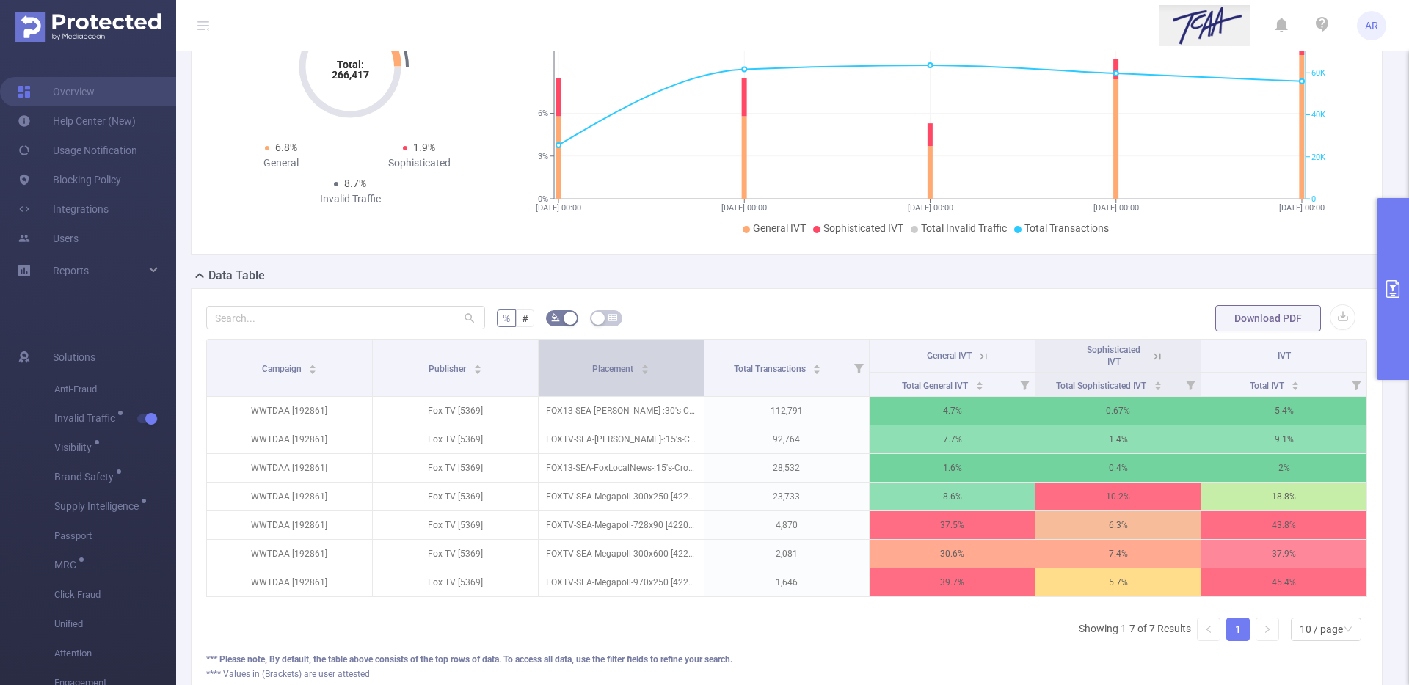
scroll to position [127, 0]
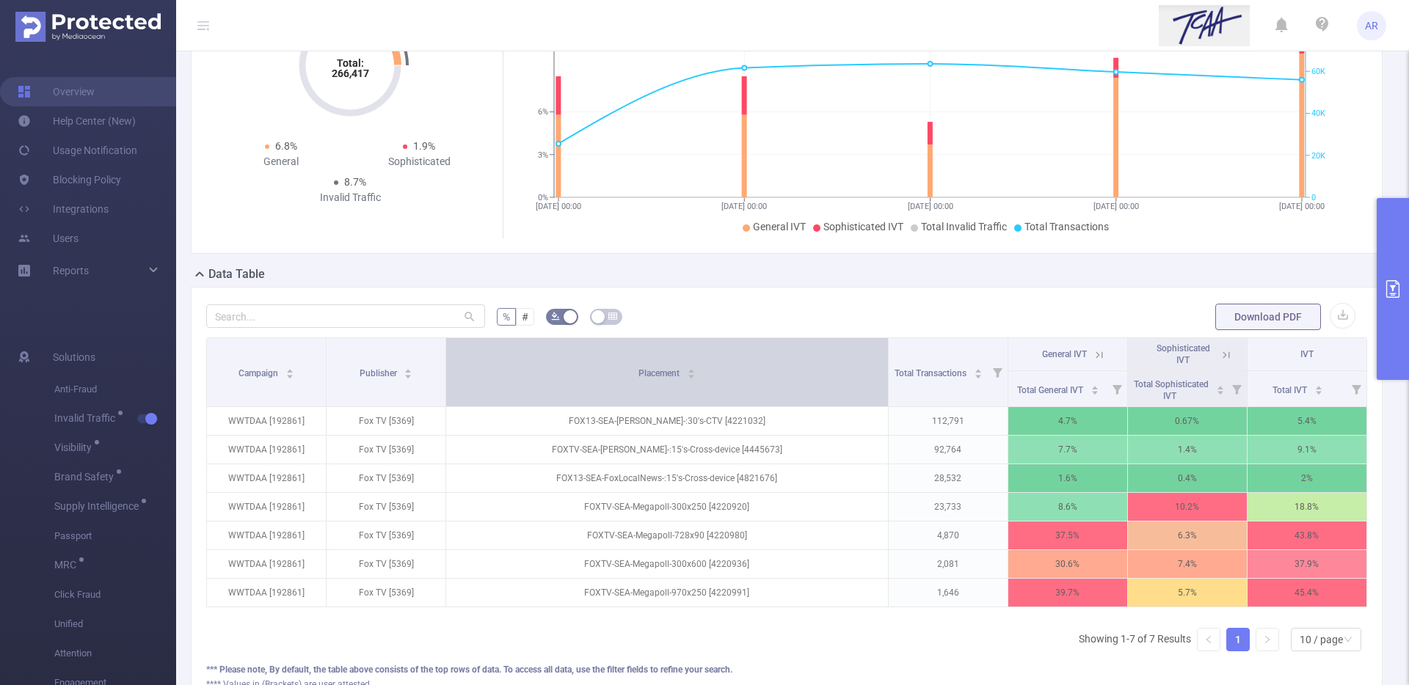
drag, startPoint x: 696, startPoint y: 361, endPoint x: 823, endPoint y: 347, distance: 127.7
click at [823, 347] on th "Placement" at bounding box center [667, 372] width 442 height 69
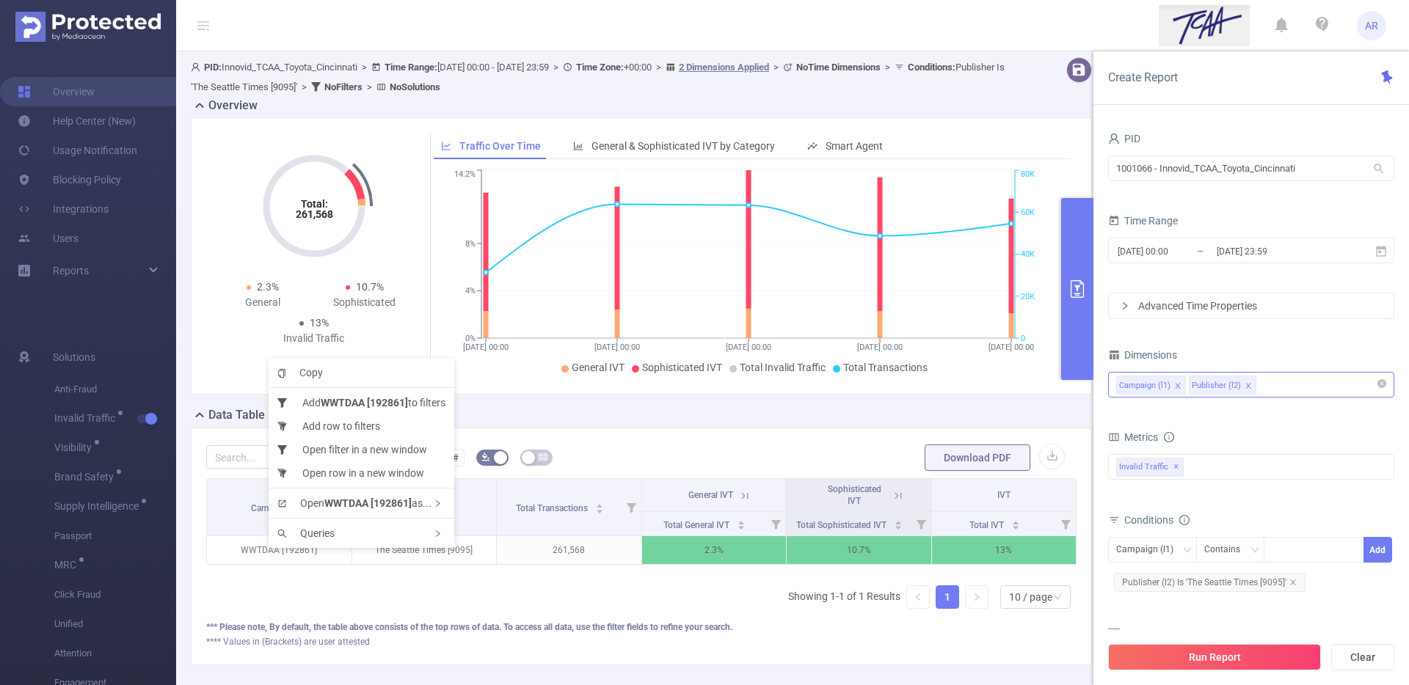
click at [1299, 388] on div "Campaign (l1) Publisher (l2)" at bounding box center [1251, 385] width 270 height 24
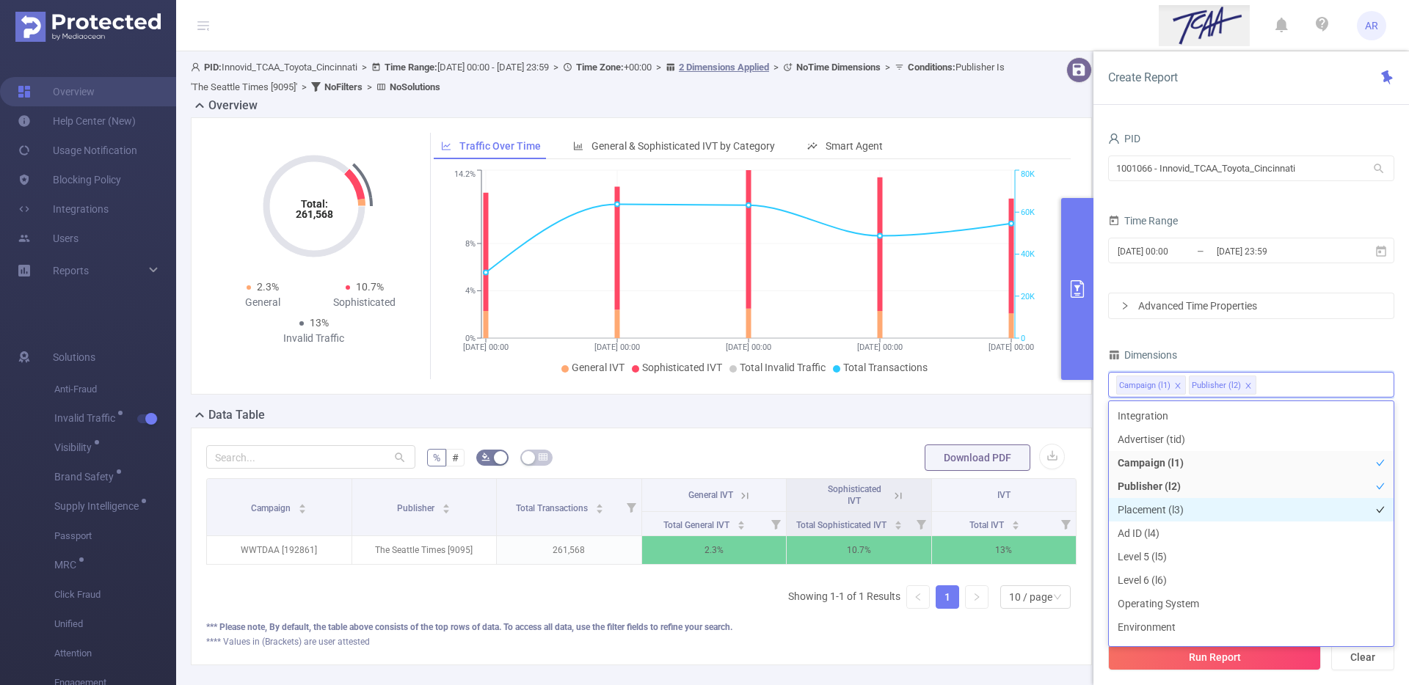
click at [1172, 503] on li "Placement (l3)" at bounding box center [1251, 509] width 285 height 23
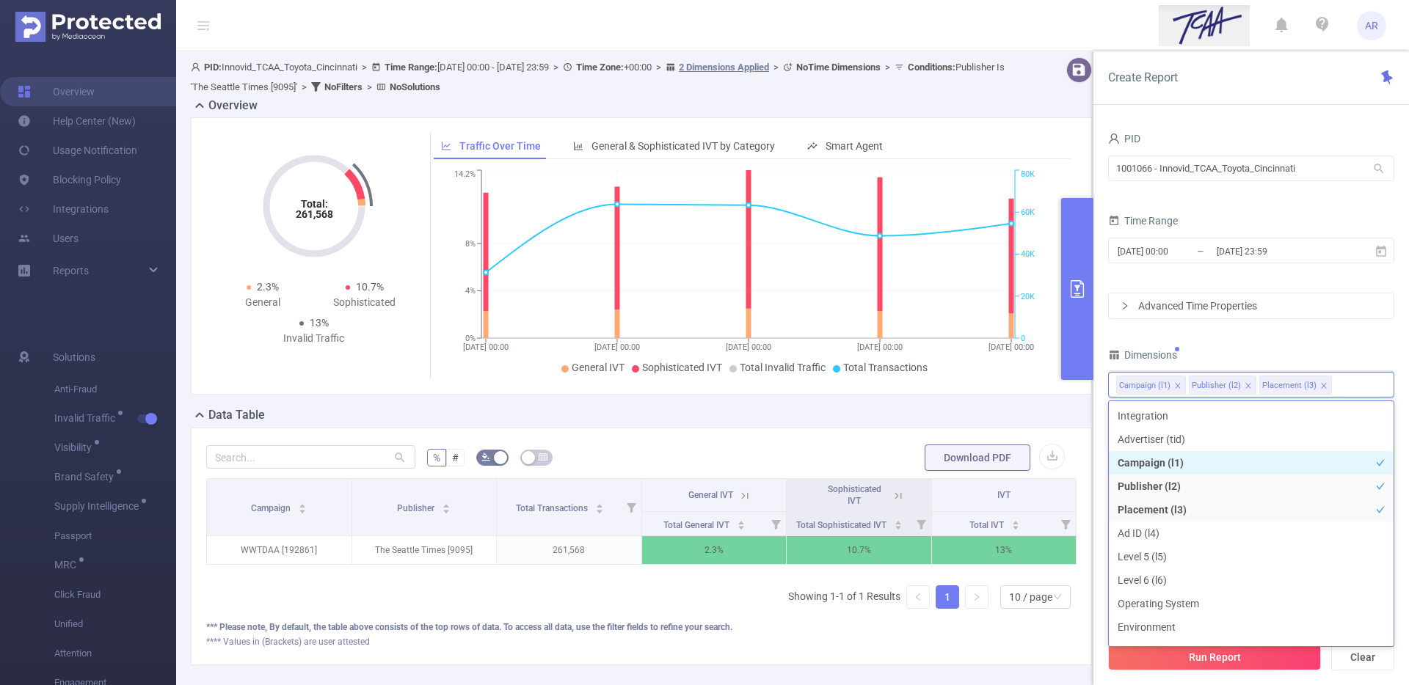
scroll to position [16, 0]
click at [1224, 656] on button "Run Report" at bounding box center [1214, 657] width 213 height 26
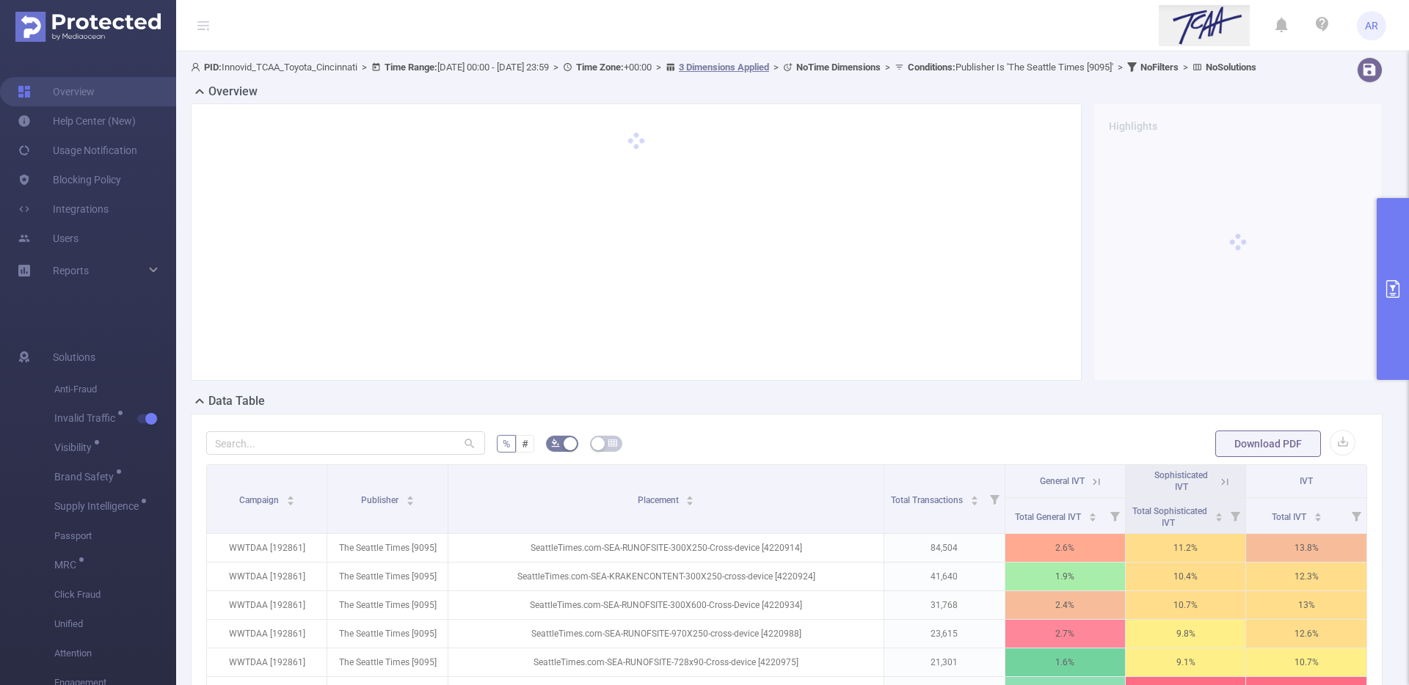
drag, startPoint x: 696, startPoint y: 489, endPoint x: 820, endPoint y: 476, distance: 124.6
click at [820, 476] on div "% # Download PDF Campaign Publisher Placement Total Transactions General IVT So…" at bounding box center [786, 666] width 1161 height 475
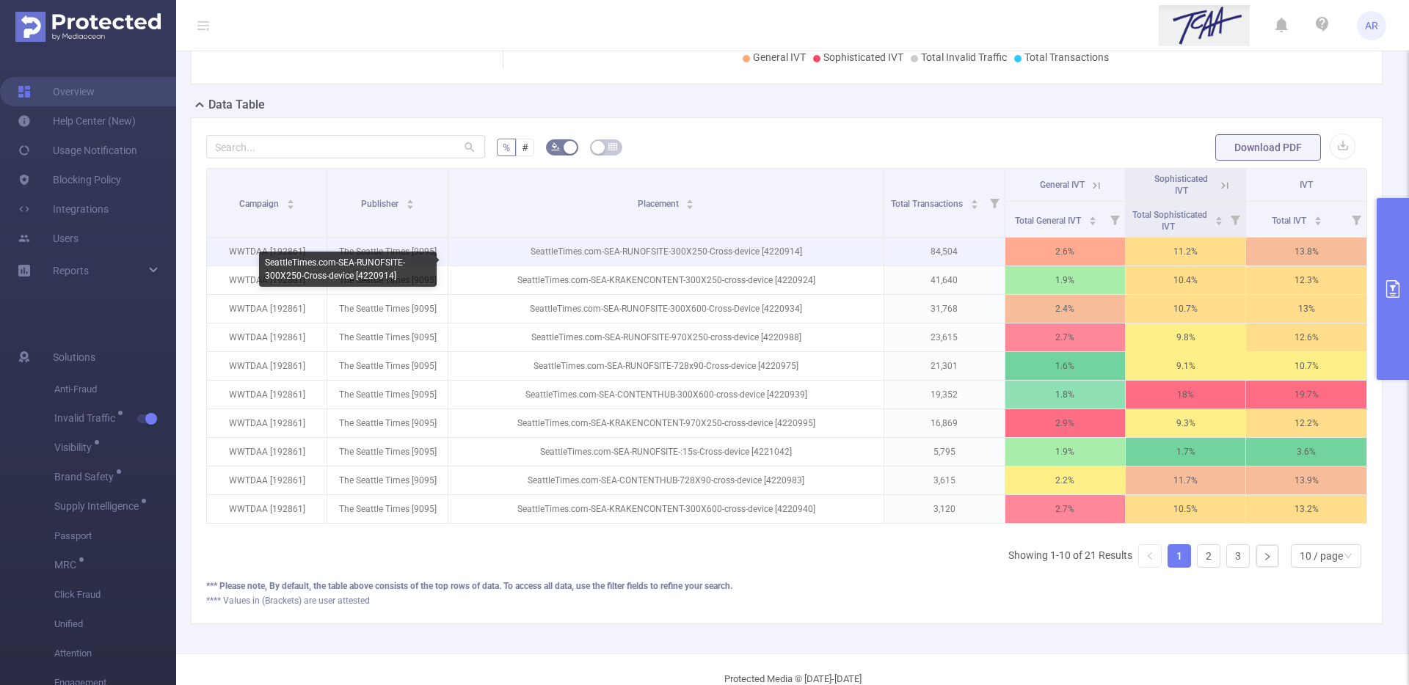
scroll to position [298, 0]
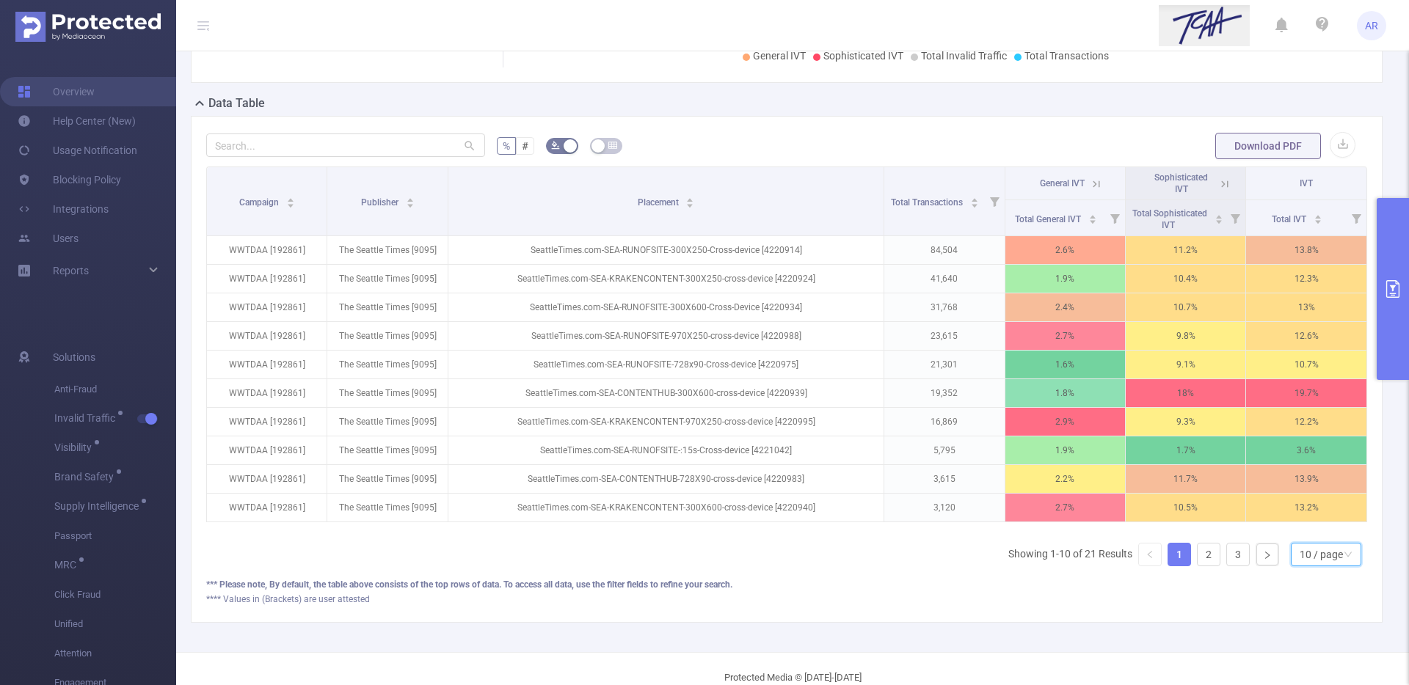
click at [1326, 566] on div "10 / page" at bounding box center [1320, 555] width 43 height 22
click at [1310, 504] on li "30 / page" at bounding box center [1314, 492] width 70 height 23
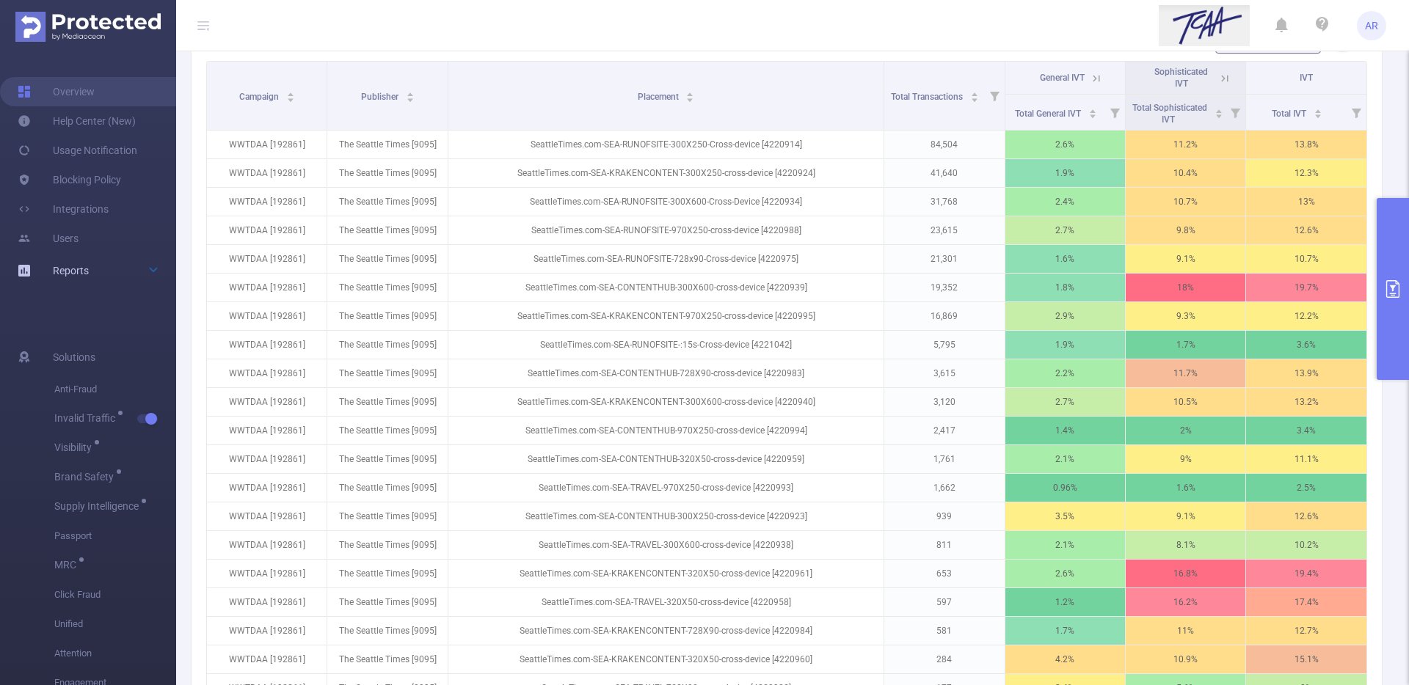
scroll to position [403, 0]
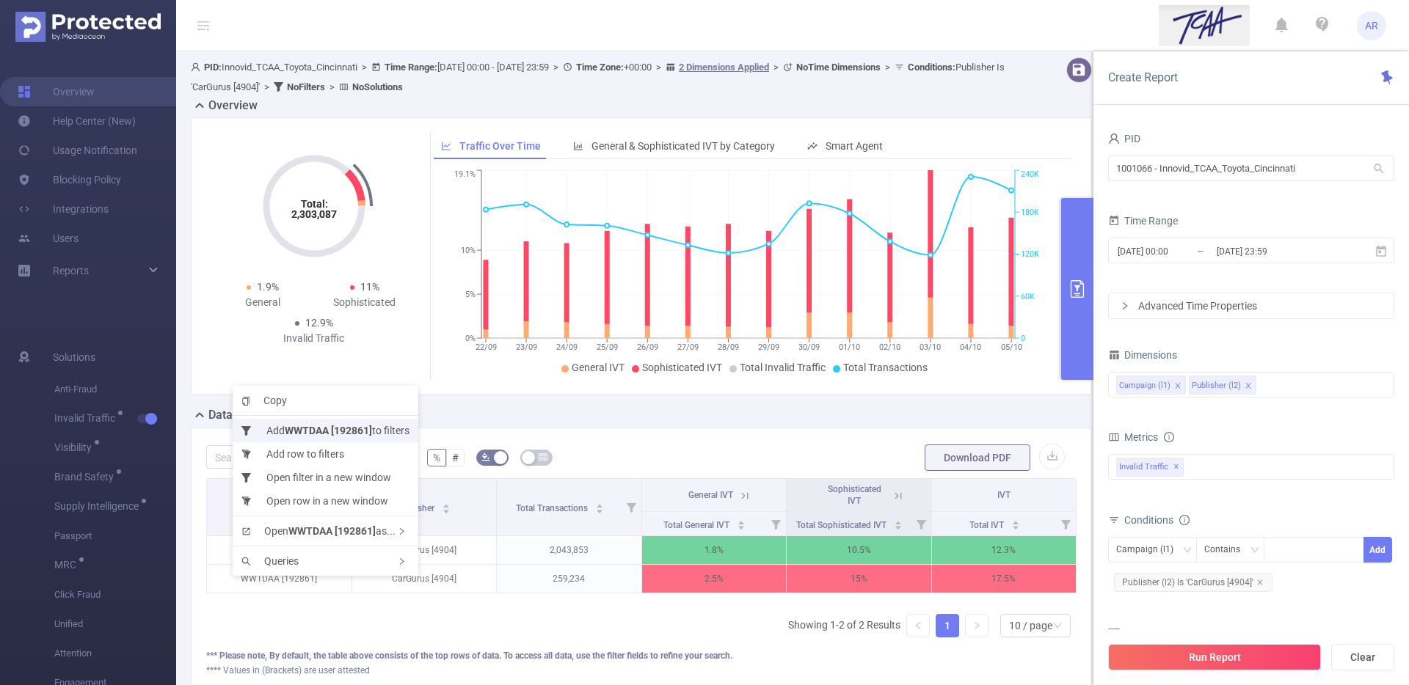
click at [340, 432] on b "WWTDAA [192861]" at bounding box center [328, 431] width 87 height 12
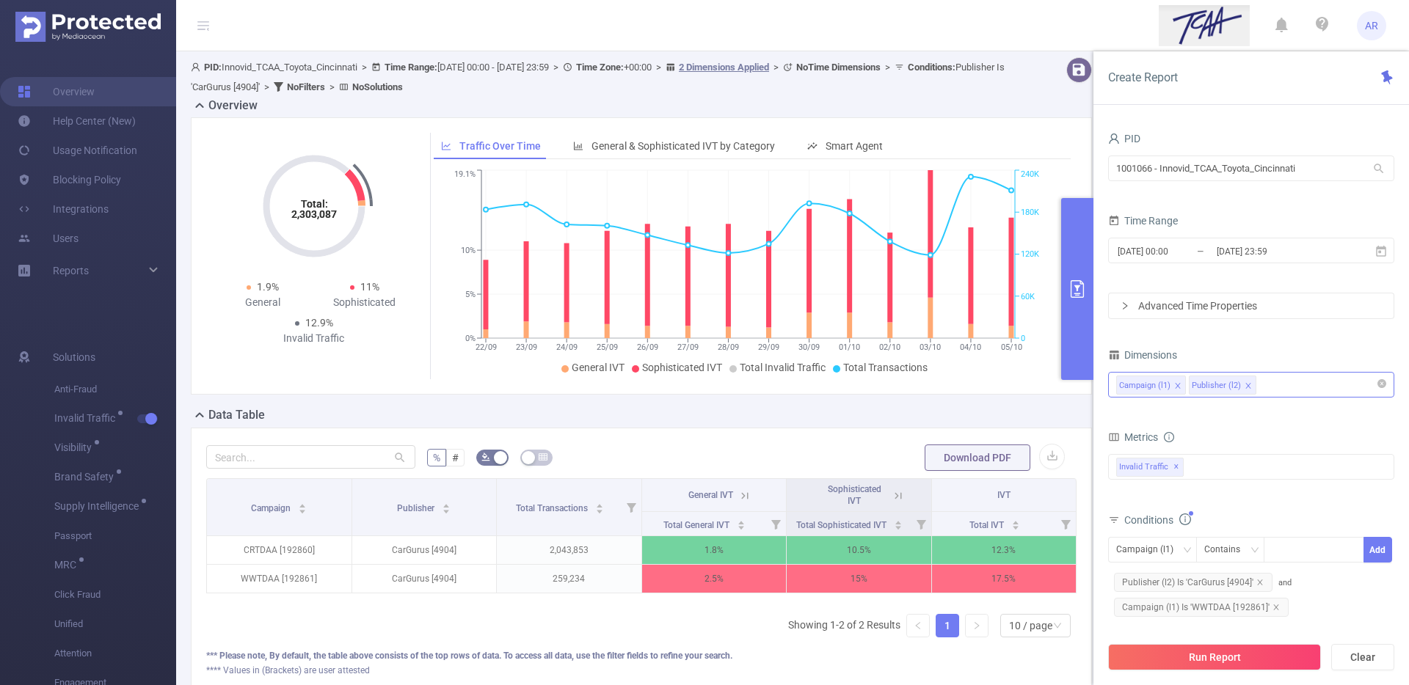
click at [1330, 372] on div "Campaign (l1) Publisher (l2)" at bounding box center [1251, 385] width 286 height 26
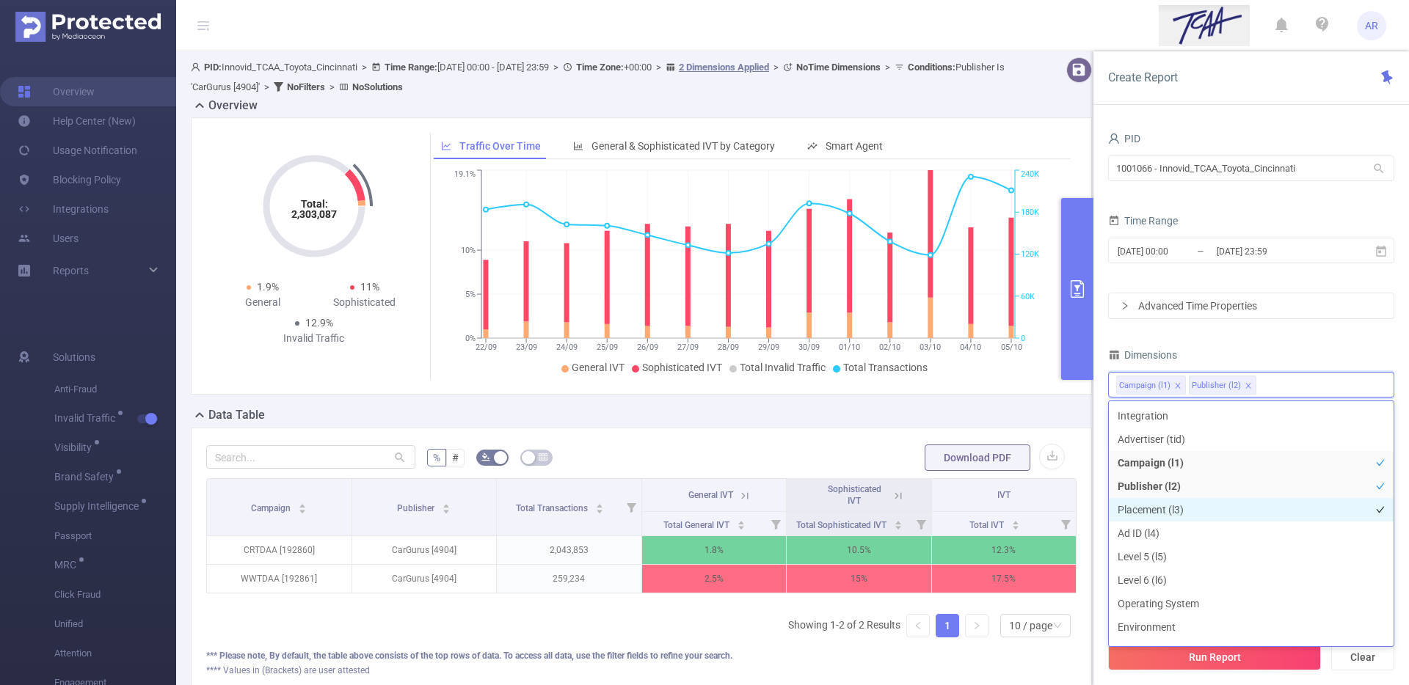
click at [1174, 511] on li "Placement (l3)" at bounding box center [1251, 509] width 285 height 23
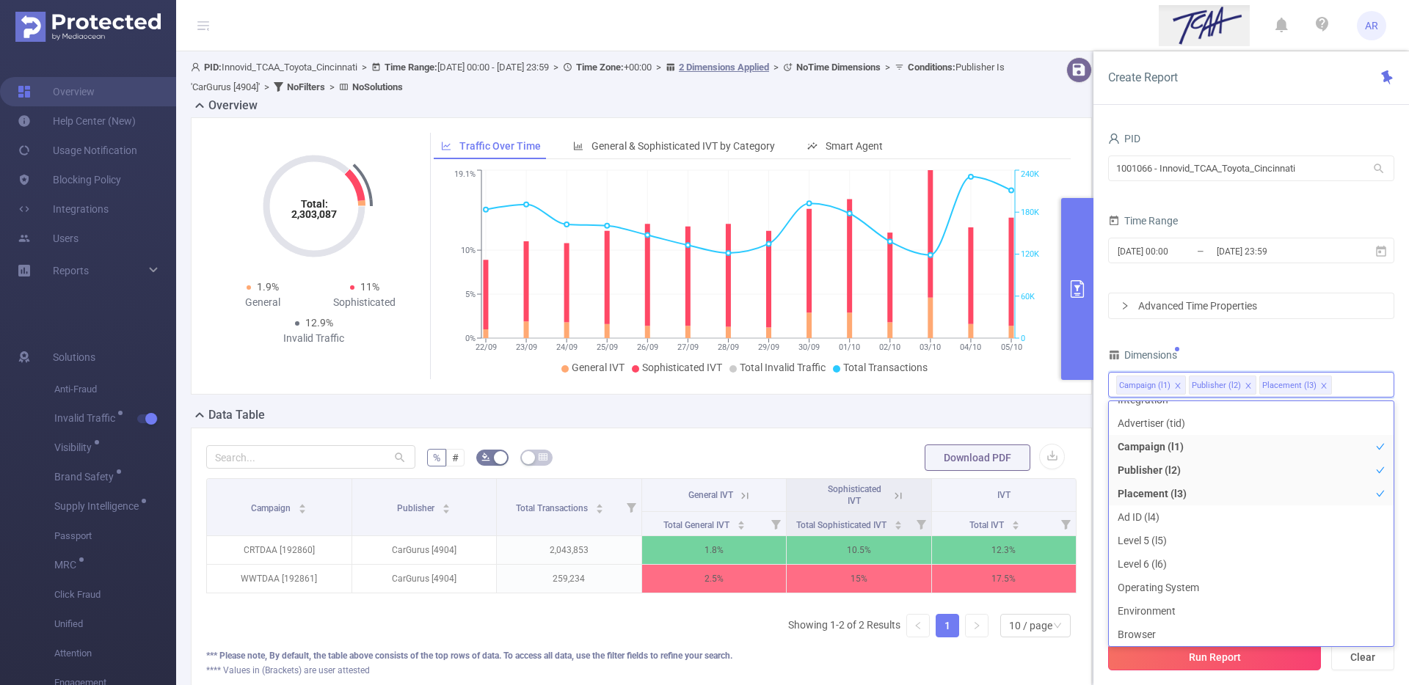
click at [1166, 653] on button "Run Report" at bounding box center [1214, 657] width 213 height 26
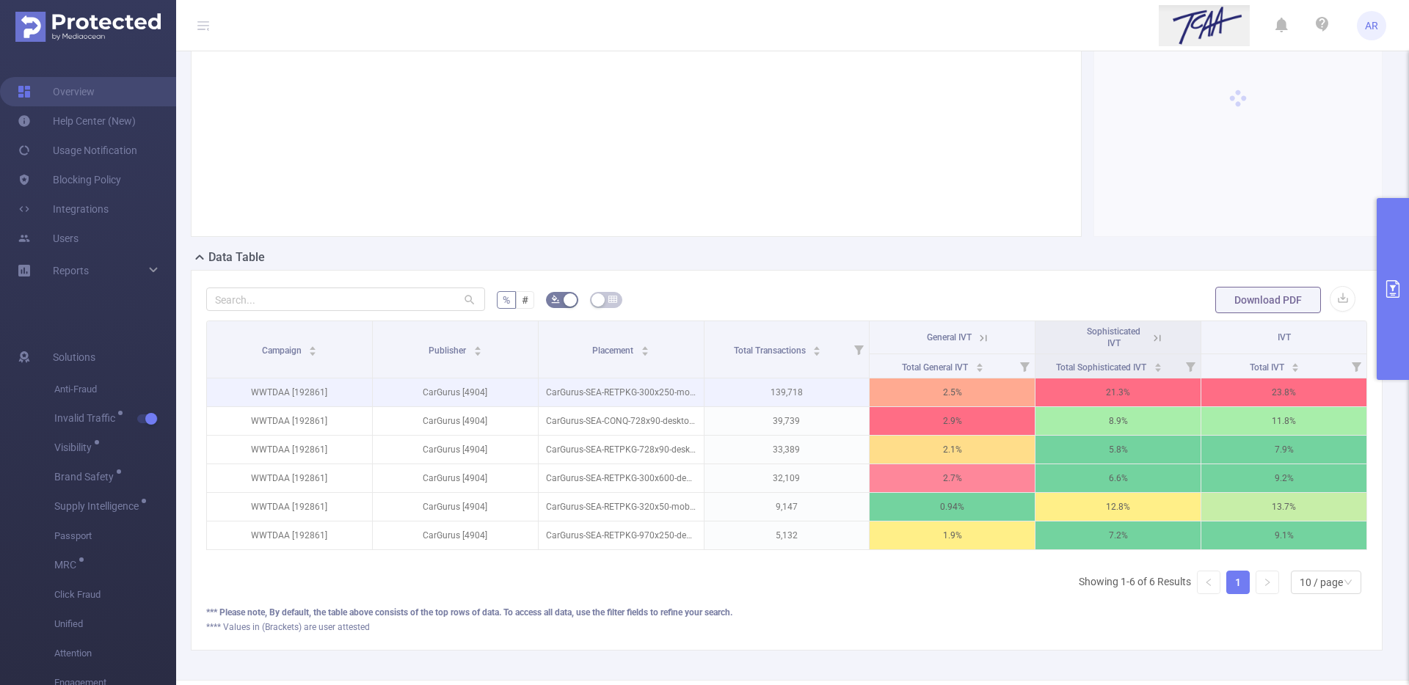
scroll to position [212, 0]
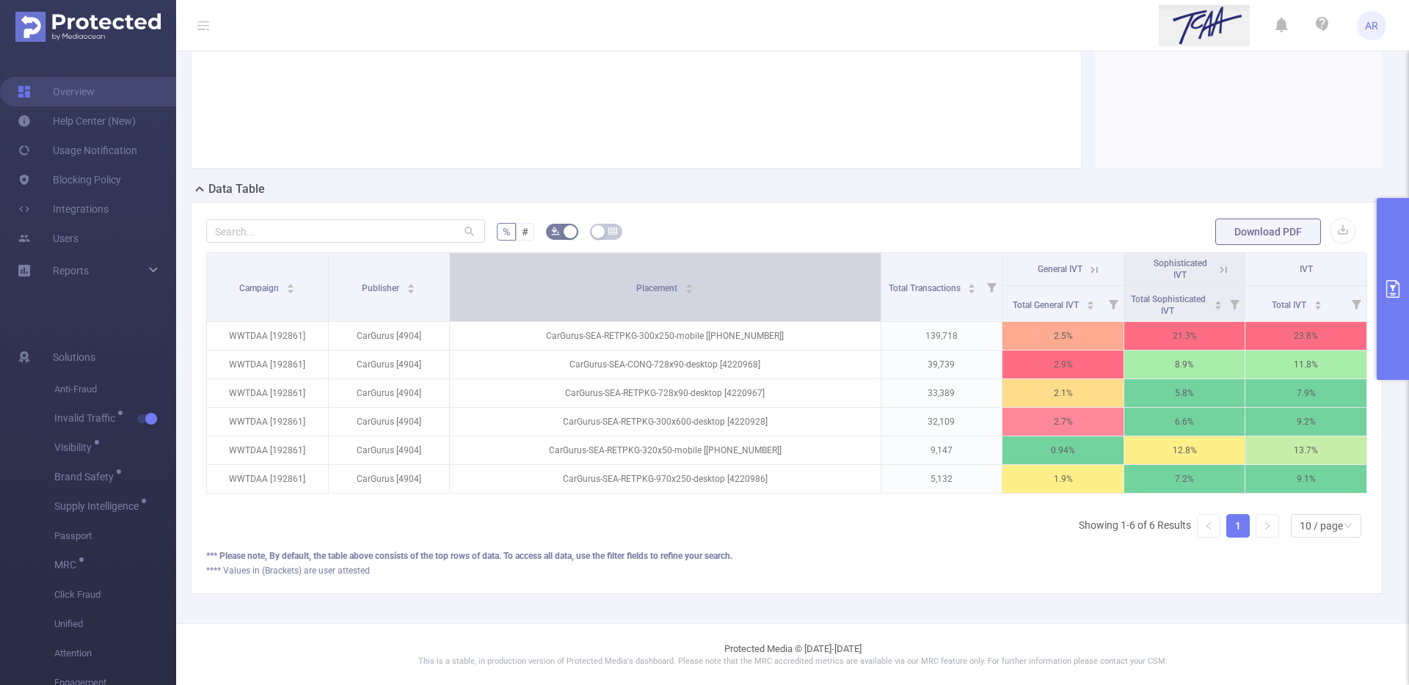
drag, startPoint x: 698, startPoint y: 269, endPoint x: 816, endPoint y: 270, distance: 118.1
click at [816, 270] on th "Placement" at bounding box center [665, 287] width 431 height 69
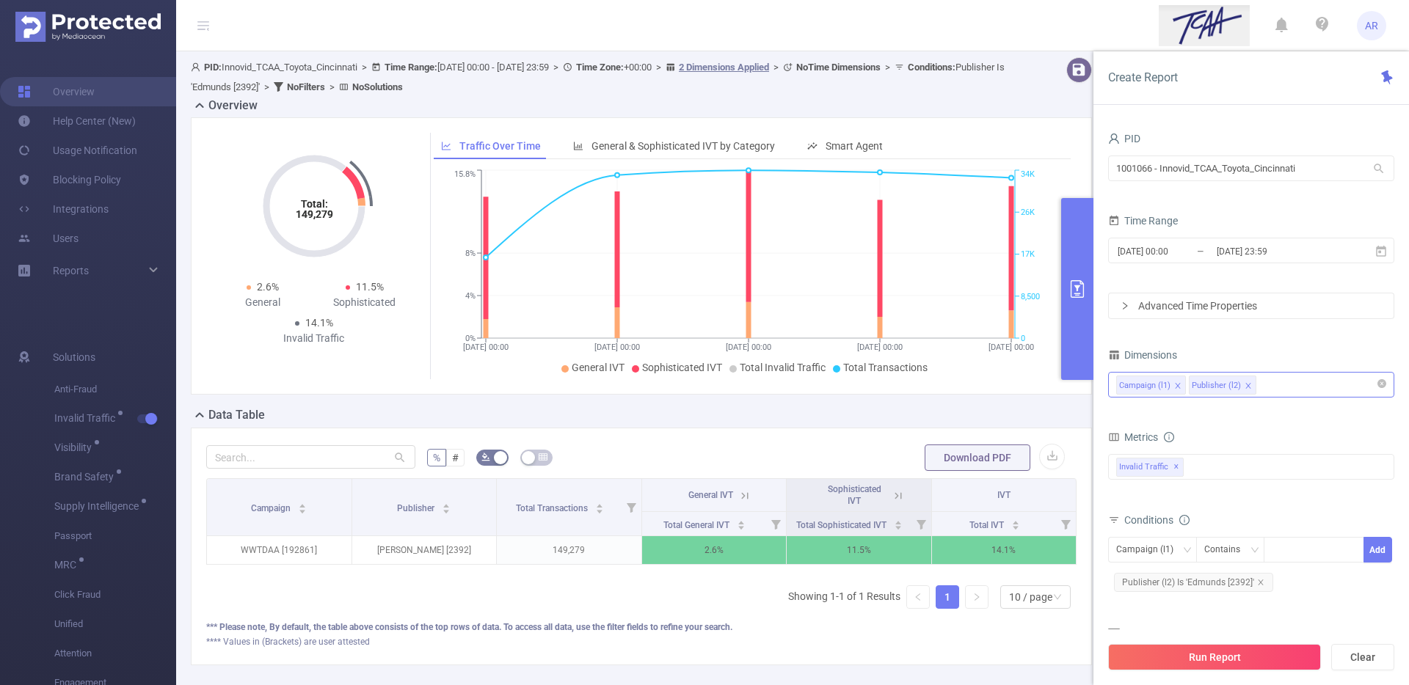
click at [1324, 379] on div "Campaign (l1) Publisher (l2)" at bounding box center [1251, 385] width 270 height 24
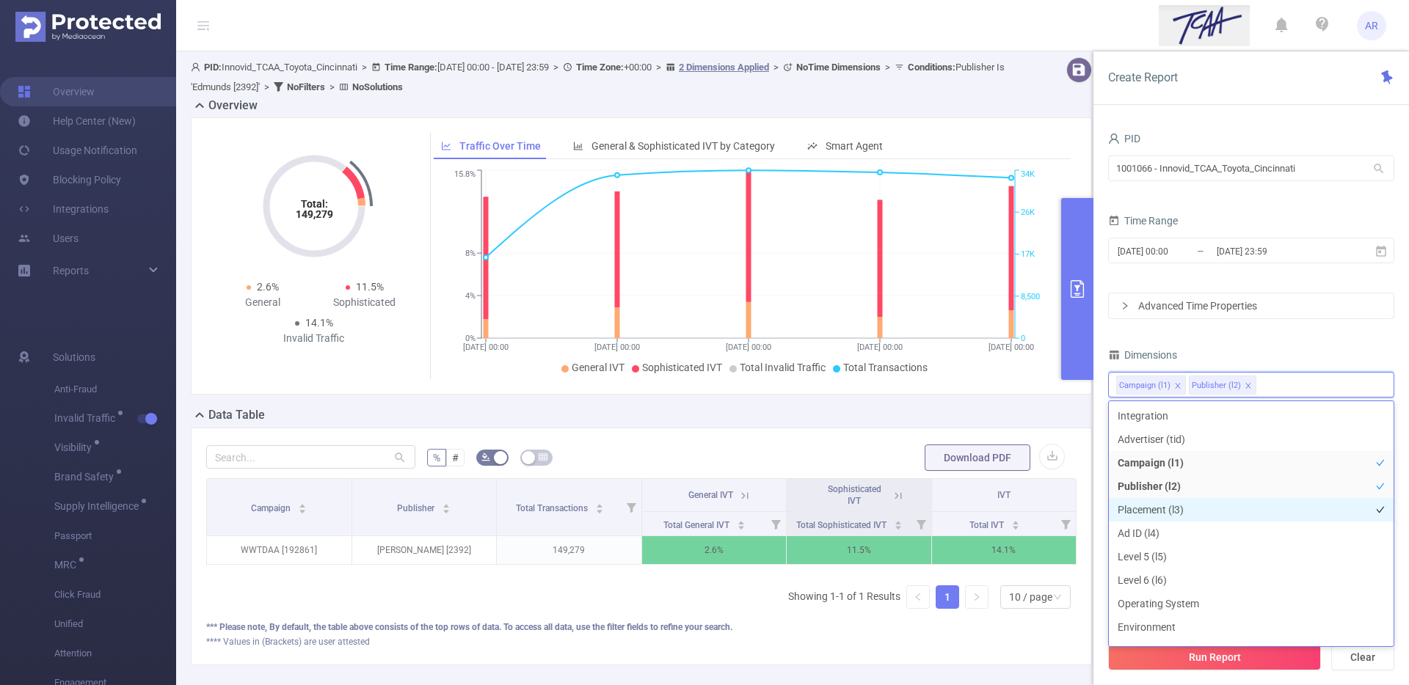
click at [1190, 512] on li "Placement (l3)" at bounding box center [1251, 509] width 285 height 23
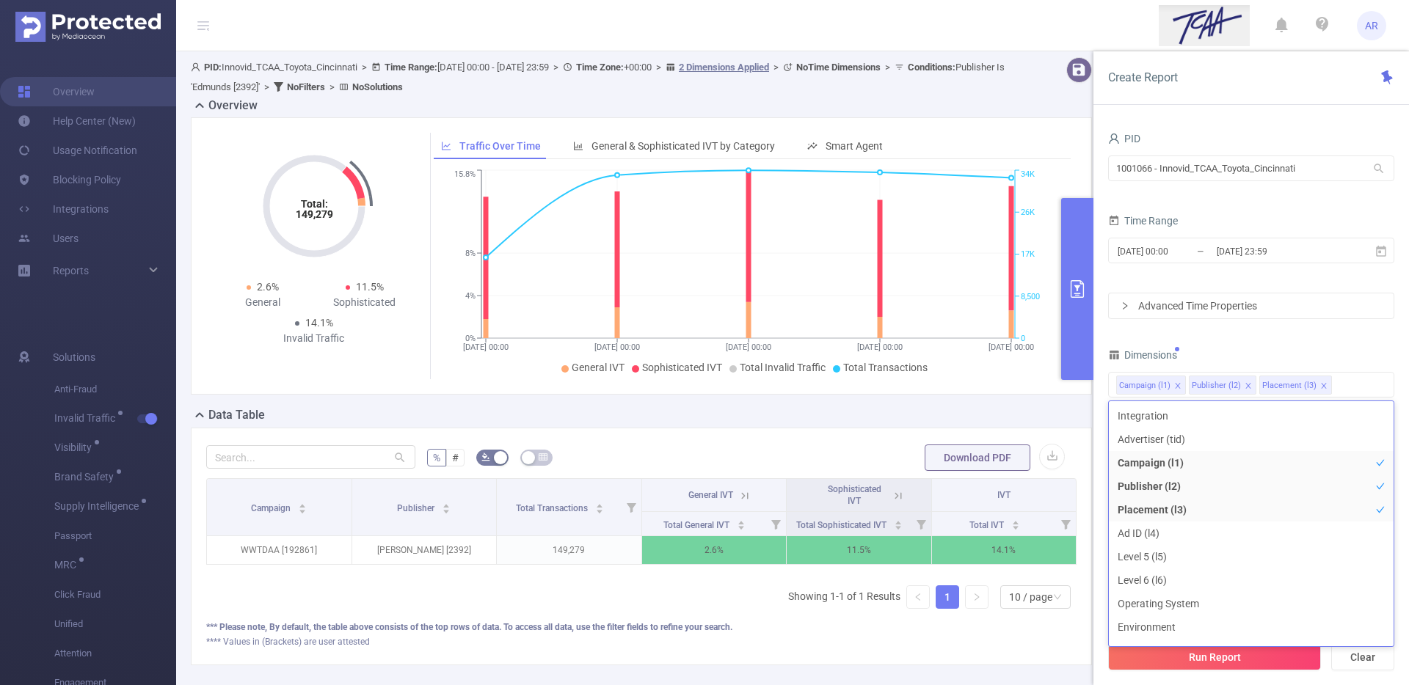
click at [1301, 345] on div "Dimensions" at bounding box center [1251, 357] width 286 height 24
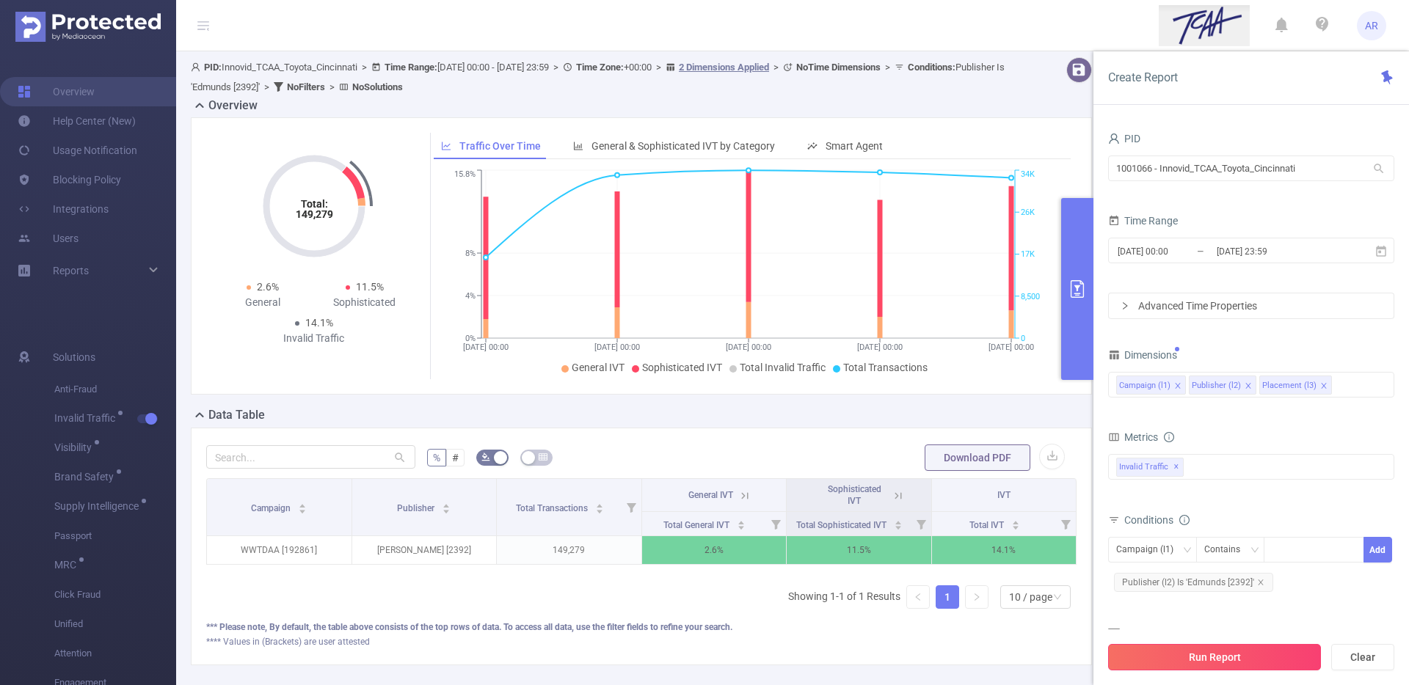
click at [1199, 658] on button "Run Report" at bounding box center [1214, 657] width 213 height 26
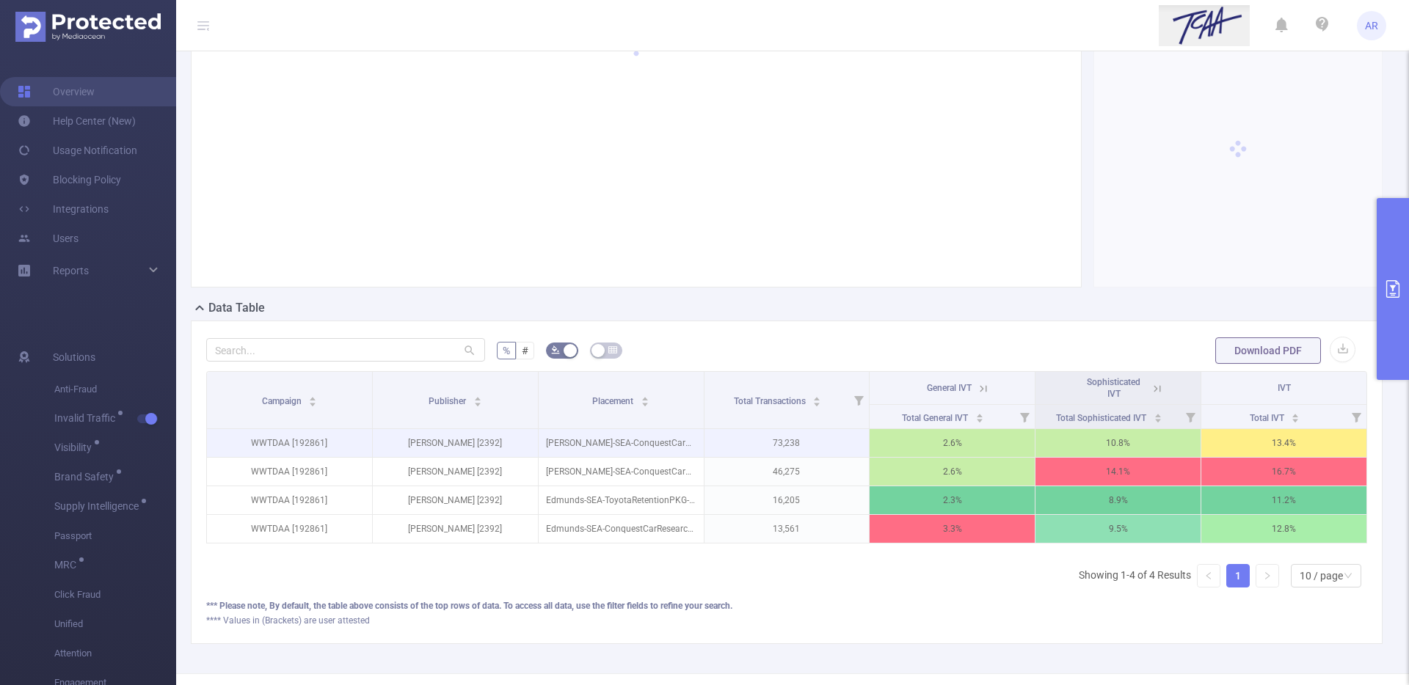
scroll to position [106, 0]
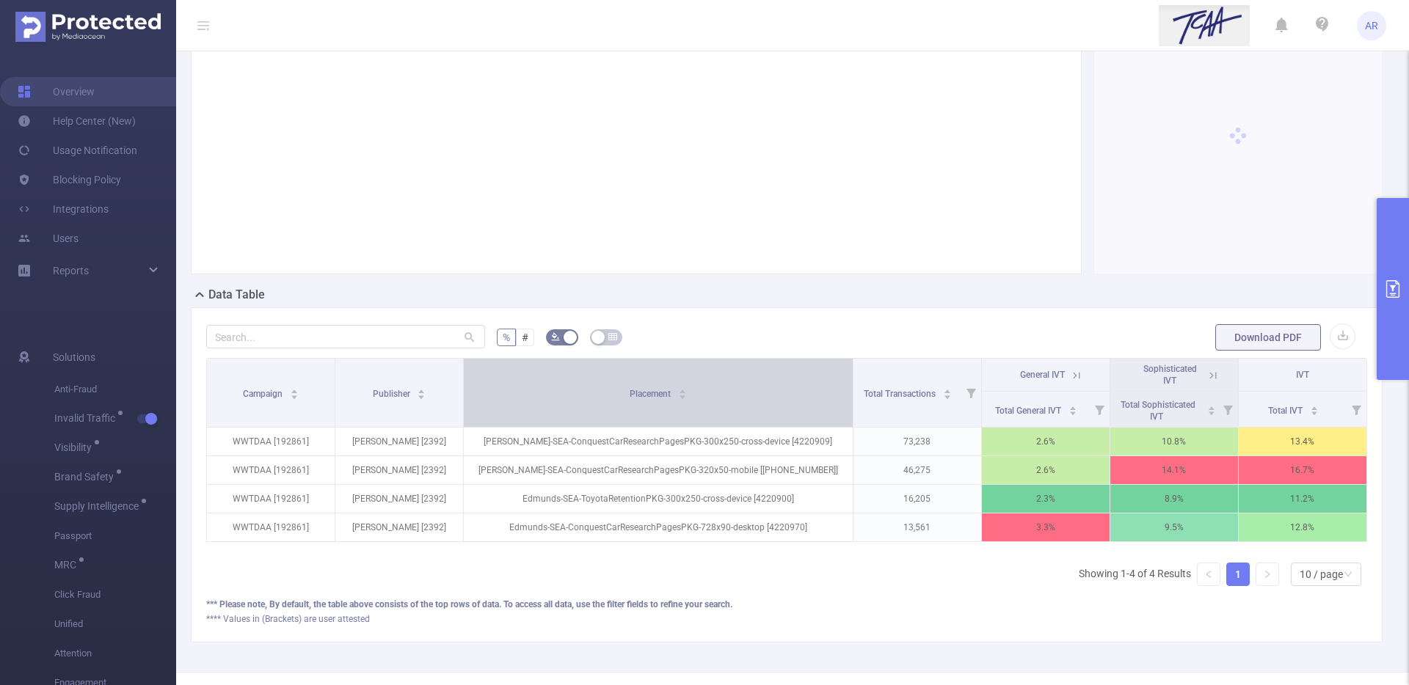
drag, startPoint x: 695, startPoint y: 411, endPoint x: 786, endPoint y: 406, distance: 90.3
click at [786, 406] on th "Placement" at bounding box center [659, 393] width 390 height 69
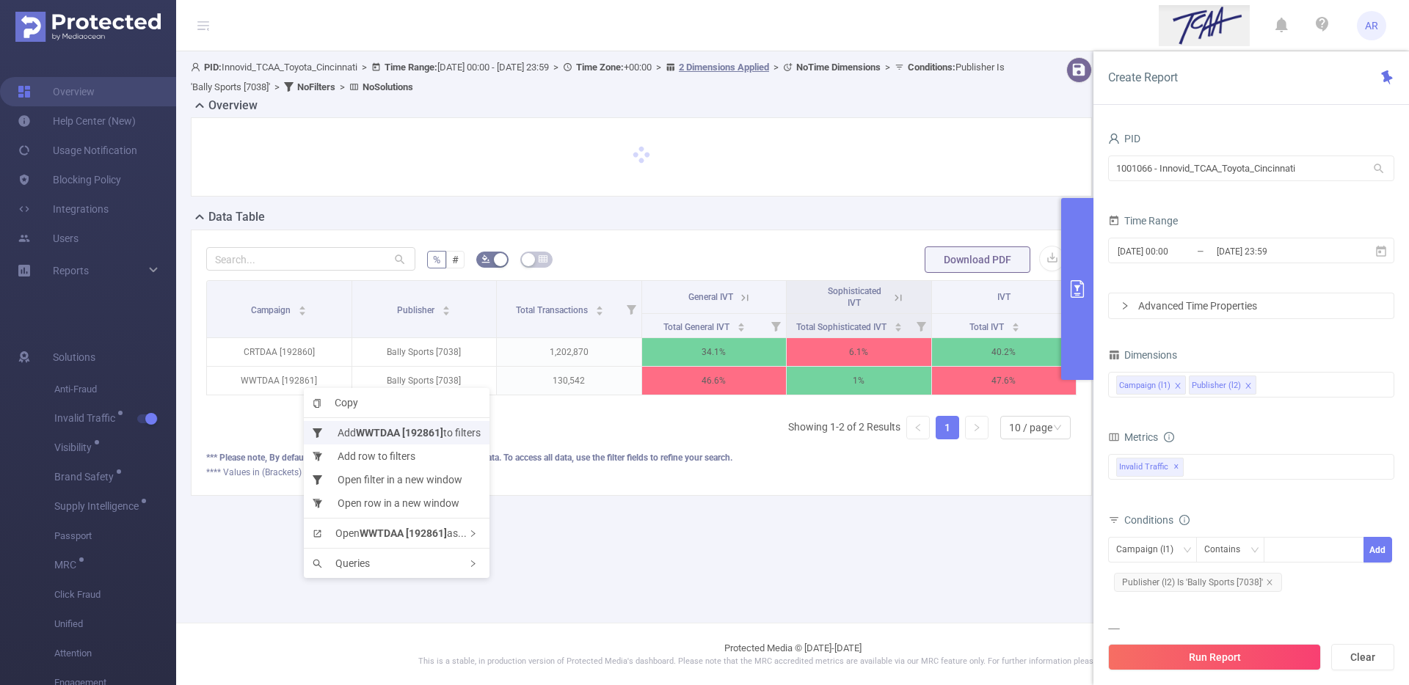
click at [364, 435] on b "WWTDAA [192861]" at bounding box center [399, 433] width 87 height 12
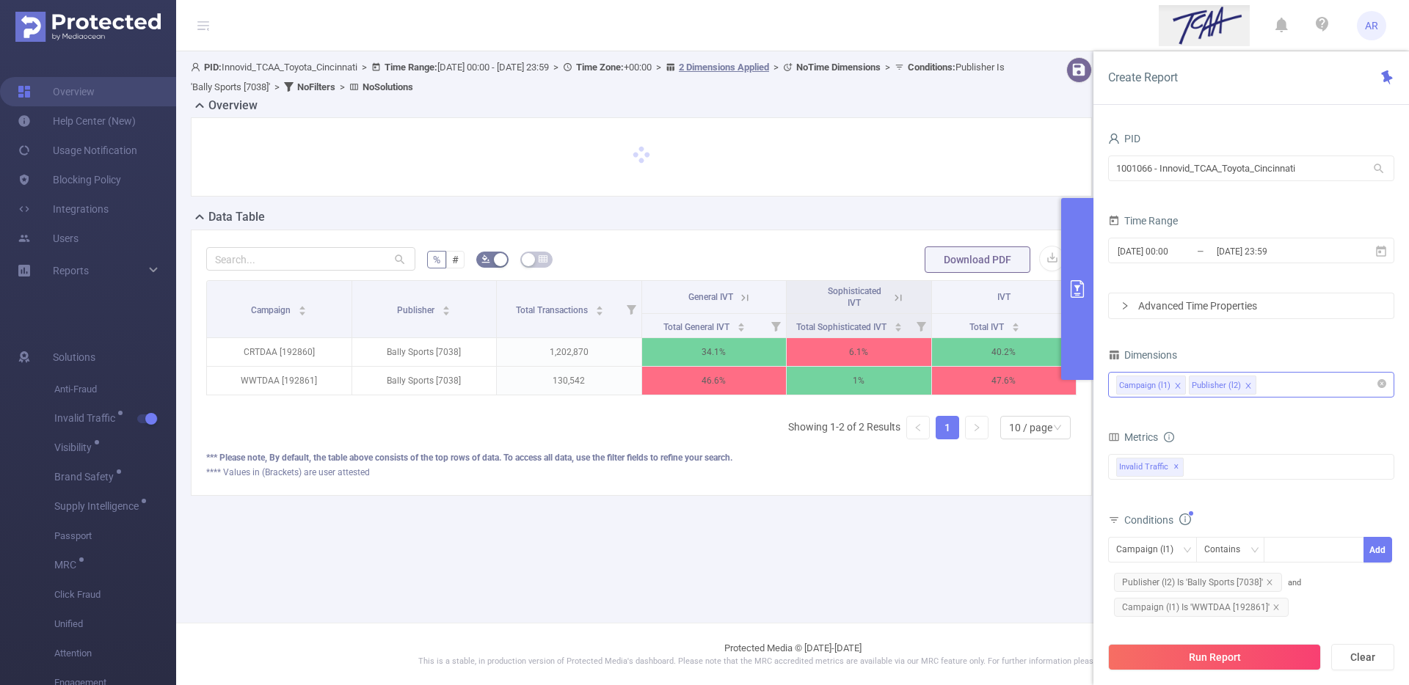
click at [1295, 389] on div "Campaign (l1) Publisher (l2)" at bounding box center [1251, 385] width 270 height 24
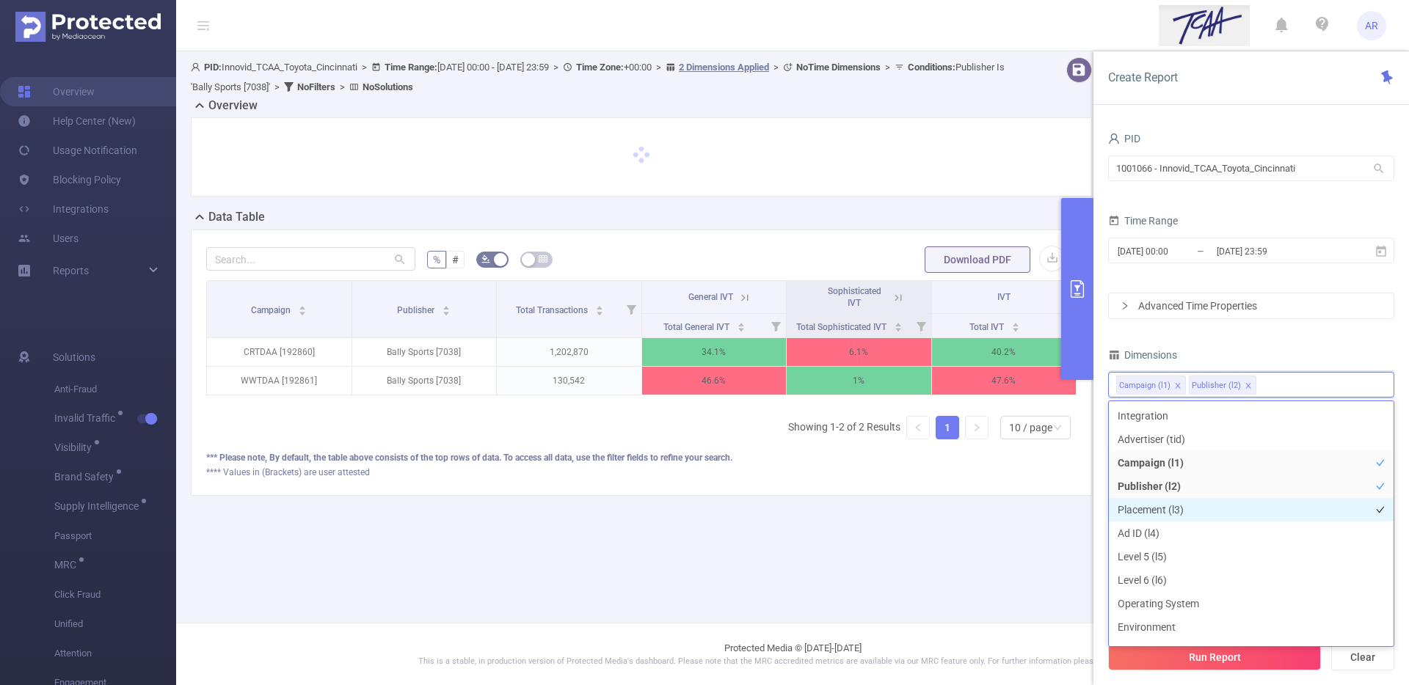
click at [1191, 505] on li "Placement (l3)" at bounding box center [1251, 509] width 285 height 23
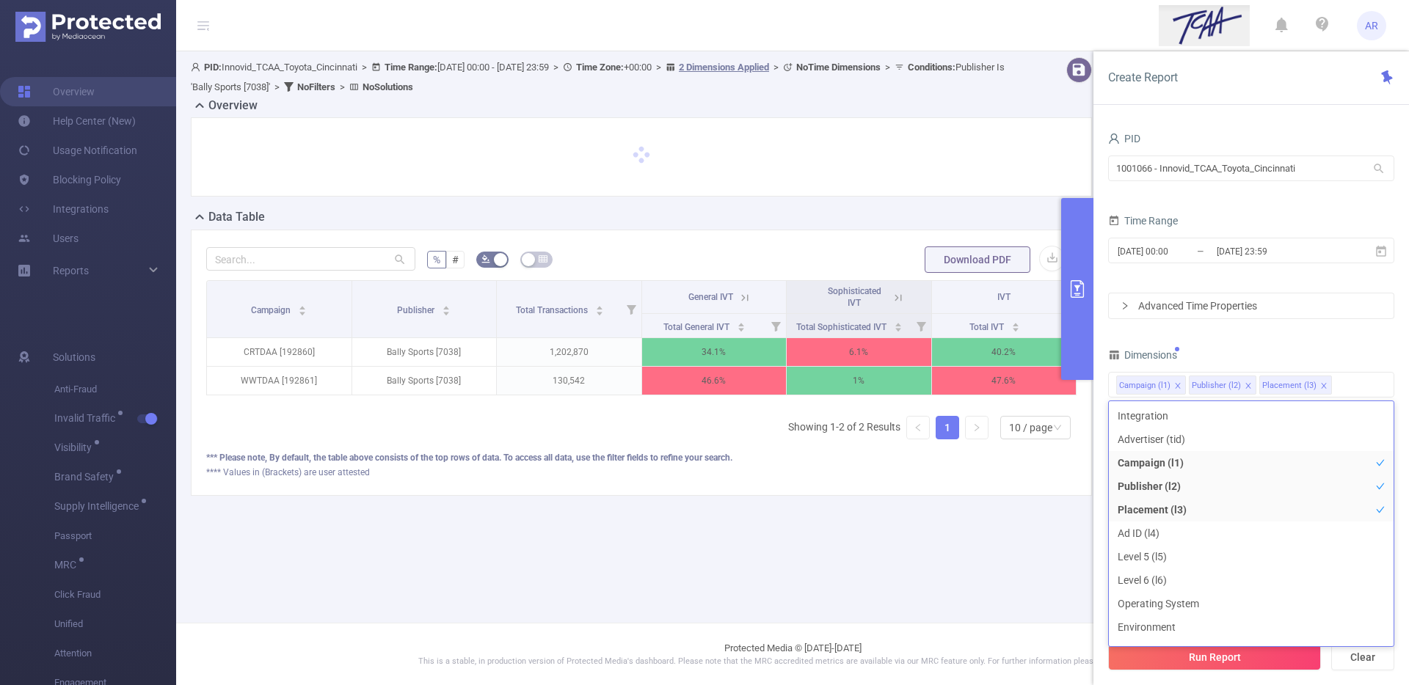
click at [1244, 350] on div "Dimensions" at bounding box center [1251, 357] width 286 height 24
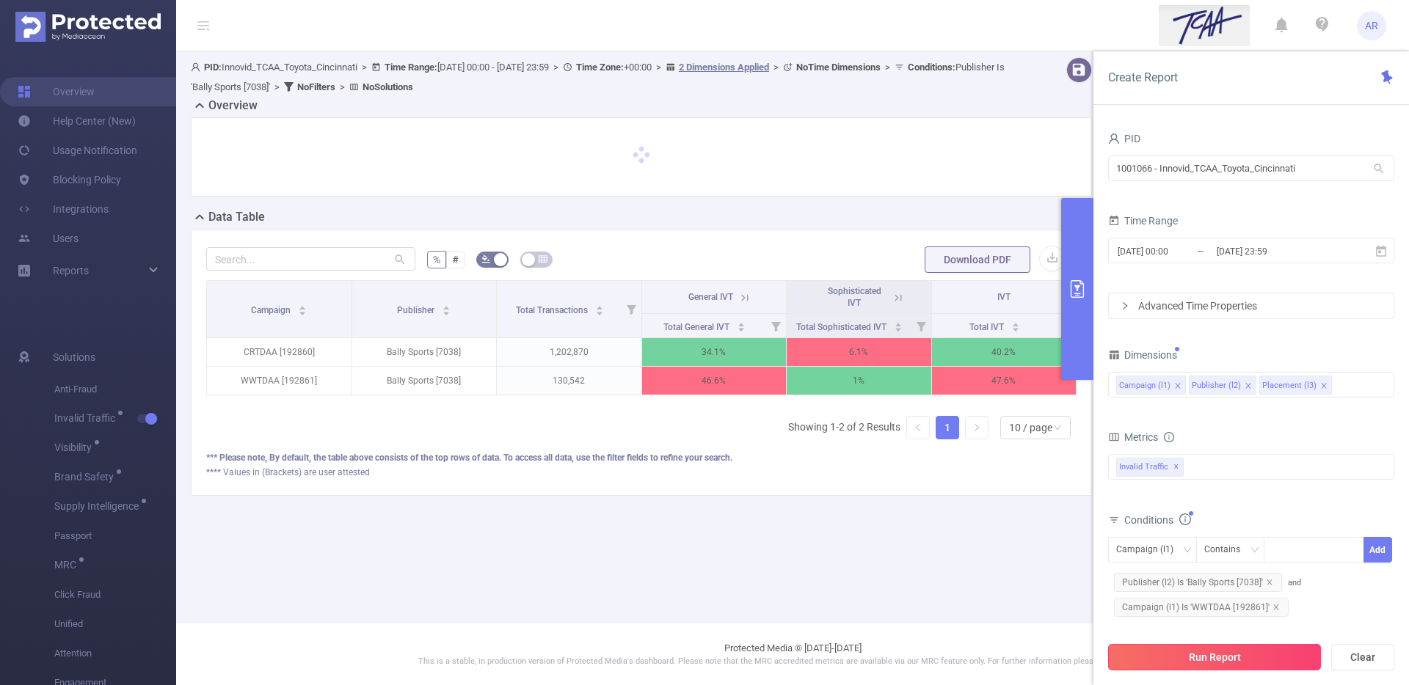
click at [1168, 650] on button "Run Report" at bounding box center [1214, 657] width 213 height 26
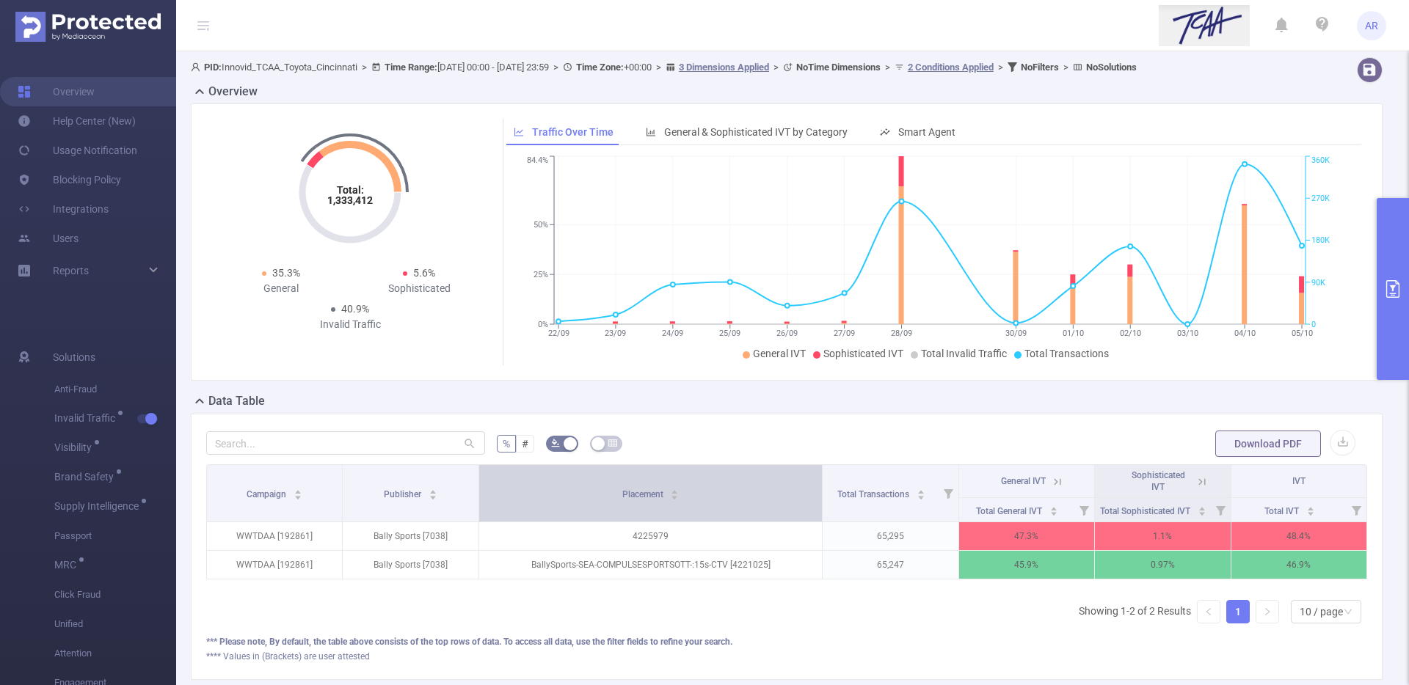
drag, startPoint x: 697, startPoint y: 480, endPoint x: 762, endPoint y: 482, distance: 64.6
click at [762, 482] on th "Placement" at bounding box center [650, 493] width 343 height 57
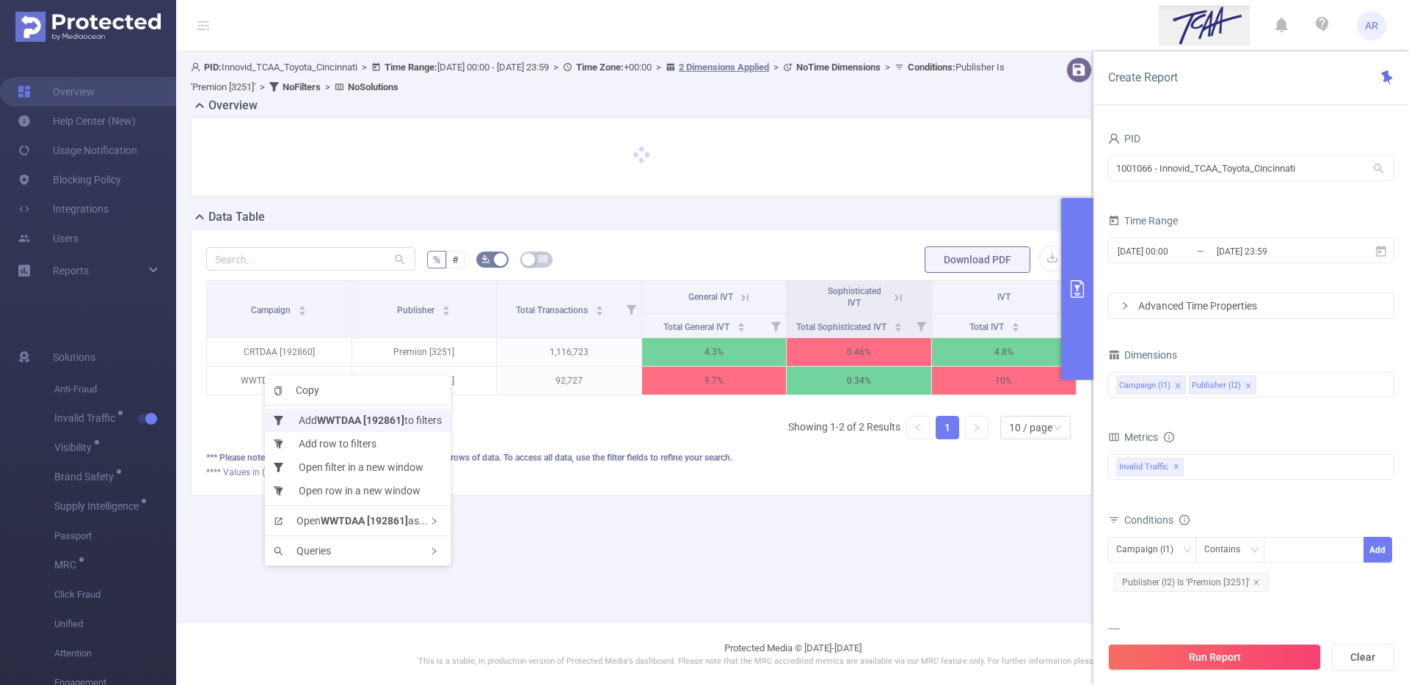
click at [326, 417] on b "WWTDAA [192861]" at bounding box center [360, 421] width 87 height 12
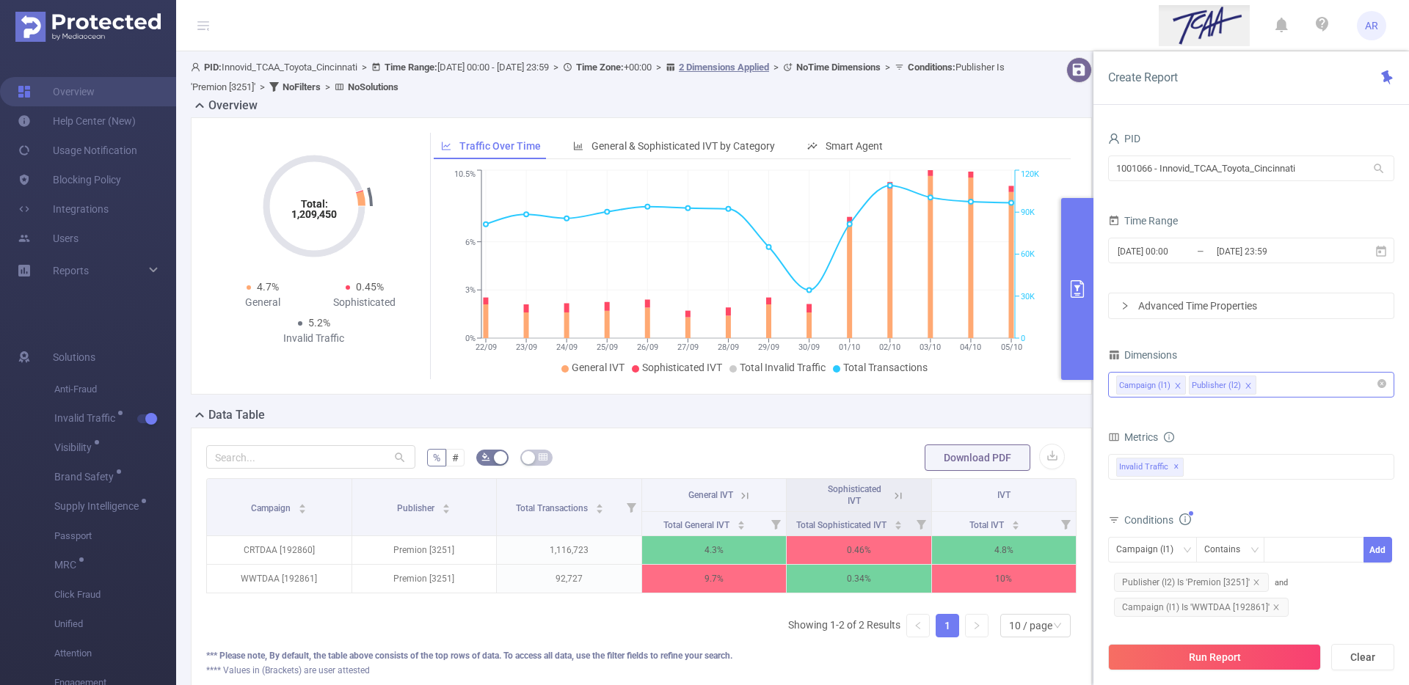
click at [1287, 390] on div "Campaign (l1) Publisher (l2)" at bounding box center [1251, 385] width 270 height 24
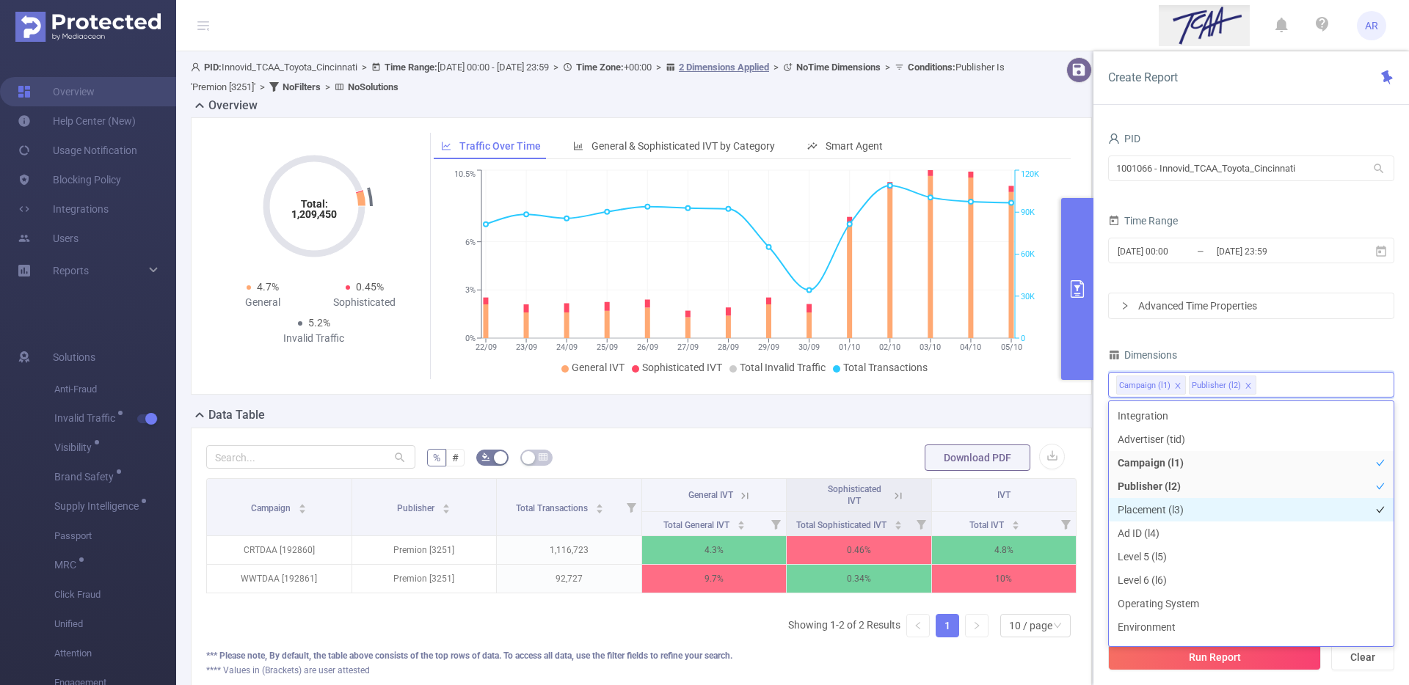
click at [1165, 508] on li "Placement (l3)" at bounding box center [1251, 509] width 285 height 23
click at [1264, 339] on div "PID 1001066 - Innovid_TCAA_Toyota_Cincinnati 1001066 - Innovid_TCAA_Toyota_Cinc…" at bounding box center [1251, 424] width 286 height 593
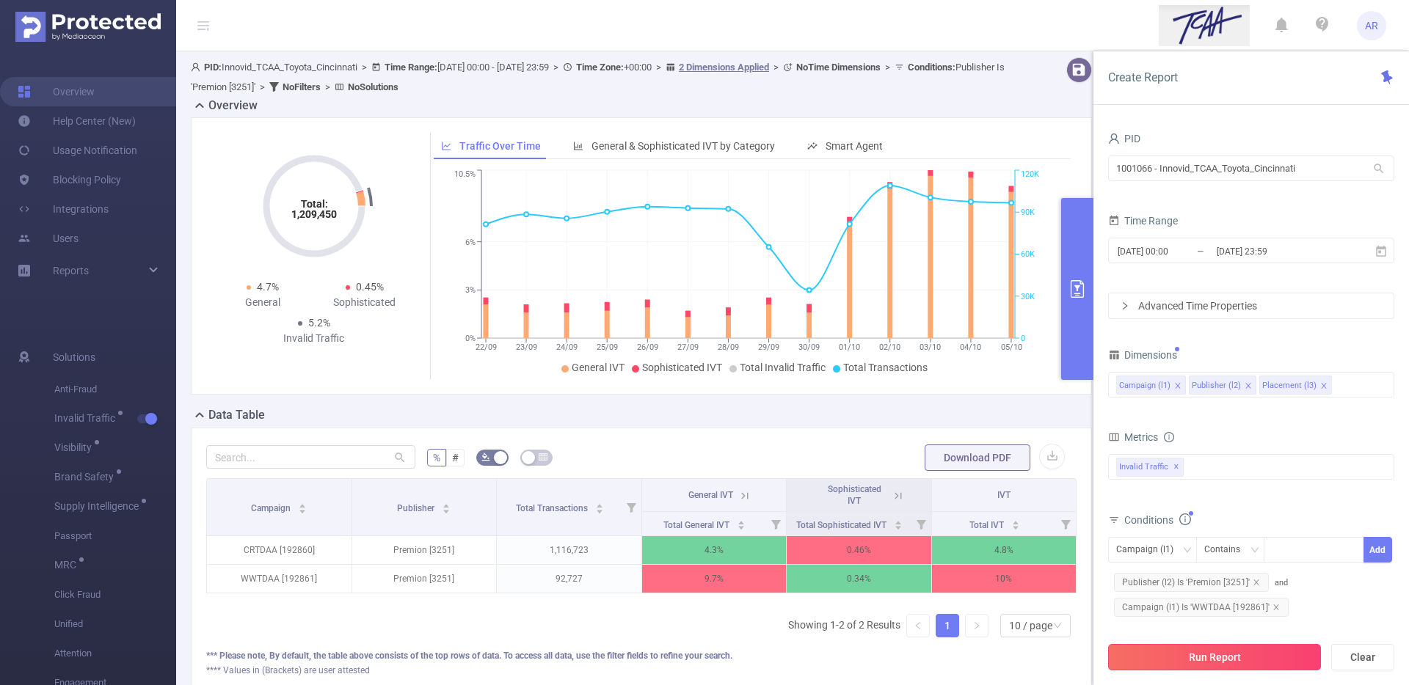
click at [1134, 658] on button "Run Report" at bounding box center [1214, 657] width 213 height 26
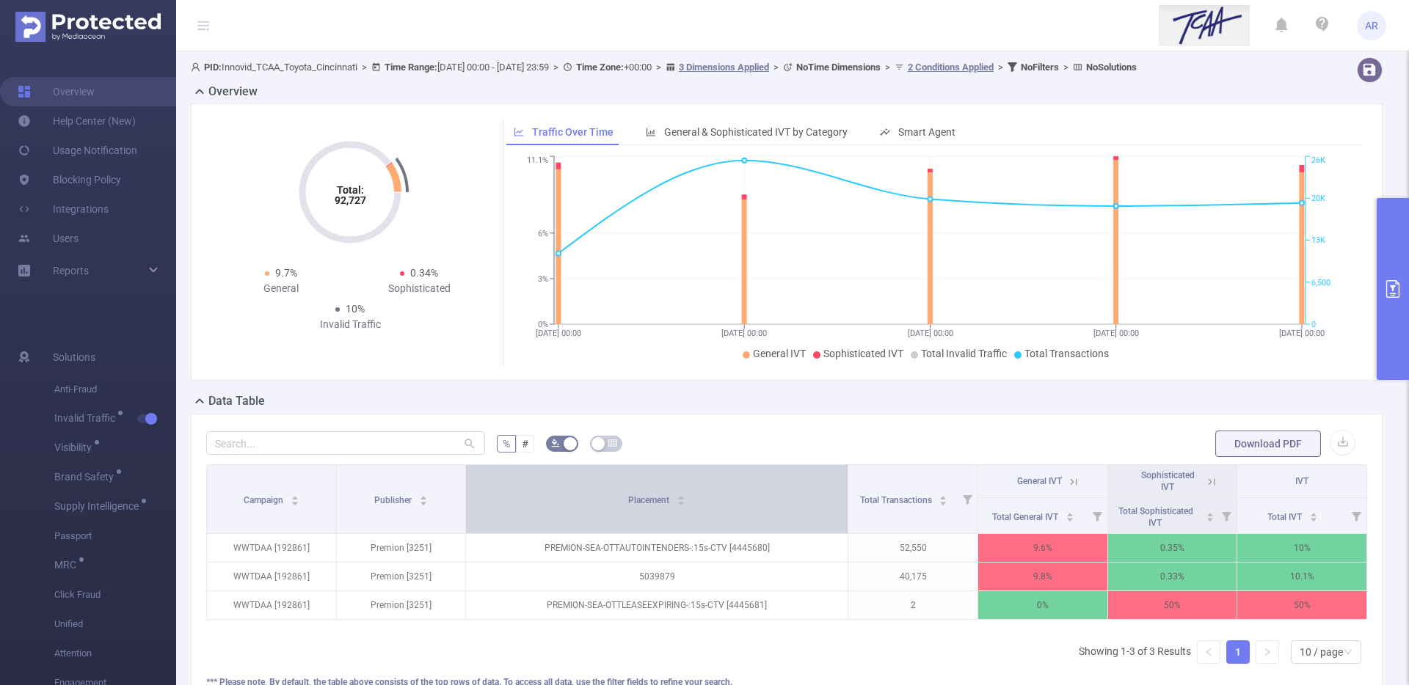
drag, startPoint x: 696, startPoint y: 486, endPoint x: 783, endPoint y: 492, distance: 86.8
click at [783, 492] on th "Placement" at bounding box center [657, 499] width 382 height 69
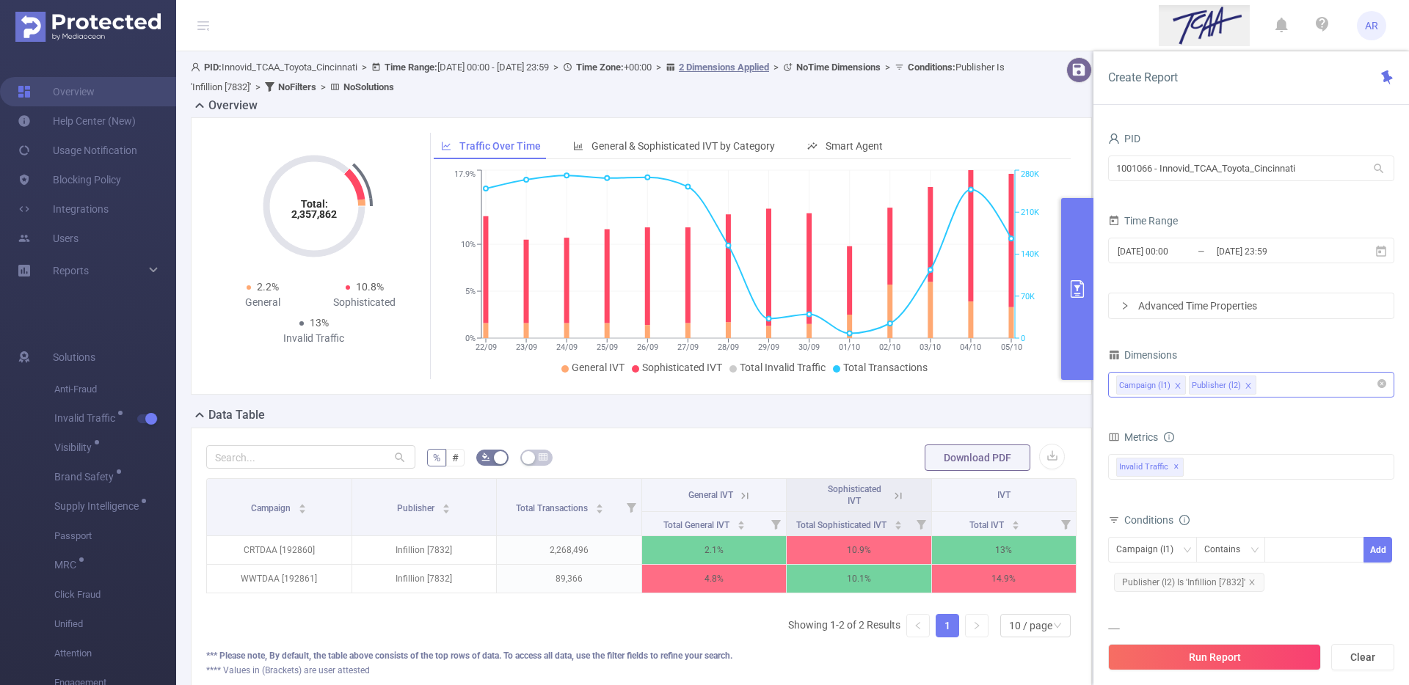
click at [1294, 379] on div "Campaign (l1) Publisher (l2)" at bounding box center [1251, 385] width 270 height 24
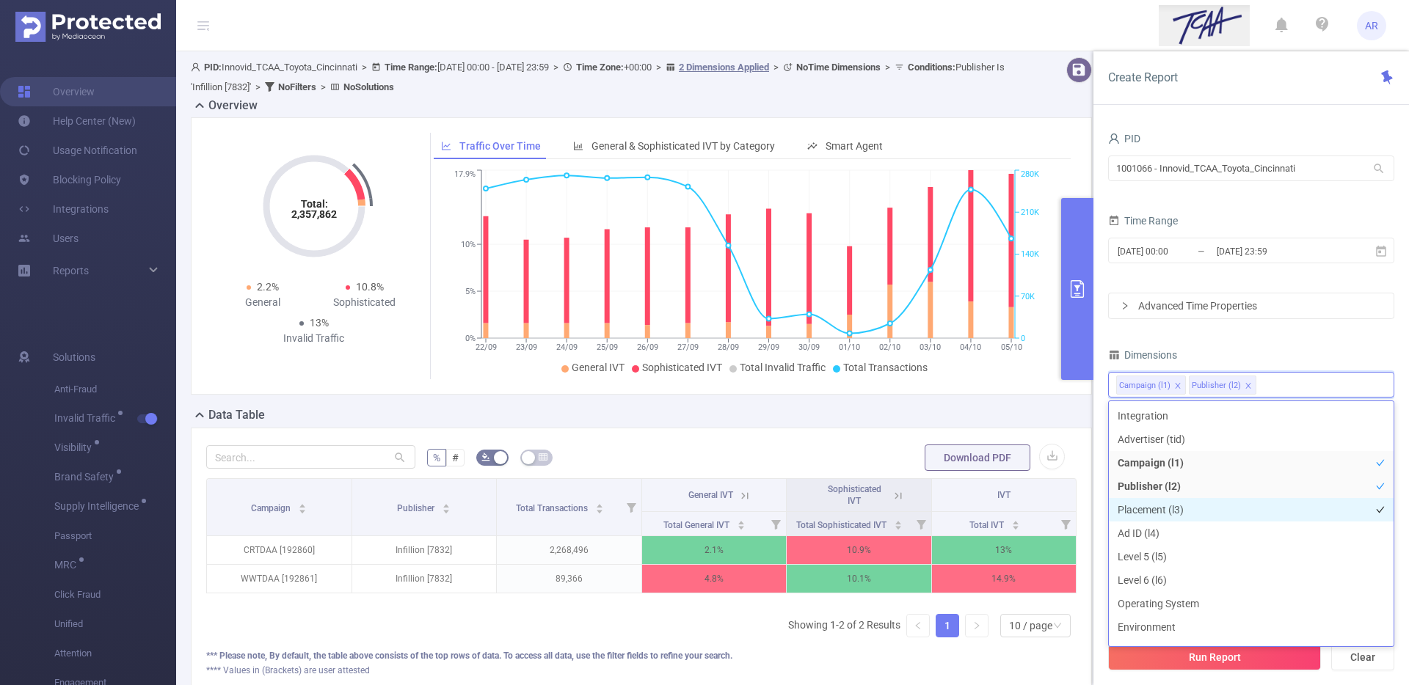
click at [1135, 502] on li "Placement (l3)" at bounding box center [1251, 509] width 285 height 23
click at [1230, 346] on div "Dimensions" at bounding box center [1251, 357] width 286 height 24
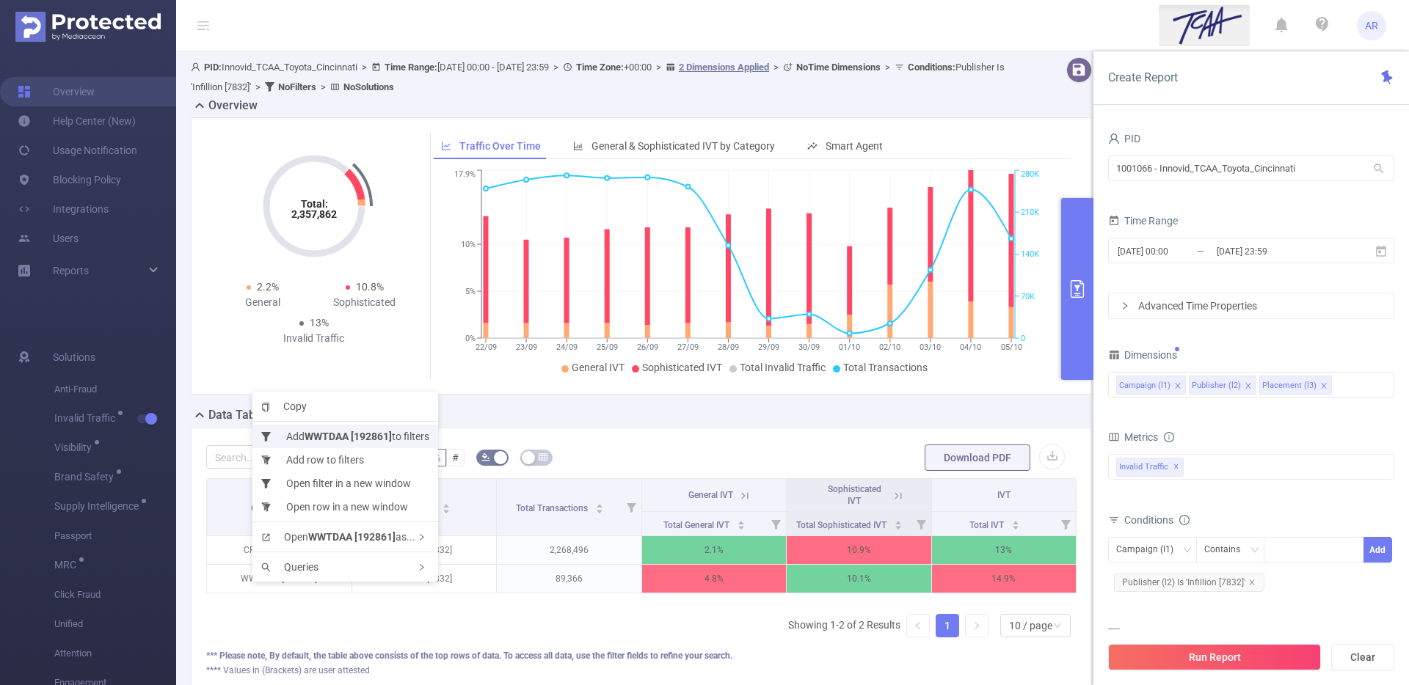
click at [370, 437] on b "WWTDAA [192861]" at bounding box center [347, 437] width 87 height 12
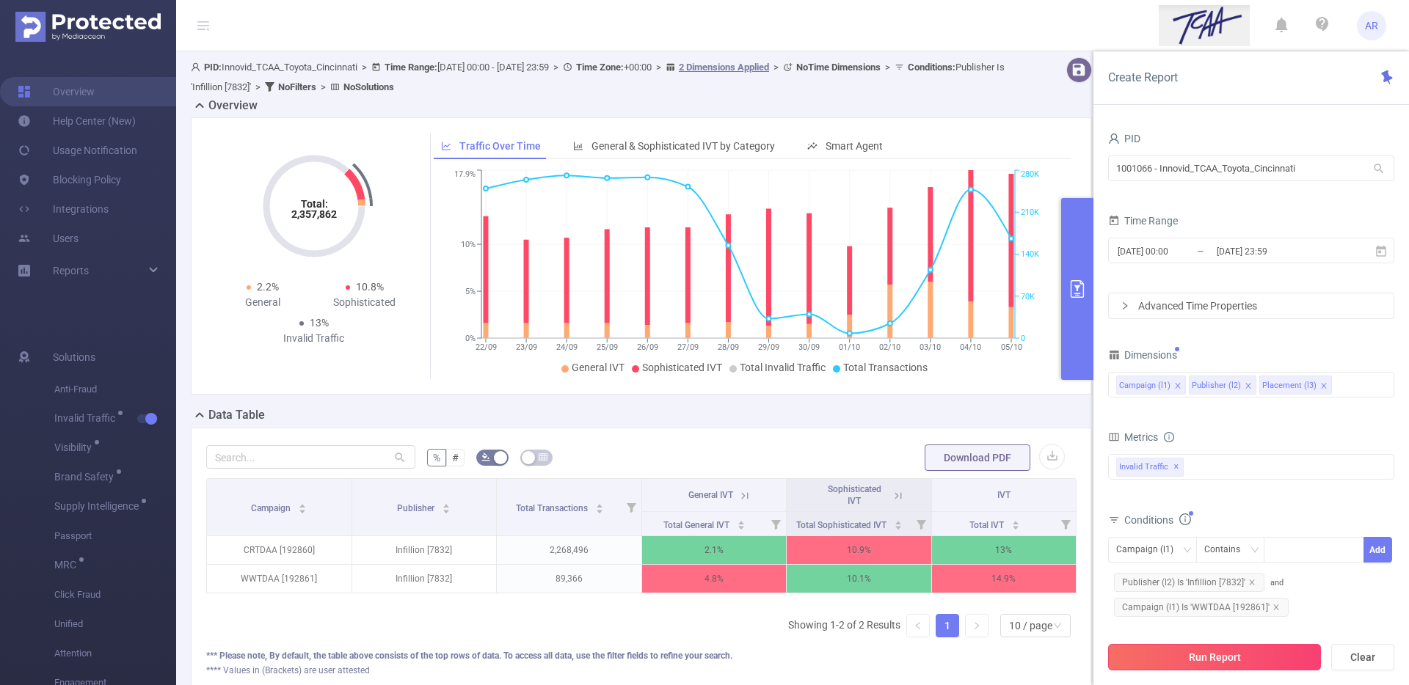
click at [1227, 656] on button "Run Report" at bounding box center [1214, 657] width 213 height 26
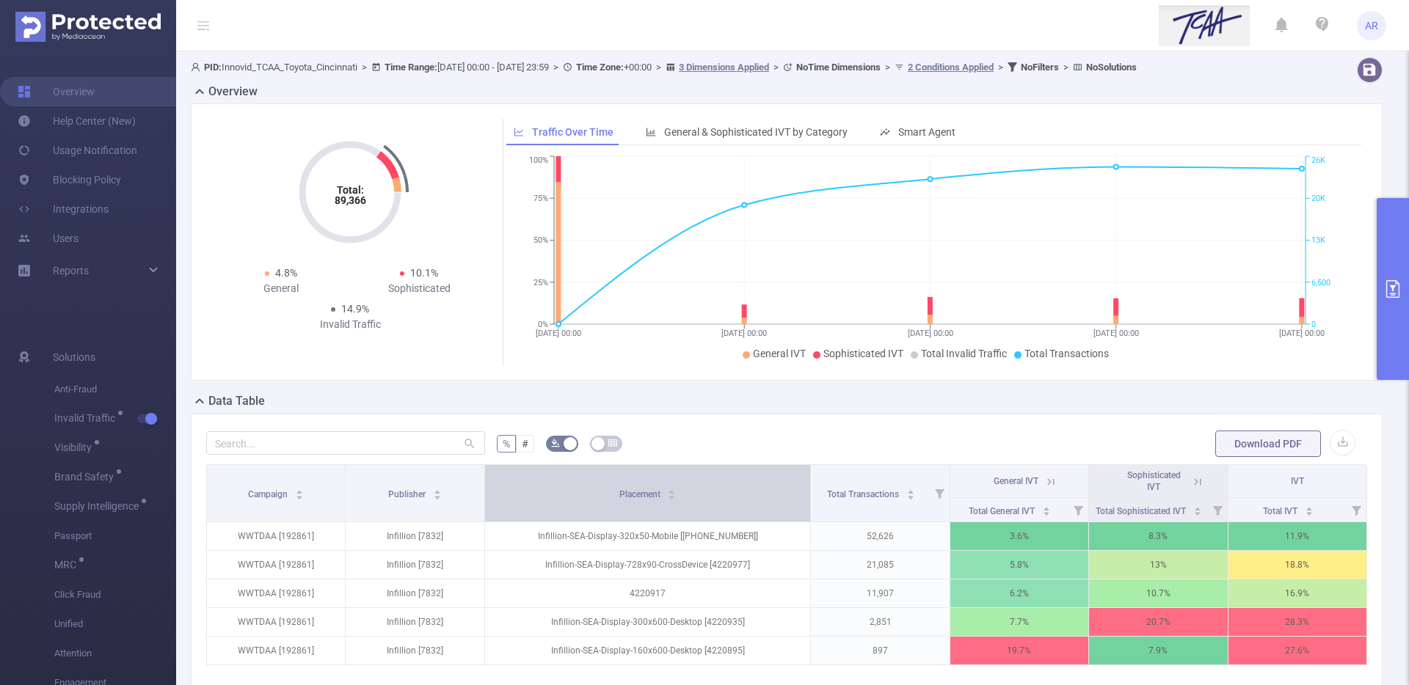
drag, startPoint x: 698, startPoint y: 486, endPoint x: 754, endPoint y: 483, distance: 56.6
click at [754, 483] on th "Placement" at bounding box center [648, 493] width 326 height 57
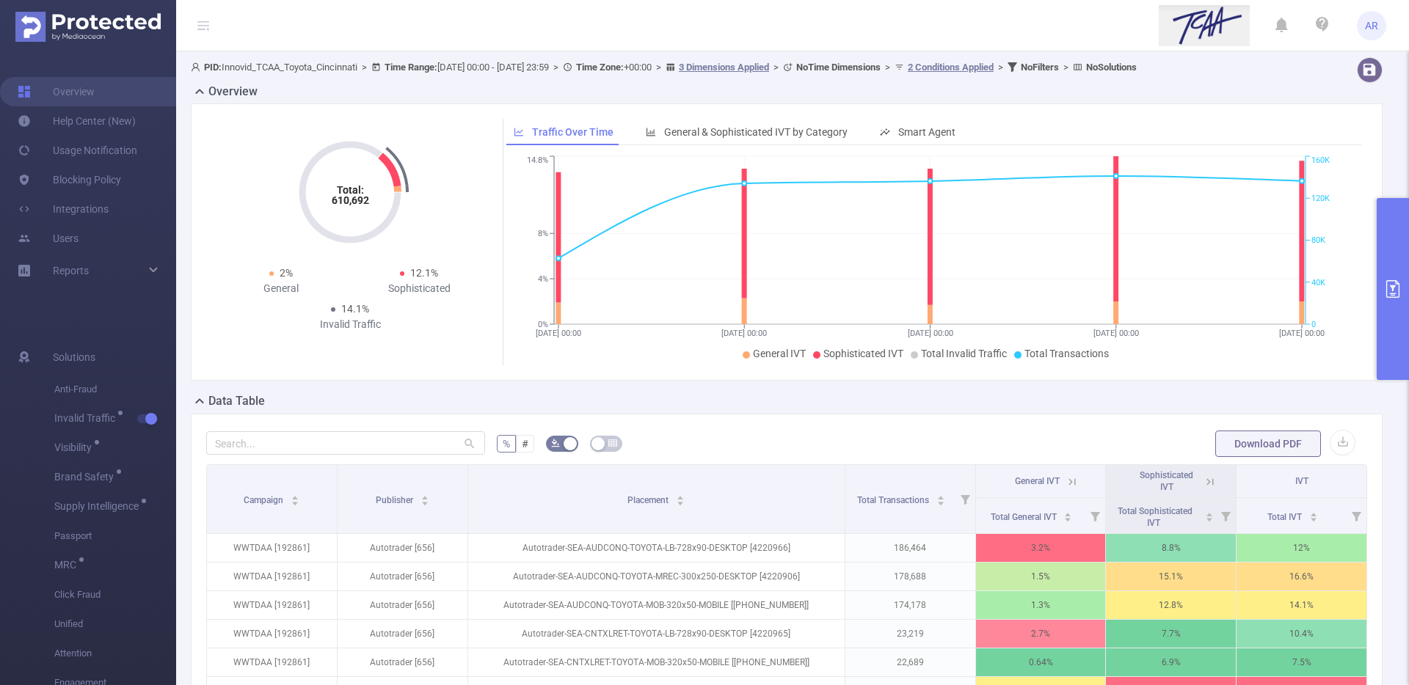
scroll to position [260, 0]
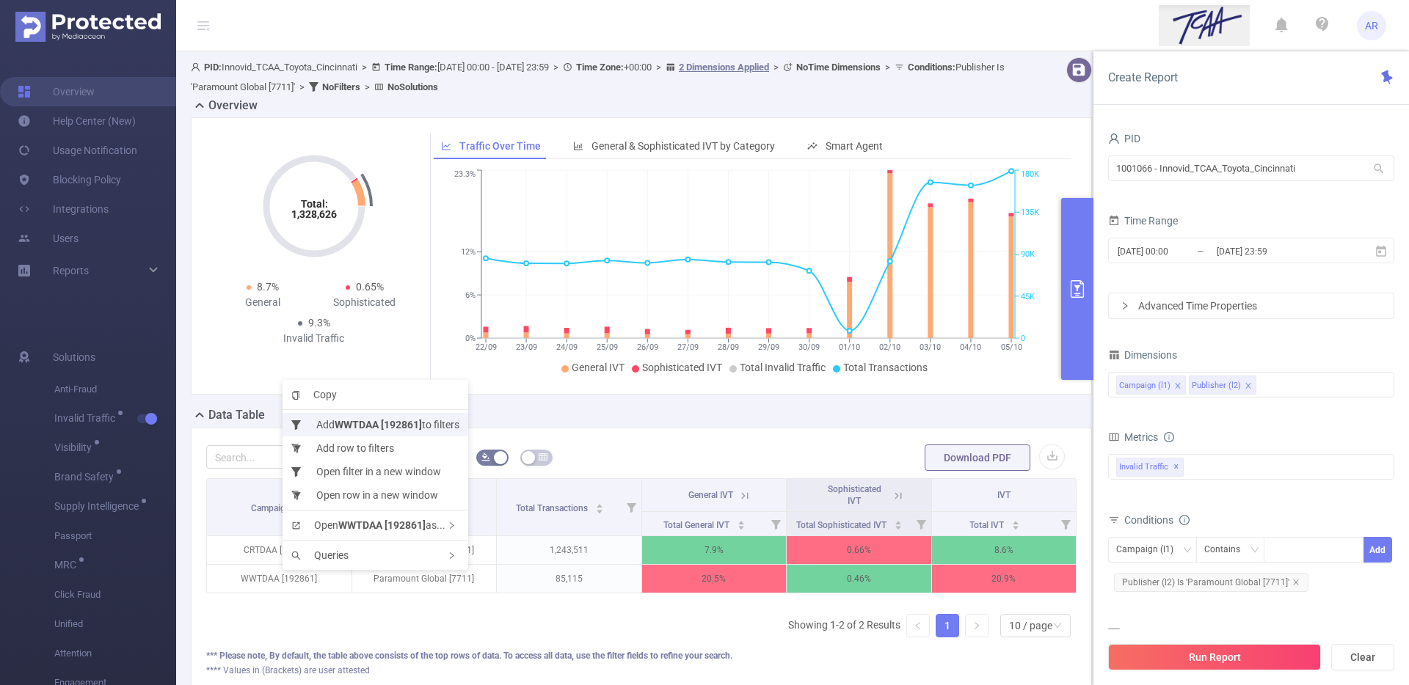
click at [359, 426] on b "WWTDAA [192861]" at bounding box center [378, 425] width 87 height 12
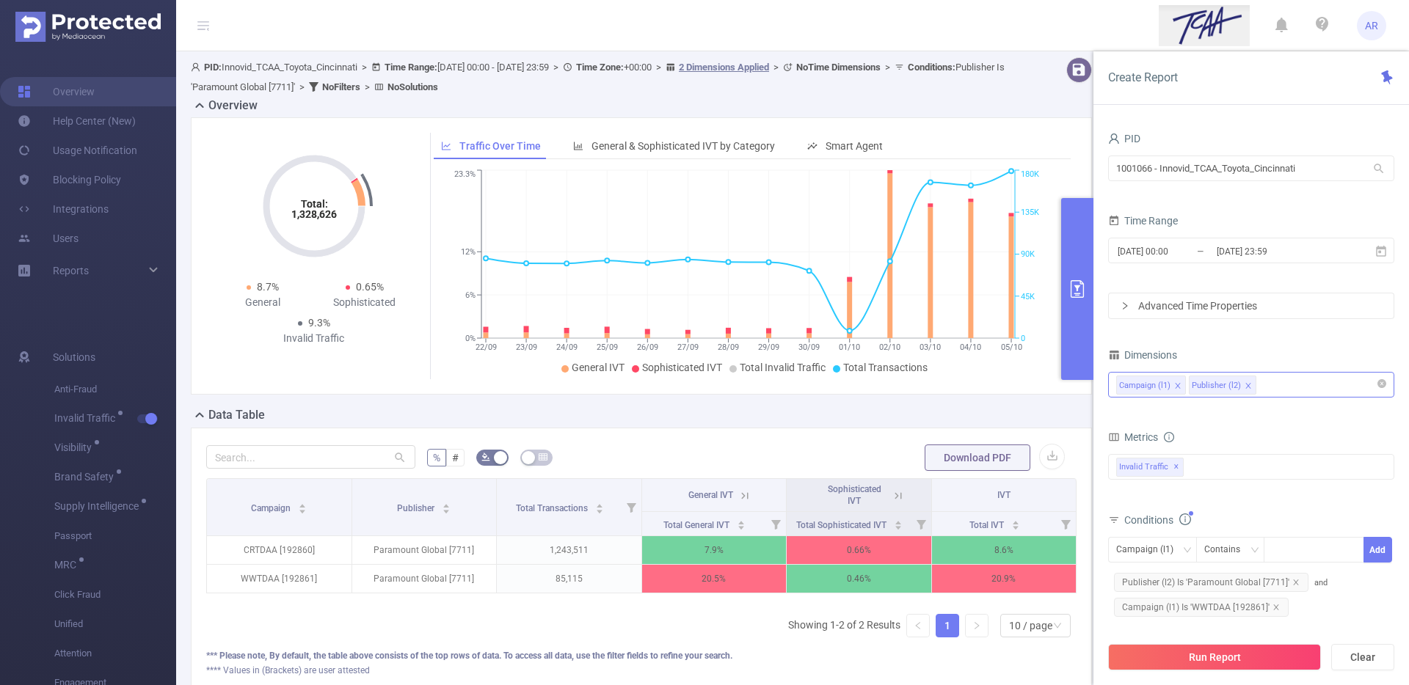
click at [1306, 389] on div "Campaign (l1) Publisher (l2)" at bounding box center [1251, 385] width 270 height 24
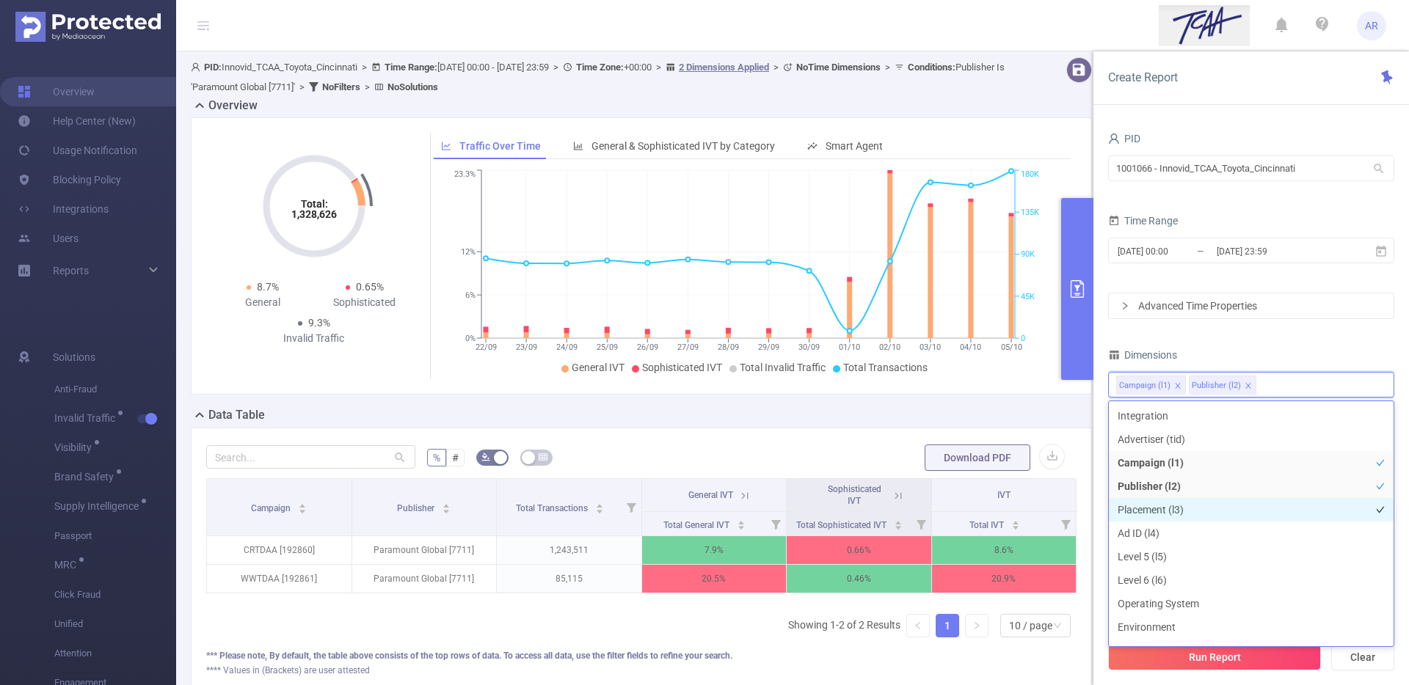
click at [1178, 512] on li "Placement (l3)" at bounding box center [1251, 509] width 285 height 23
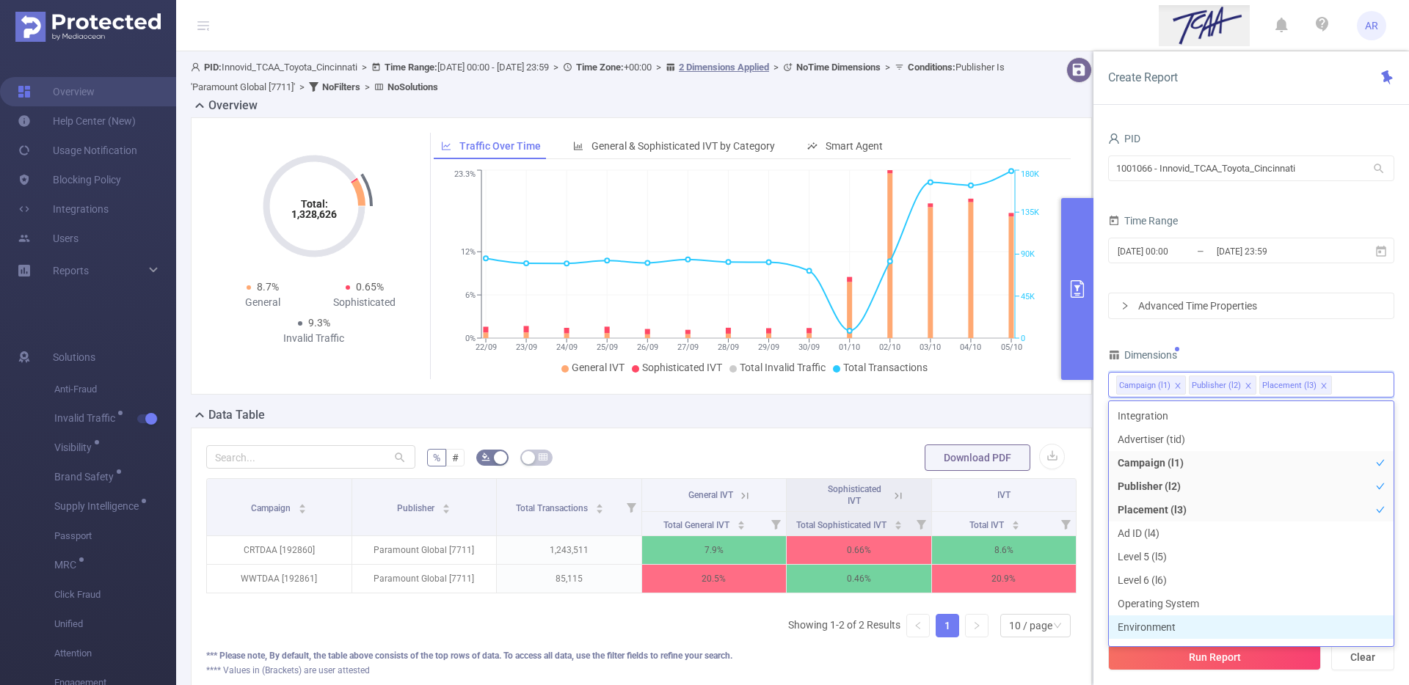
scroll to position [16, 0]
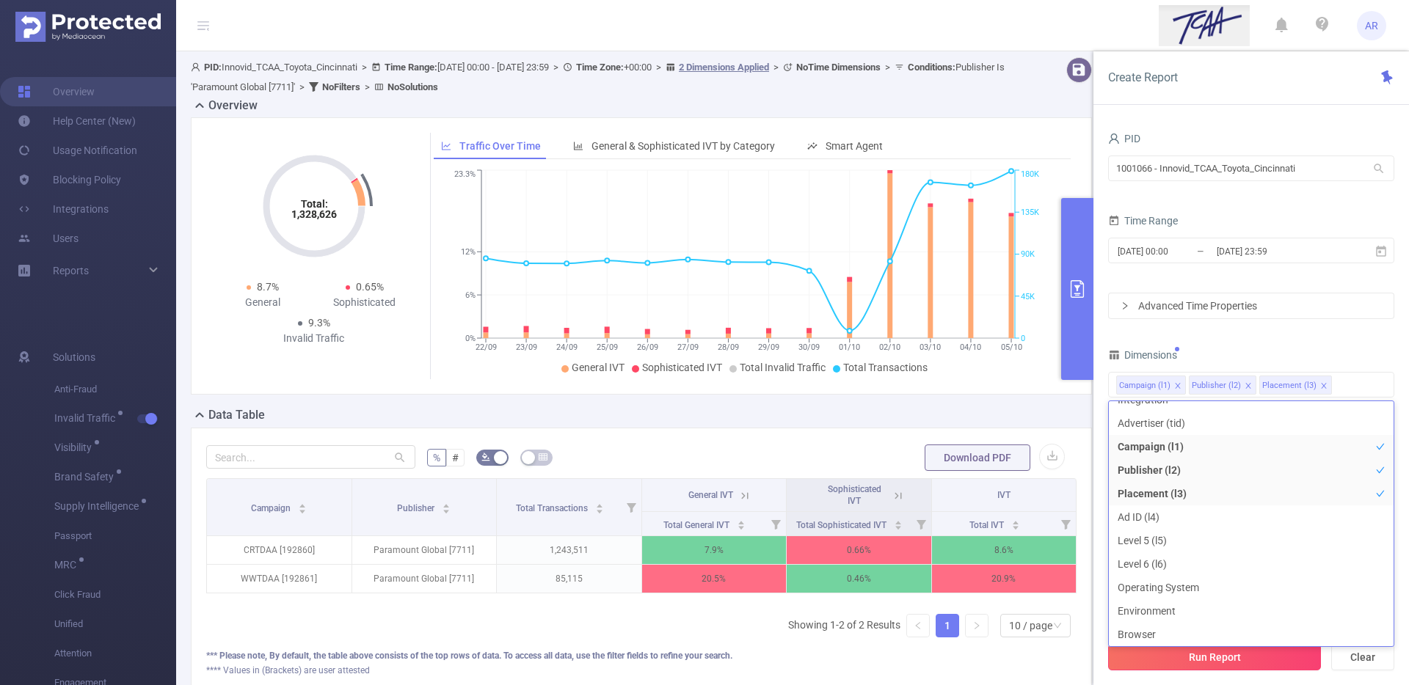
click at [1156, 669] on button "Run Report" at bounding box center [1214, 657] width 213 height 26
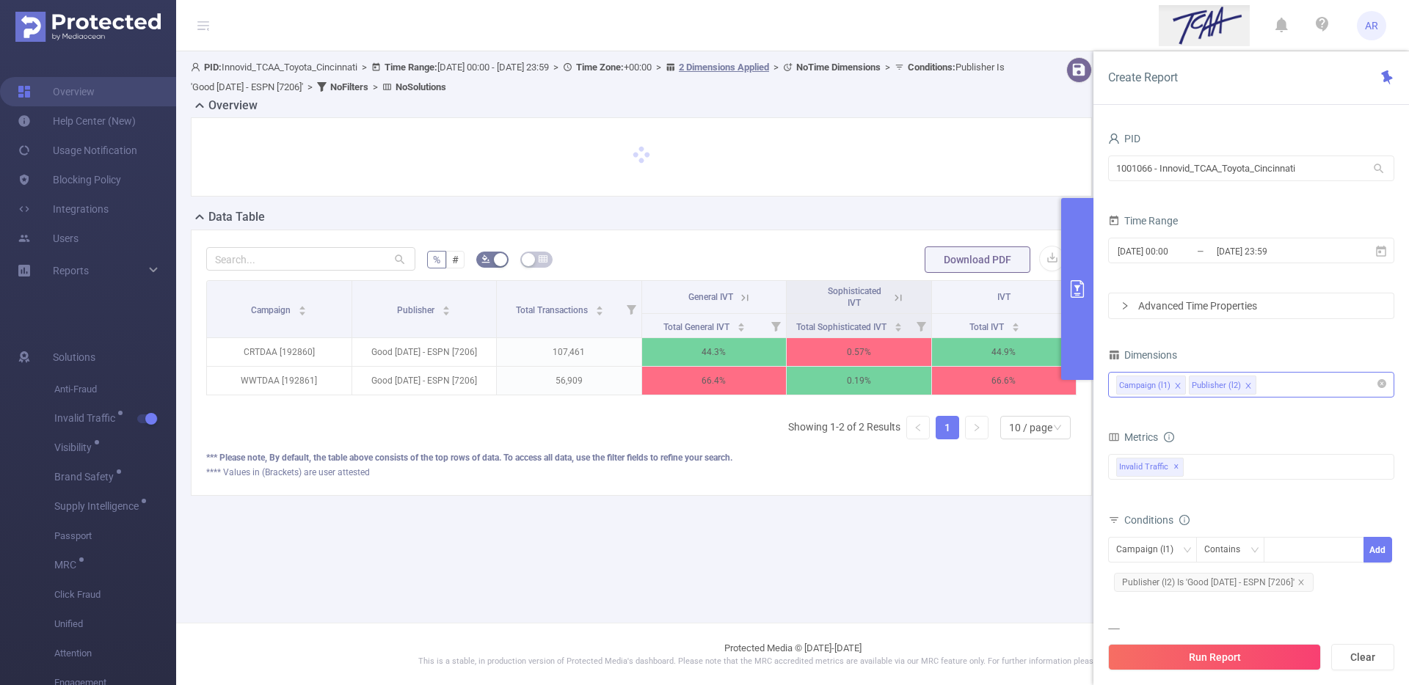
click at [1277, 380] on div "Campaign (l1) Publisher (l2)" at bounding box center [1251, 385] width 270 height 24
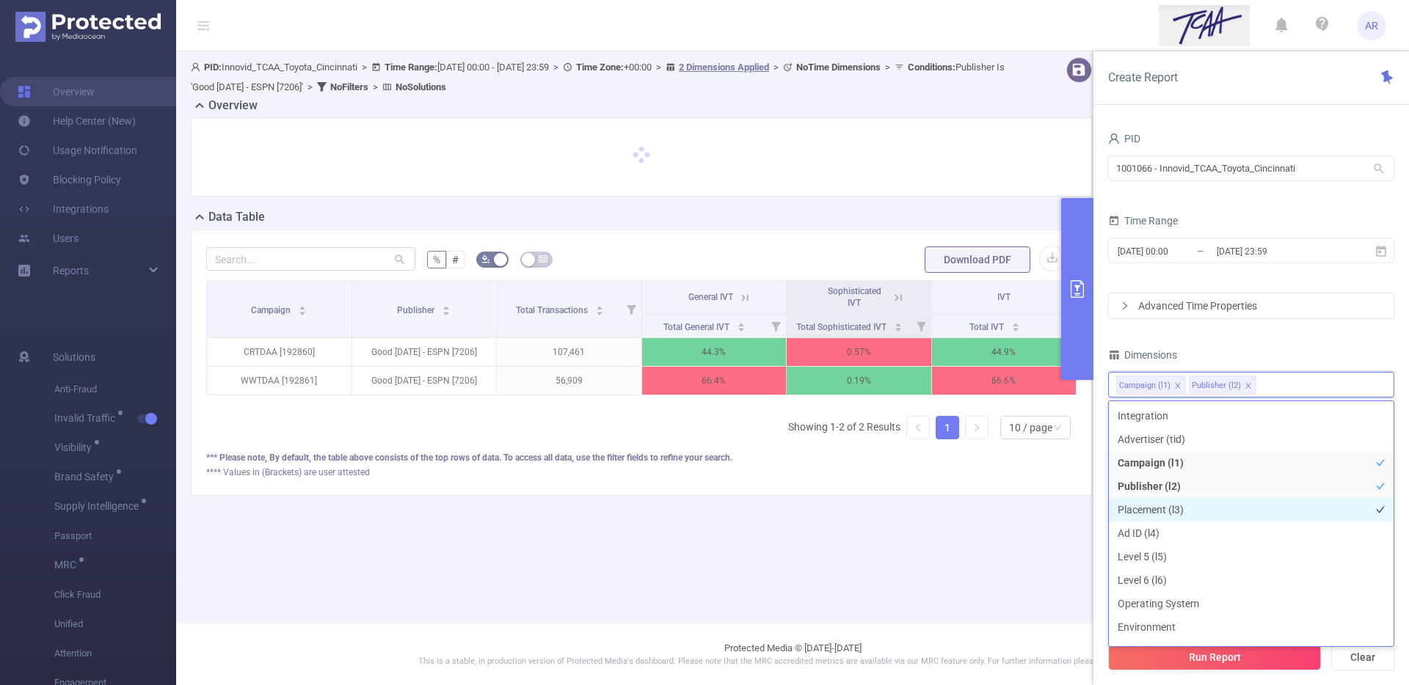
click at [1161, 514] on li "Placement (l3)" at bounding box center [1251, 509] width 285 height 23
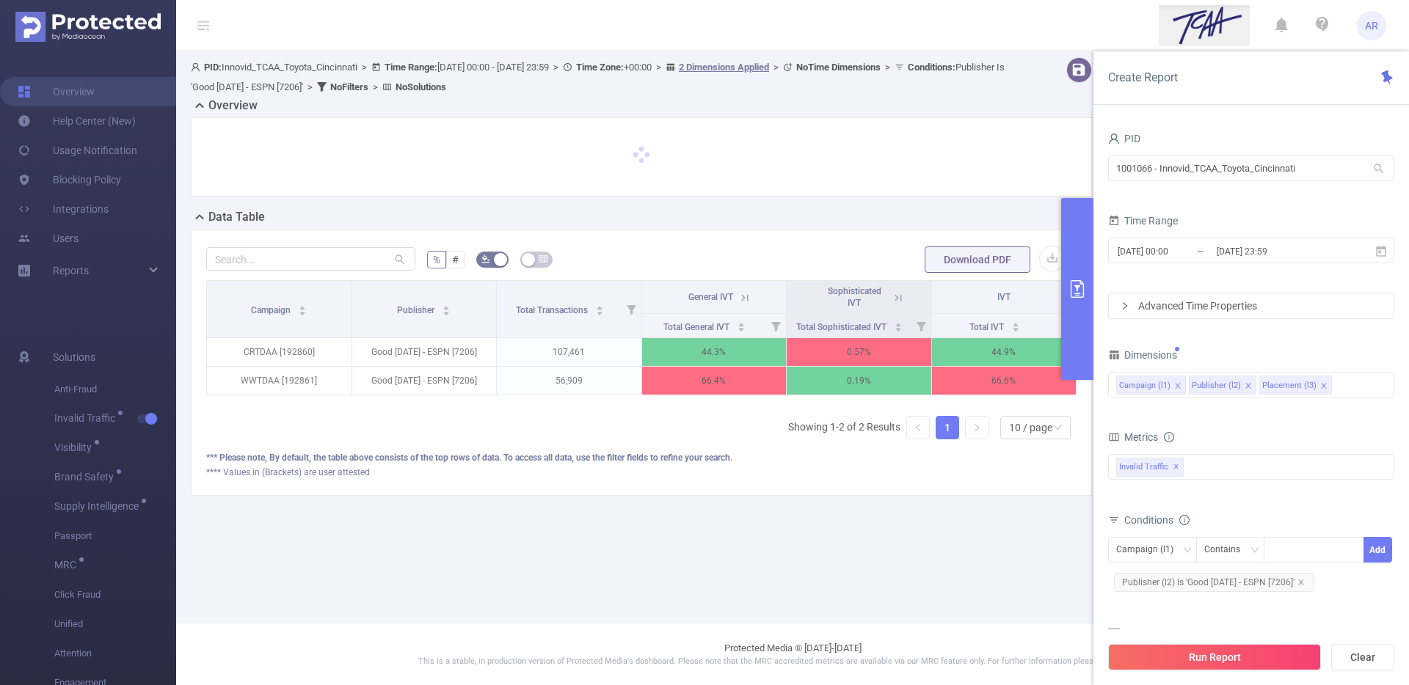
click at [1347, 350] on div "Dimensions" at bounding box center [1251, 357] width 286 height 24
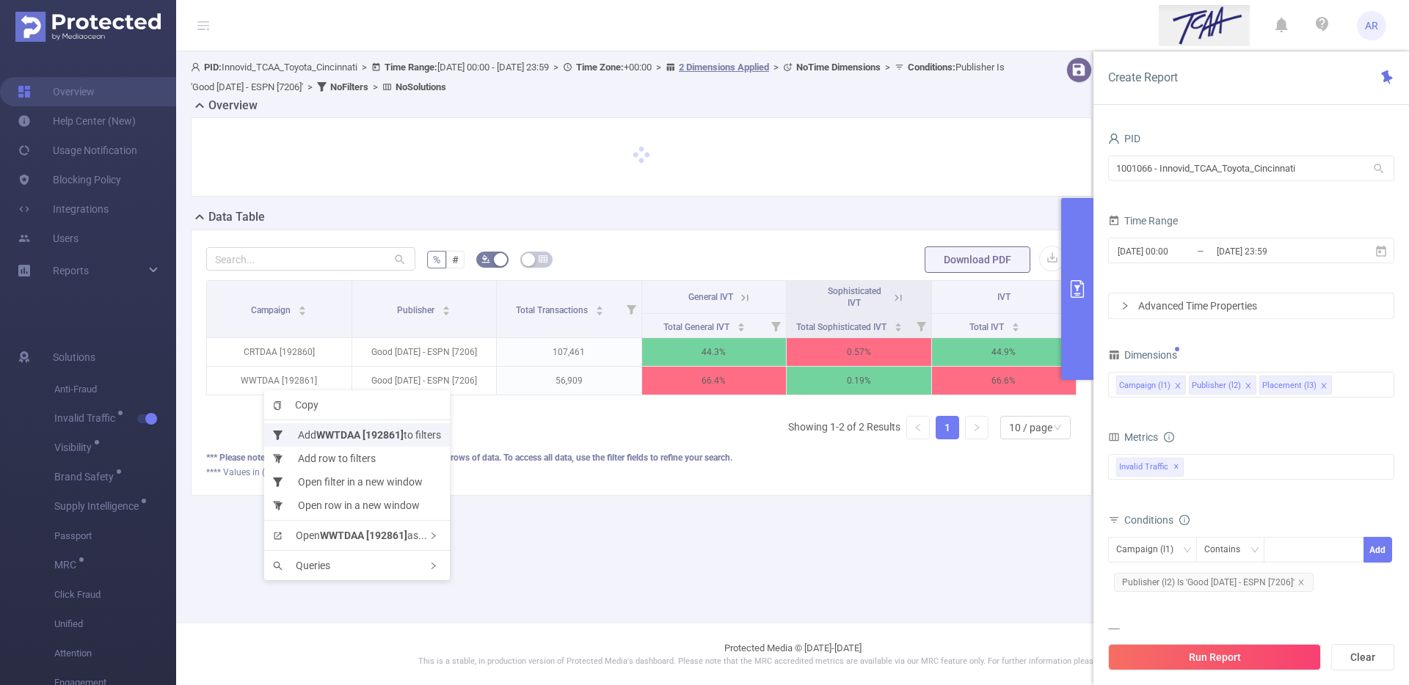
click at [329, 433] on b "WWTDAA [192861]" at bounding box center [359, 435] width 87 height 12
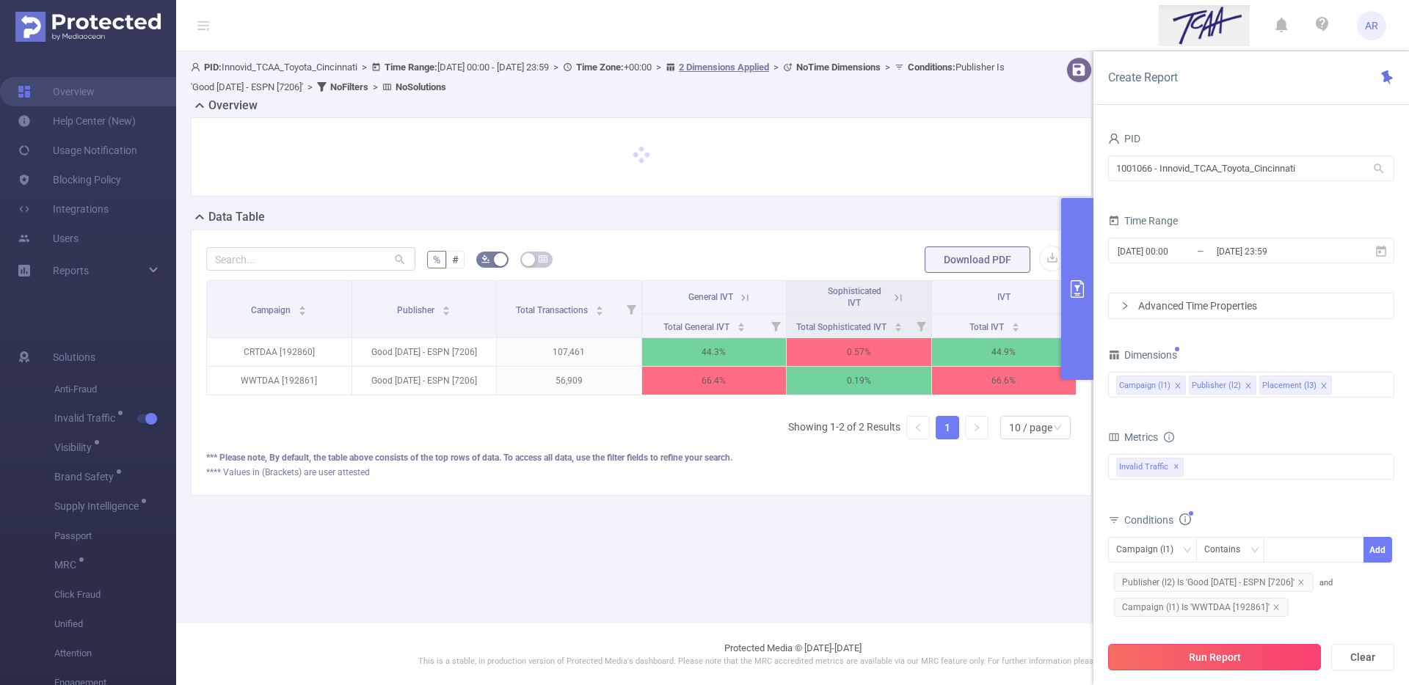
click at [1231, 654] on button "Run Report" at bounding box center [1214, 657] width 213 height 26
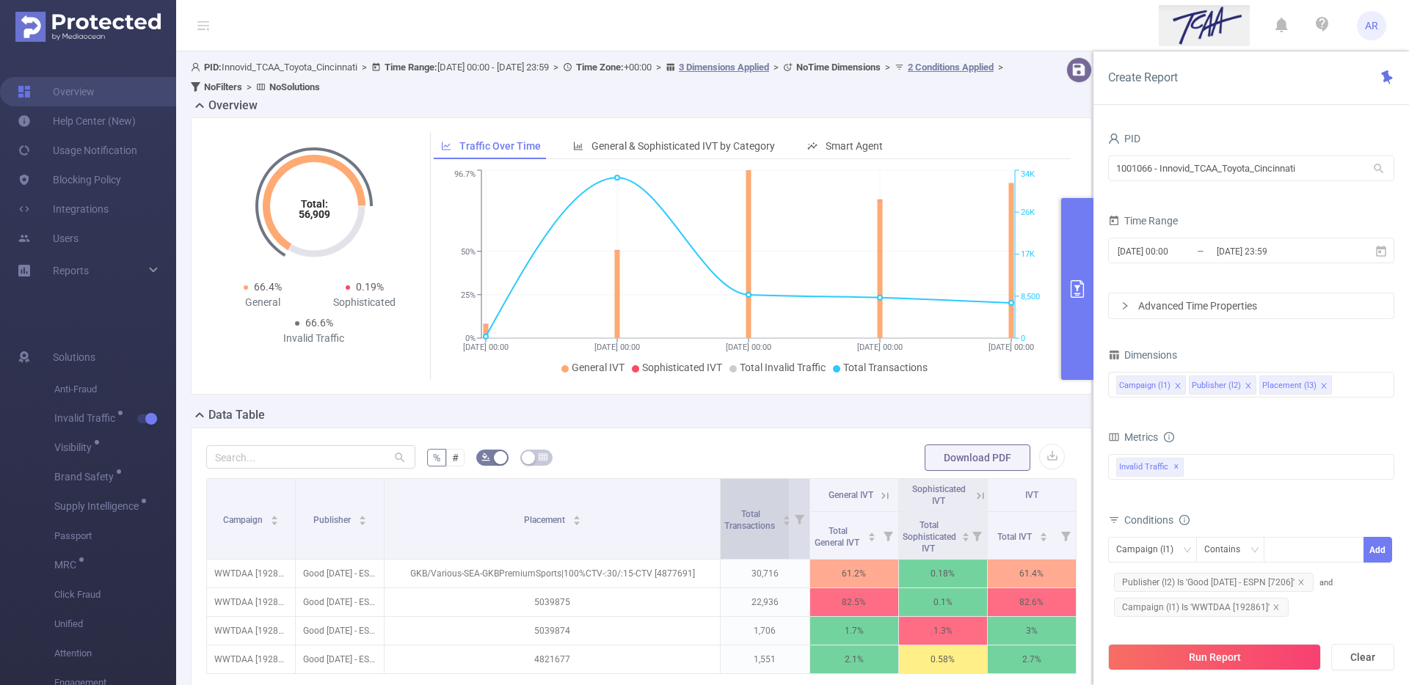
drag, startPoint x: 572, startPoint y: 504, endPoint x: 727, endPoint y: 497, distance: 154.9
click at [727, 497] on tr "Campaign Publisher Placement Total Transactions General IVT Sophisticated IVT I…" at bounding box center [641, 495] width 869 height 33
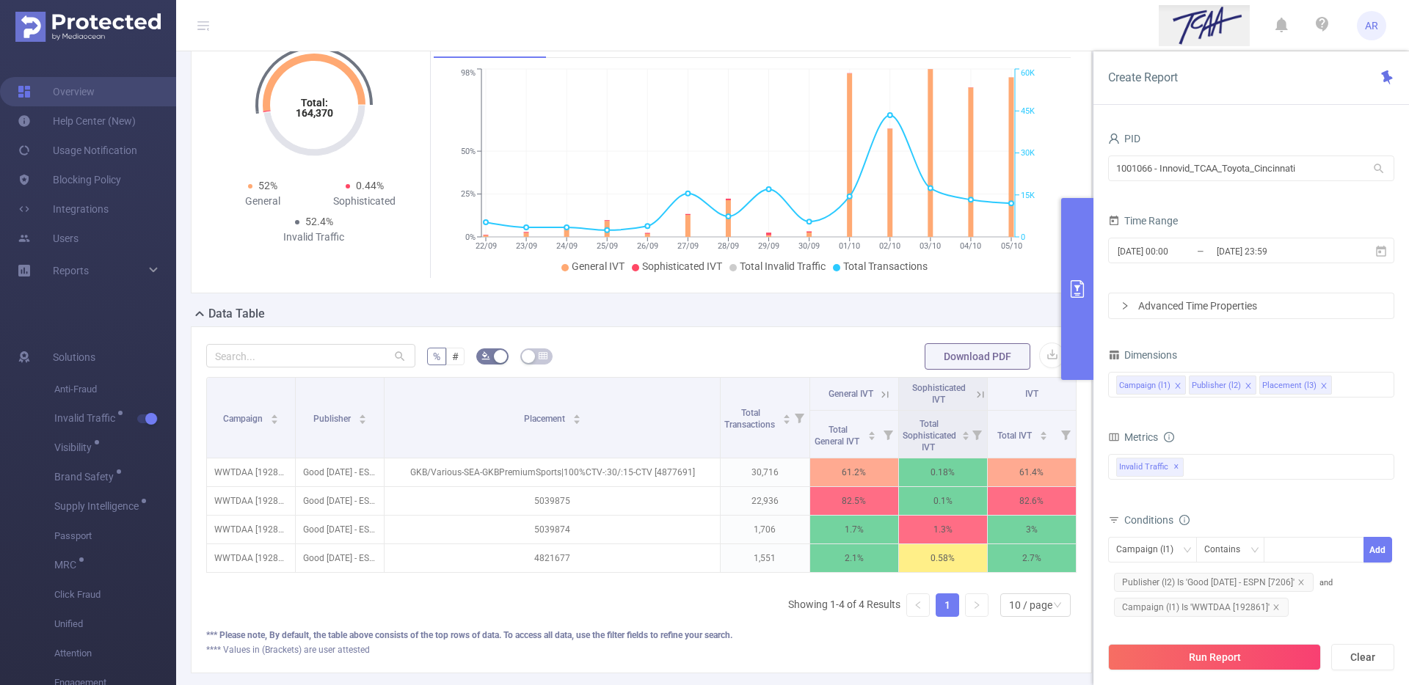
scroll to position [151, 0]
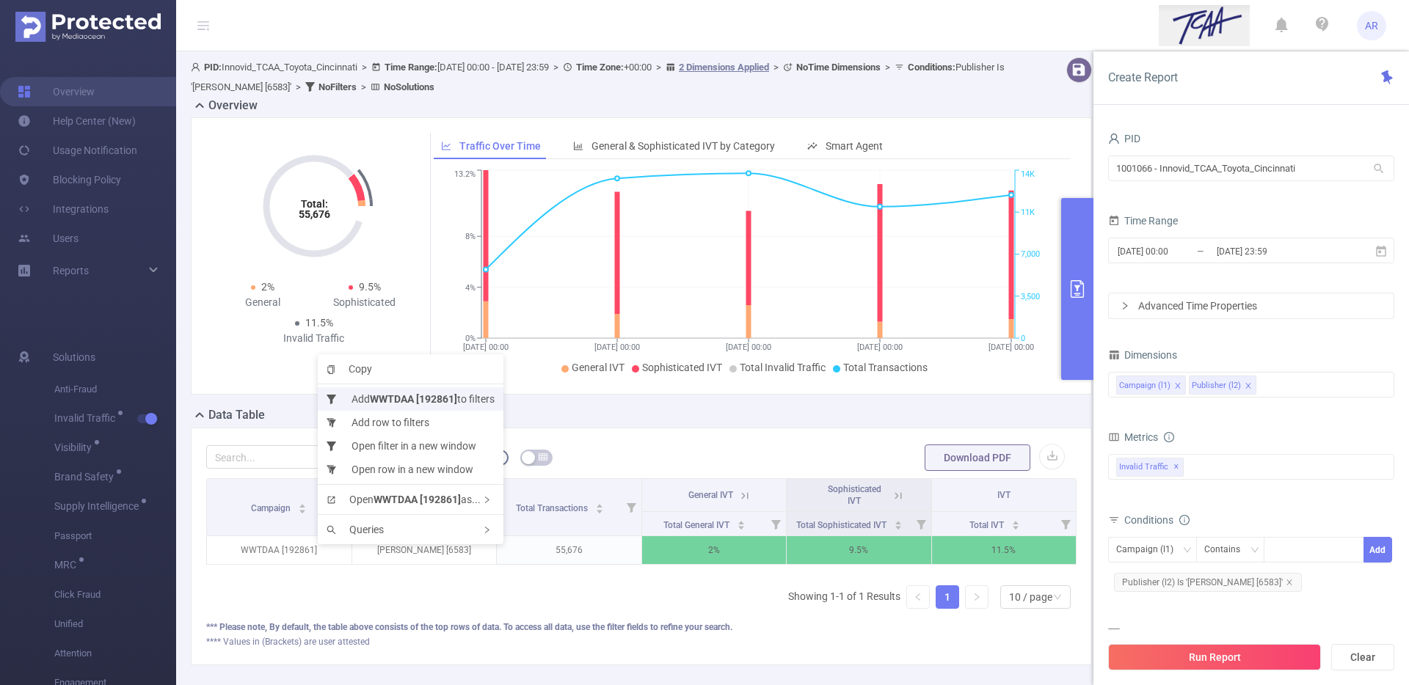
click at [423, 397] on b "WWTDAA [192861]" at bounding box center [413, 399] width 87 height 12
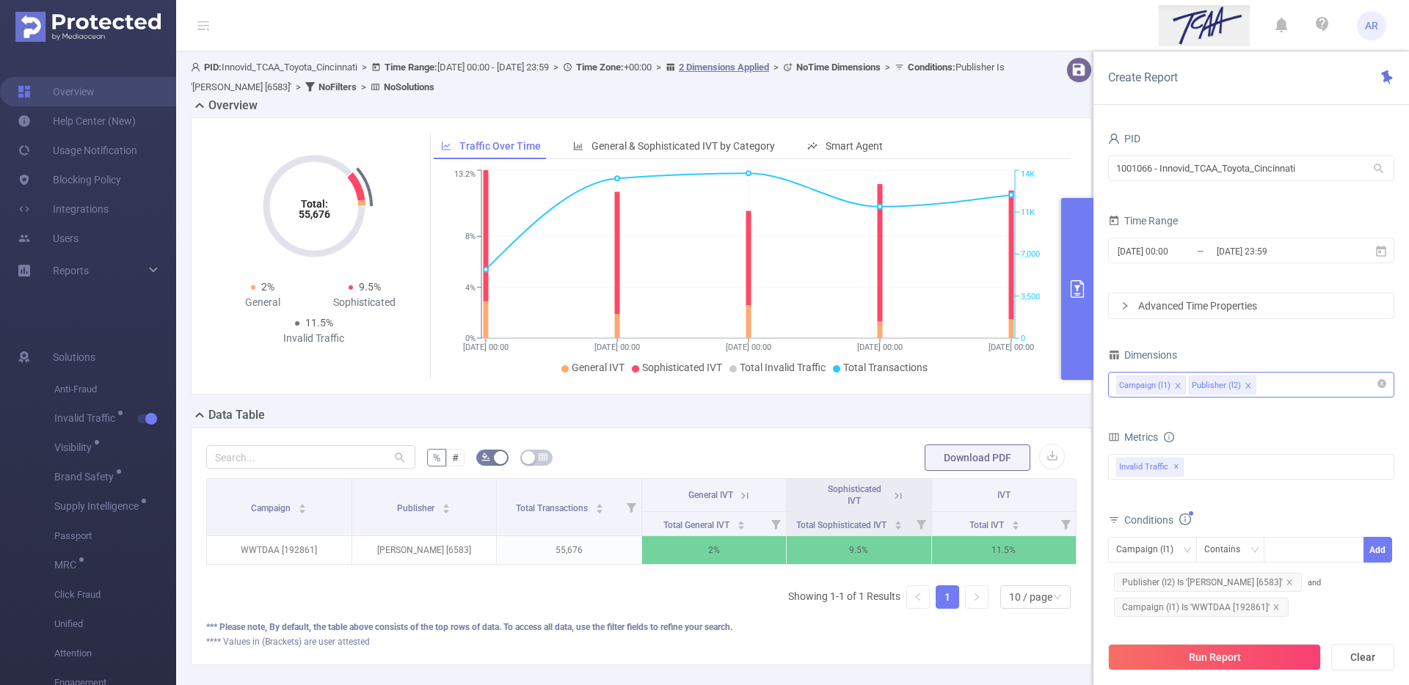
click at [1268, 383] on div "Campaign (l1) Publisher (l2)" at bounding box center [1251, 385] width 270 height 24
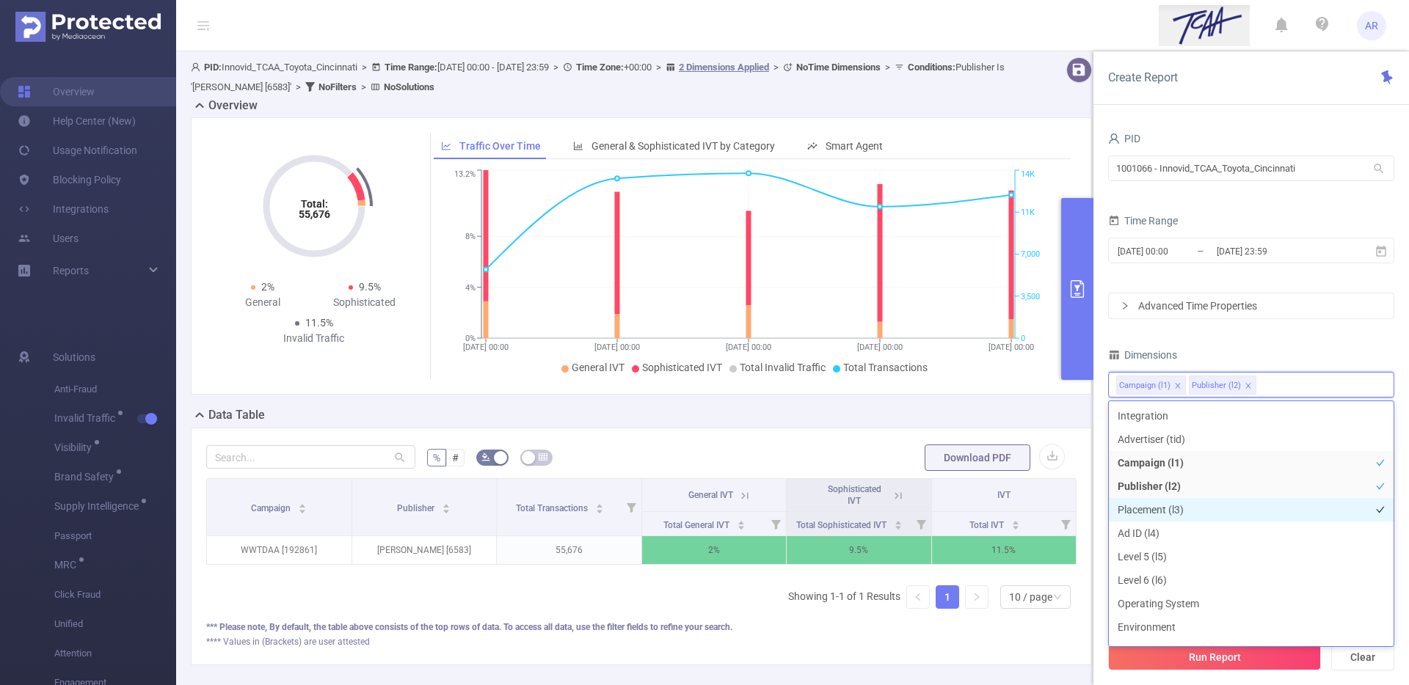
click at [1145, 514] on li "Placement (l3)" at bounding box center [1251, 509] width 285 height 23
click at [1241, 335] on div "PID 1001066 - Innovid_TCAA_Toyota_Cincinnati 1001066 - Innovid_TCAA_Toyota_Cinc…" at bounding box center [1251, 424] width 286 height 593
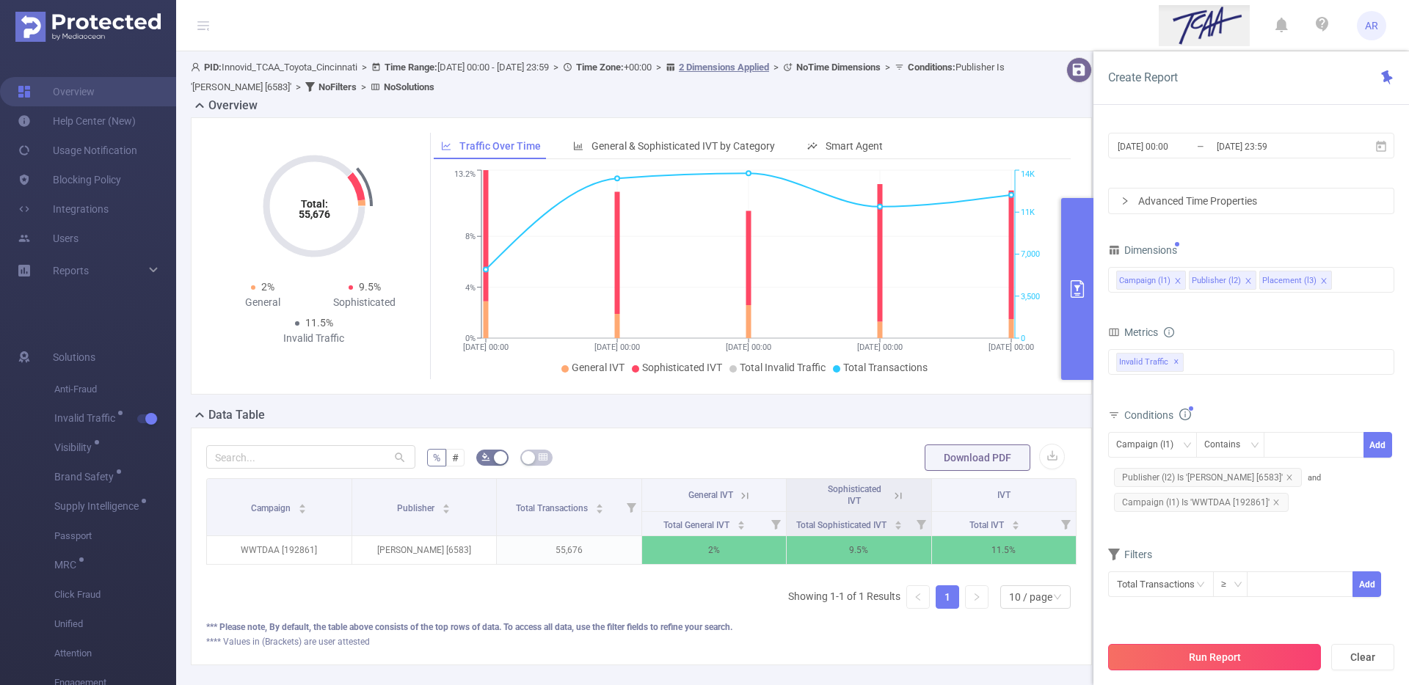
click at [1206, 664] on button "Run Report" at bounding box center [1214, 657] width 213 height 26
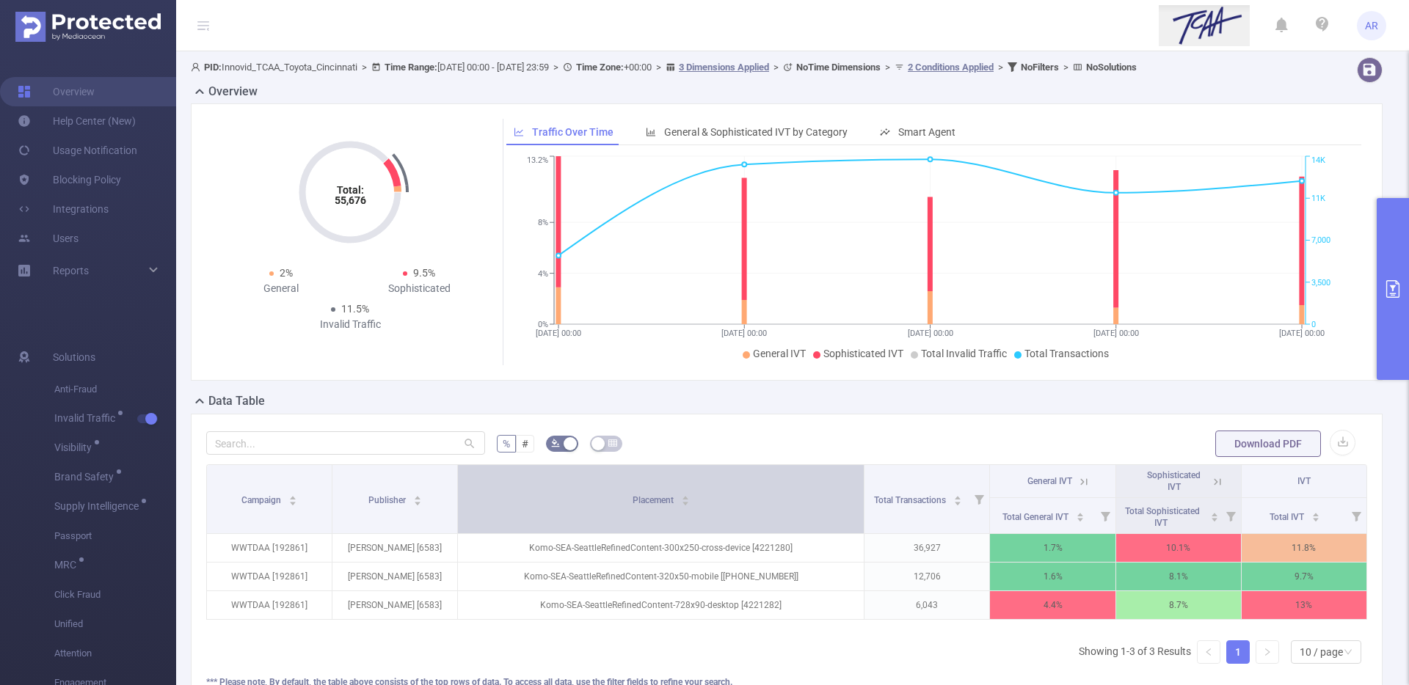
drag, startPoint x: 697, startPoint y: 481, endPoint x: 798, endPoint y: 481, distance: 101.2
click at [798, 481] on th "Placement" at bounding box center [661, 499] width 406 height 69
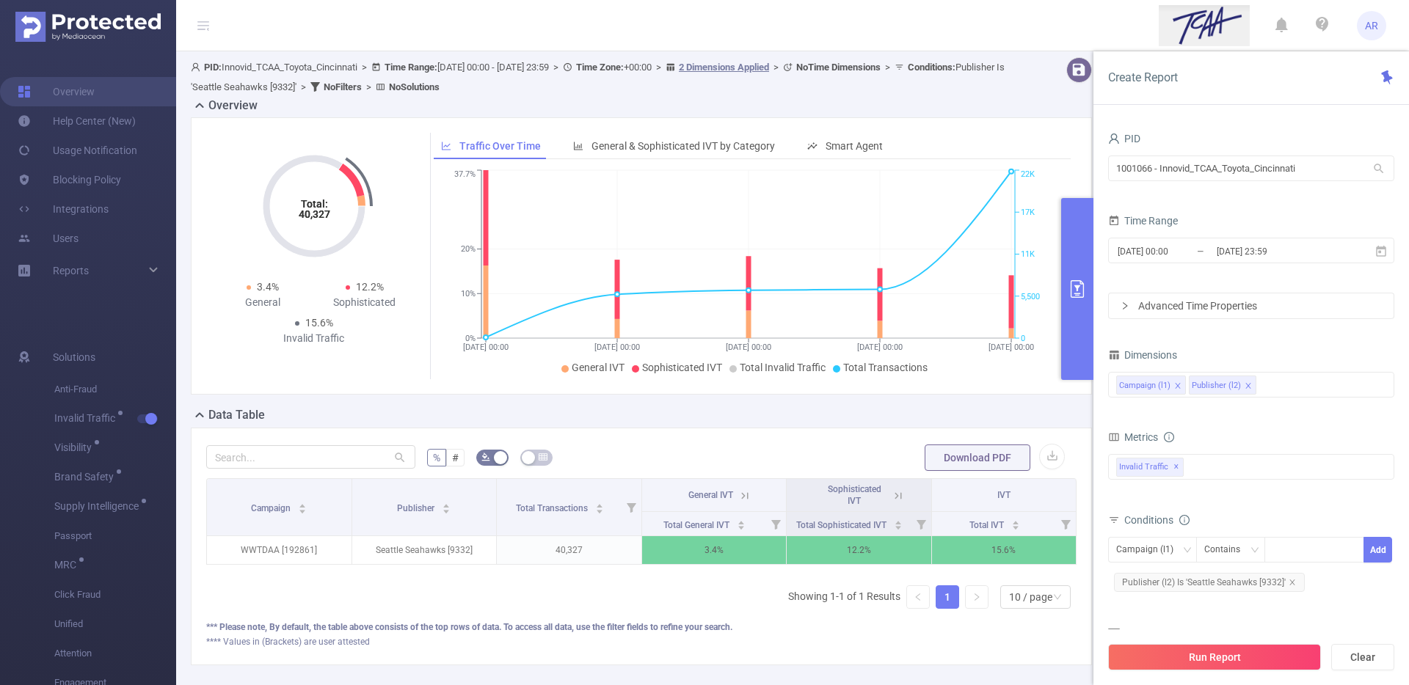
click at [1271, 369] on div "Campaign (l1) Publisher (l2)" at bounding box center [1251, 386] width 286 height 34
click at [1274, 380] on div "Campaign (l1) Publisher (l2)" at bounding box center [1251, 385] width 270 height 24
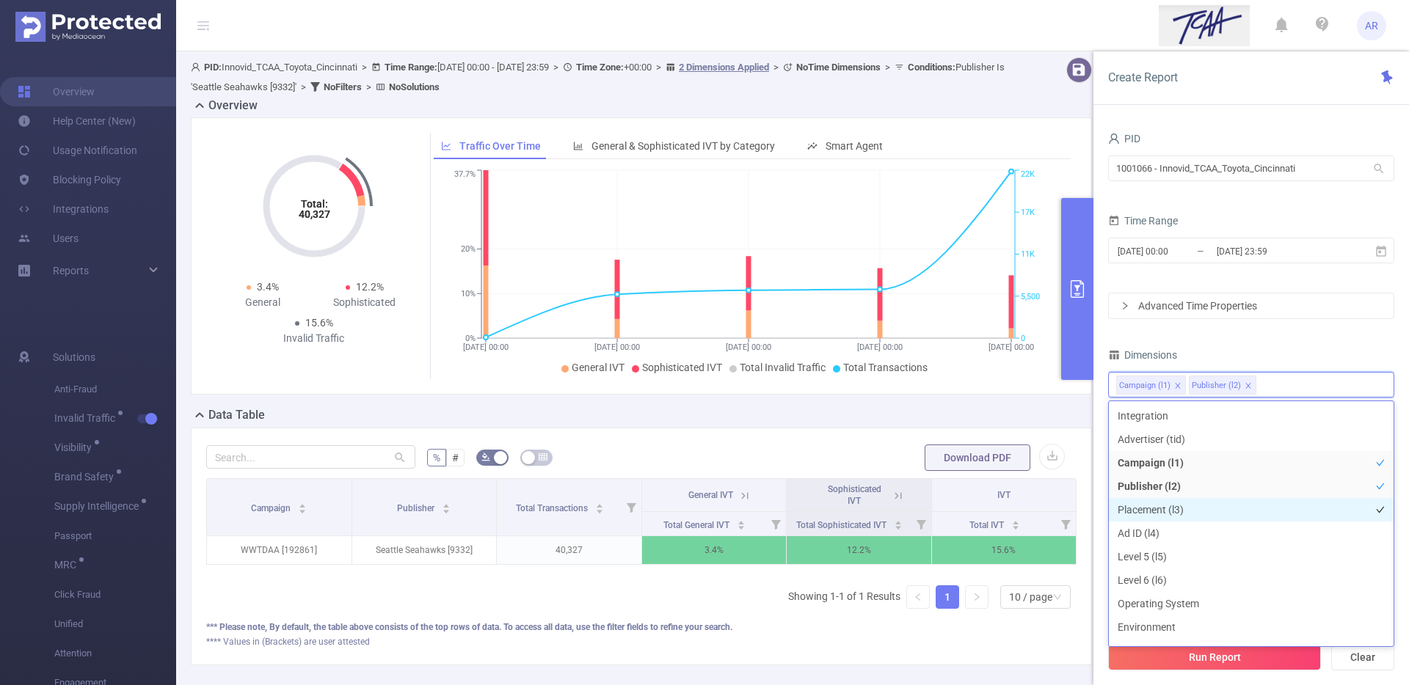
click at [1181, 508] on li "Placement (l3)" at bounding box center [1251, 509] width 285 height 23
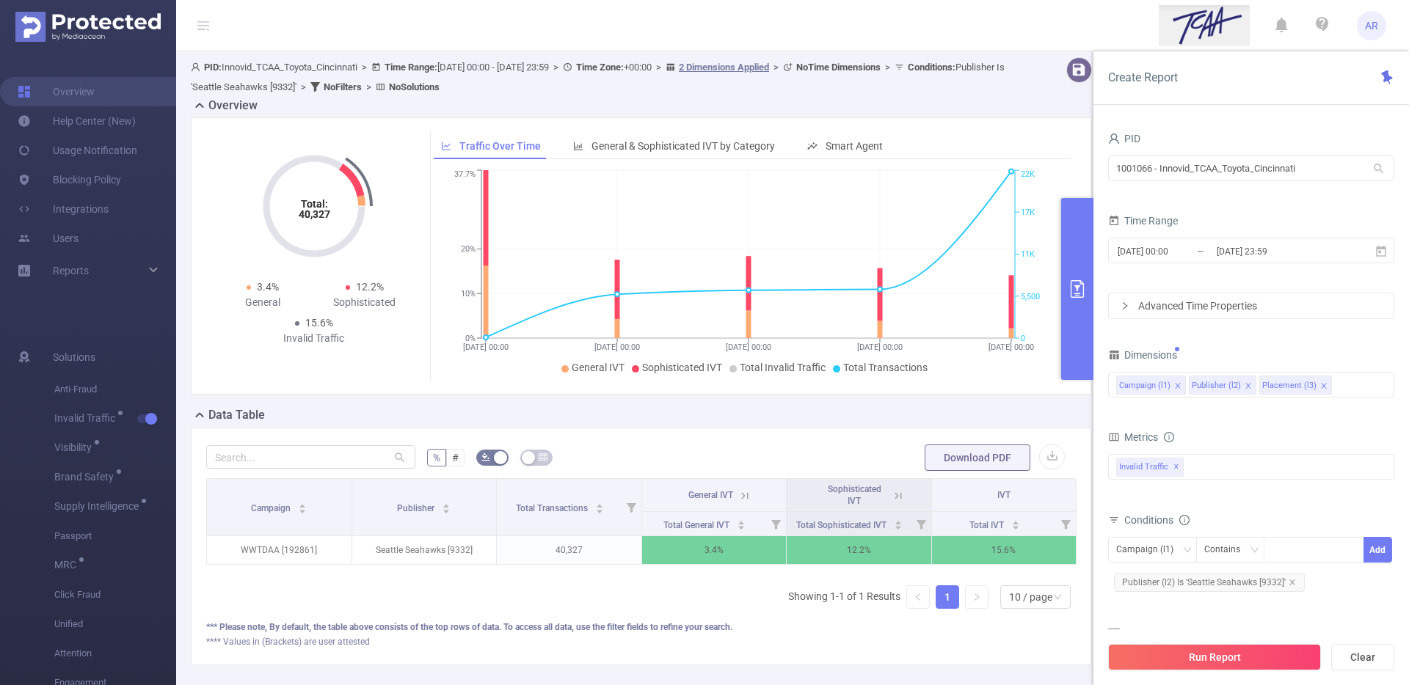
click at [1241, 351] on div "Dimensions" at bounding box center [1251, 357] width 286 height 24
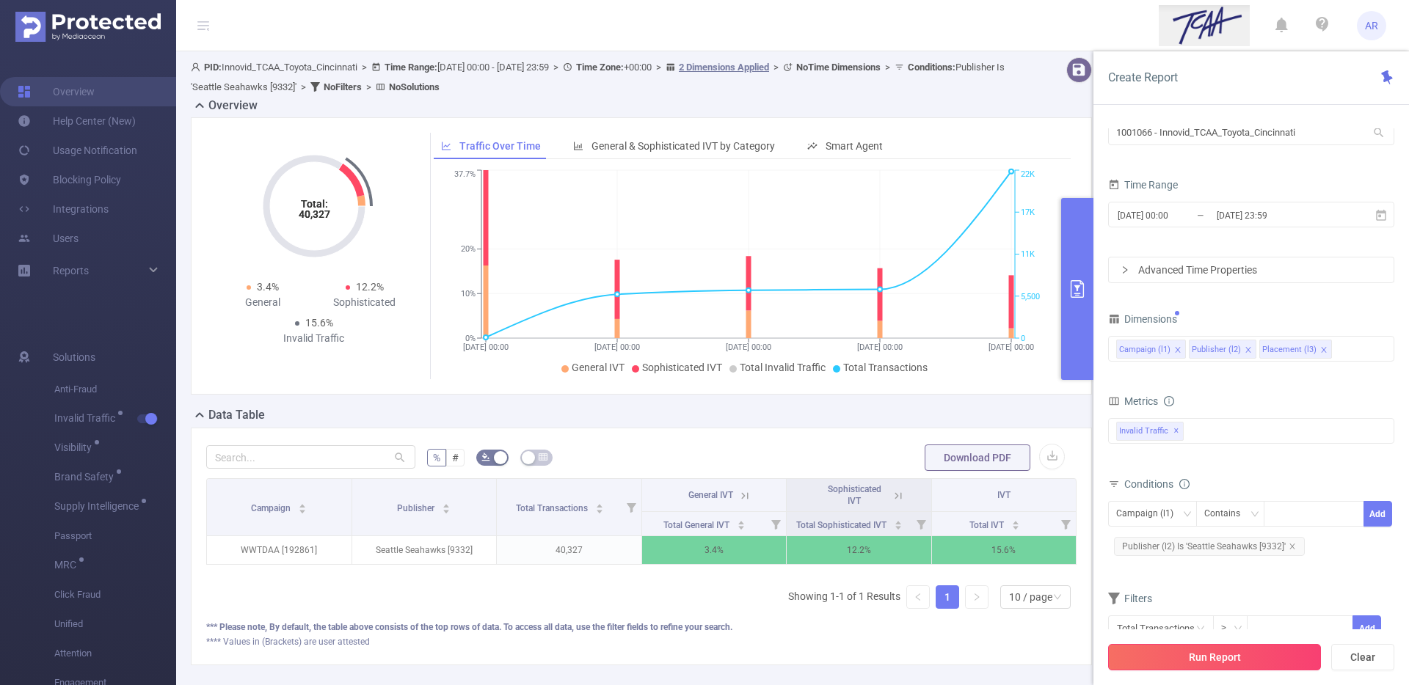
click at [1174, 659] on button "Run Report" at bounding box center [1214, 657] width 213 height 26
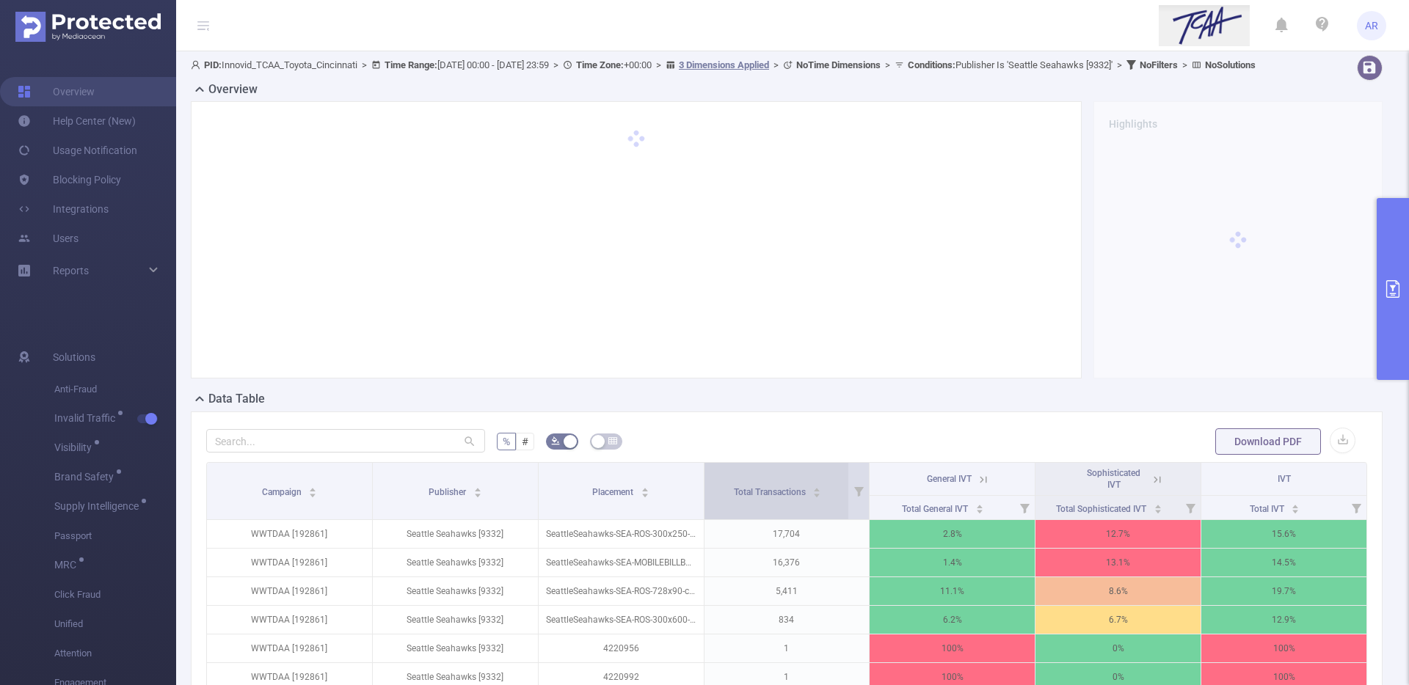
scroll to position [3, 0]
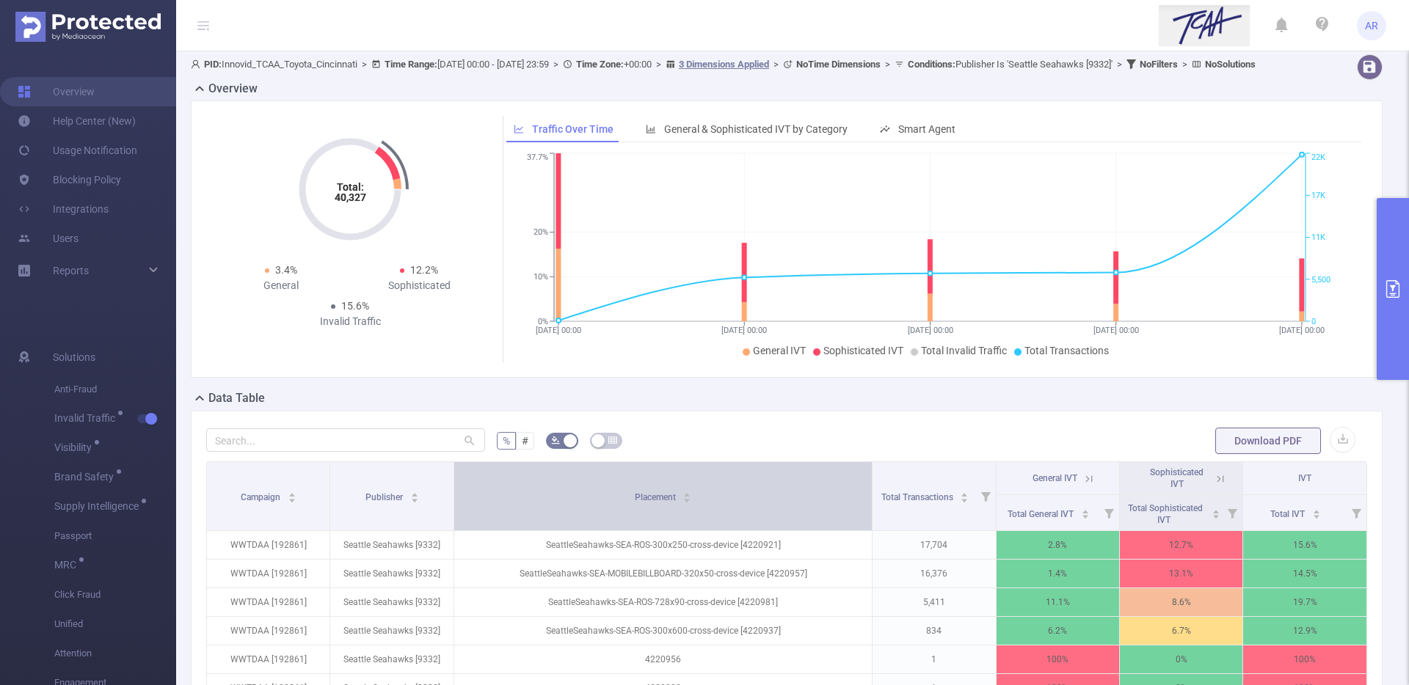
drag, startPoint x: 697, startPoint y: 488, endPoint x: 807, endPoint y: 486, distance: 110.1
click at [807, 486] on th "Placement" at bounding box center [663, 496] width 418 height 69
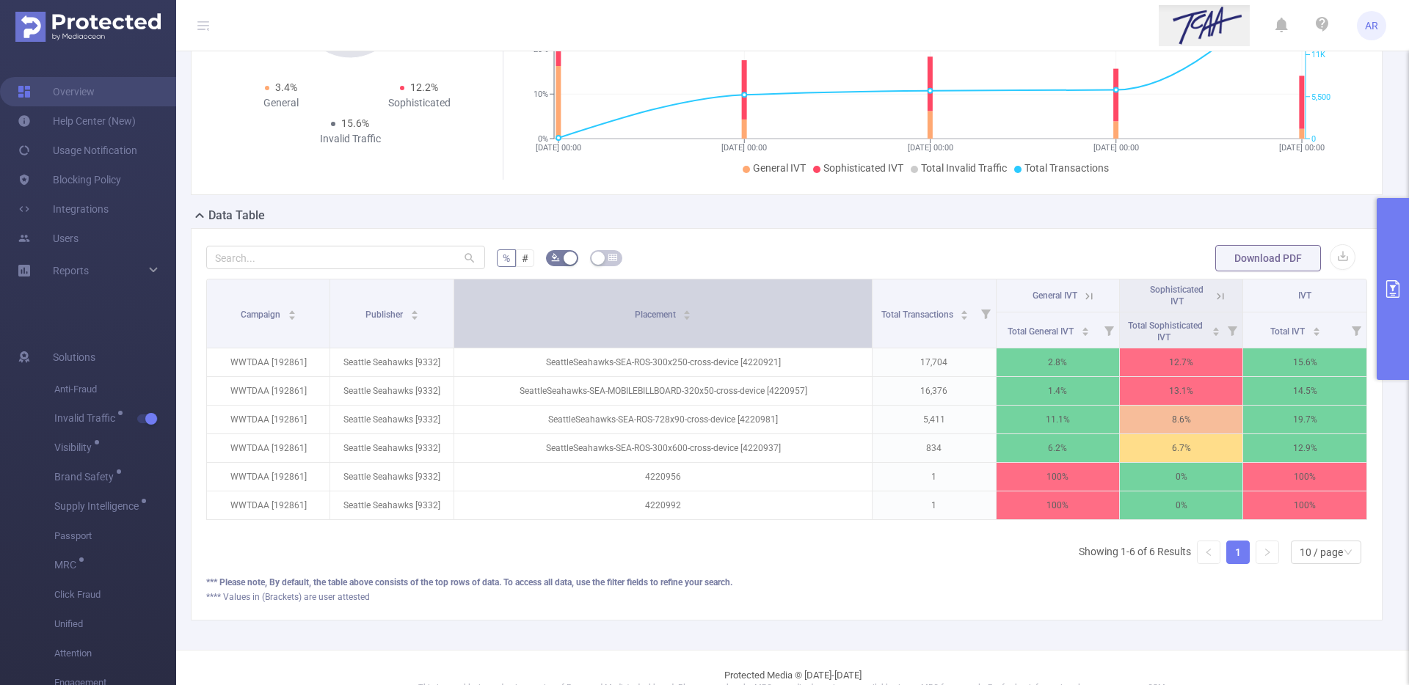
scroll to position [238, 0]
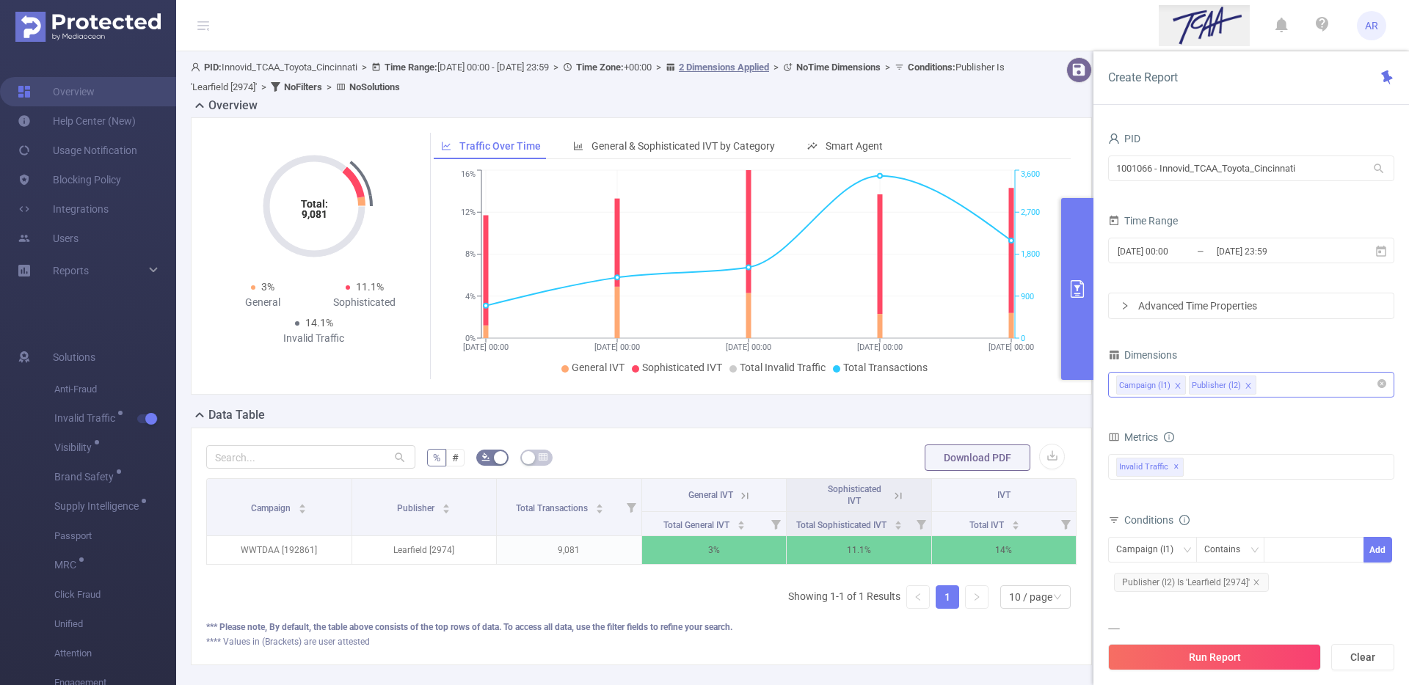
click at [1282, 385] on div "Campaign (l1) Publisher (l2)" at bounding box center [1251, 385] width 270 height 24
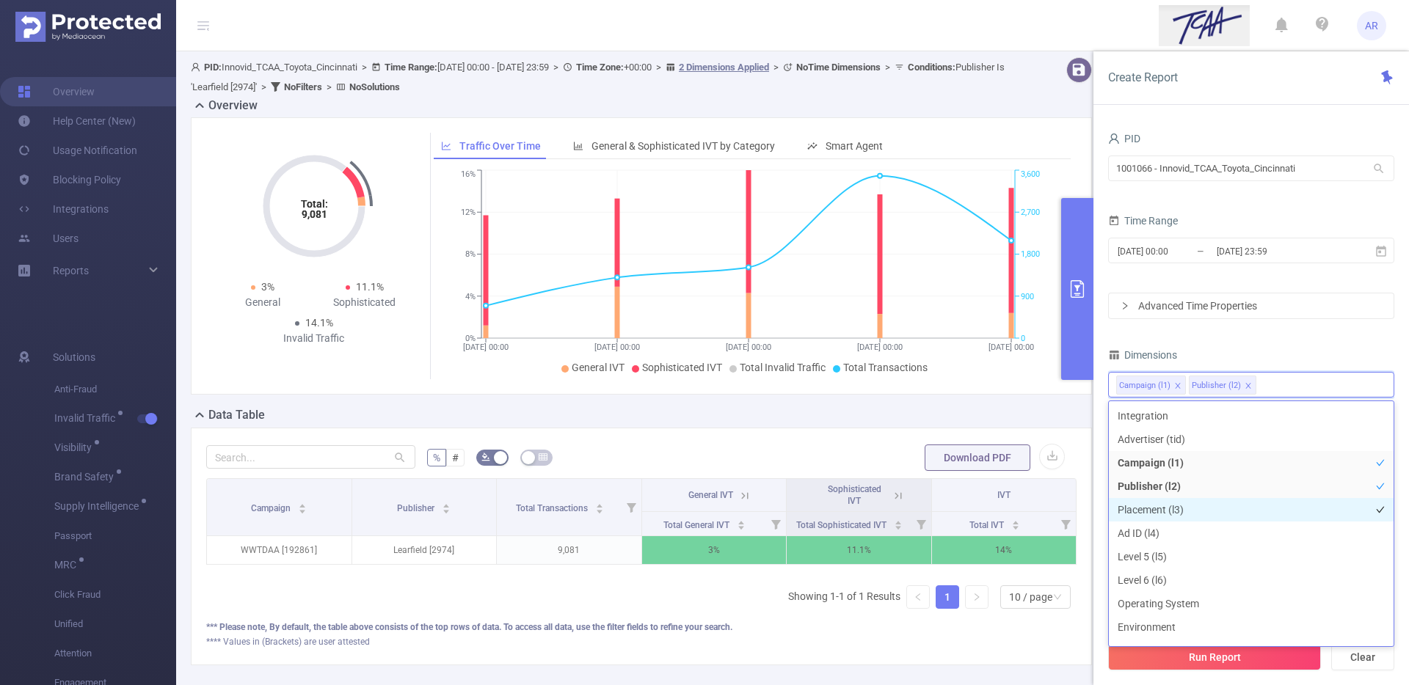
click at [1182, 510] on li "Placement (l3)" at bounding box center [1251, 509] width 285 height 23
click at [1250, 330] on div "PID 1001066 - Innovid_TCAA_Toyota_Cincinnati 1001066 - Innovid_TCAA_Toyota_Cinc…" at bounding box center [1251, 412] width 286 height 568
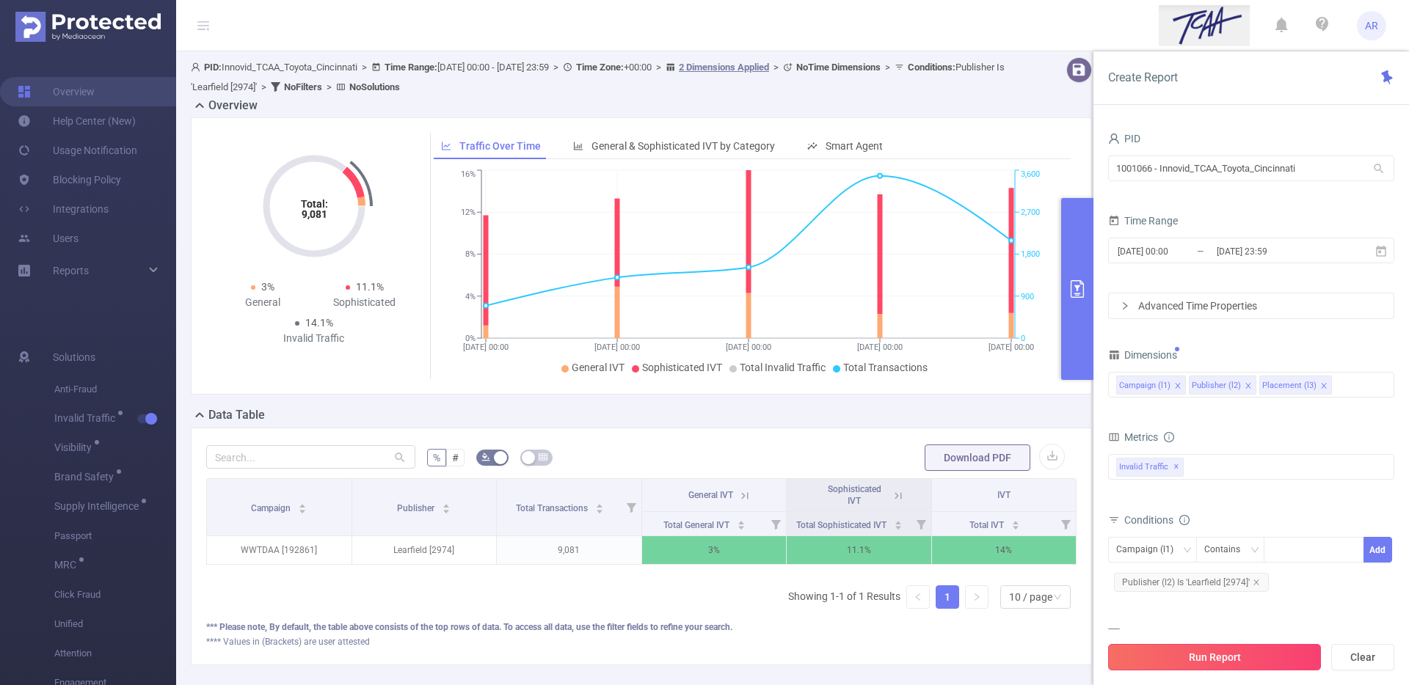
click at [1179, 656] on button "Run Report" at bounding box center [1214, 657] width 213 height 26
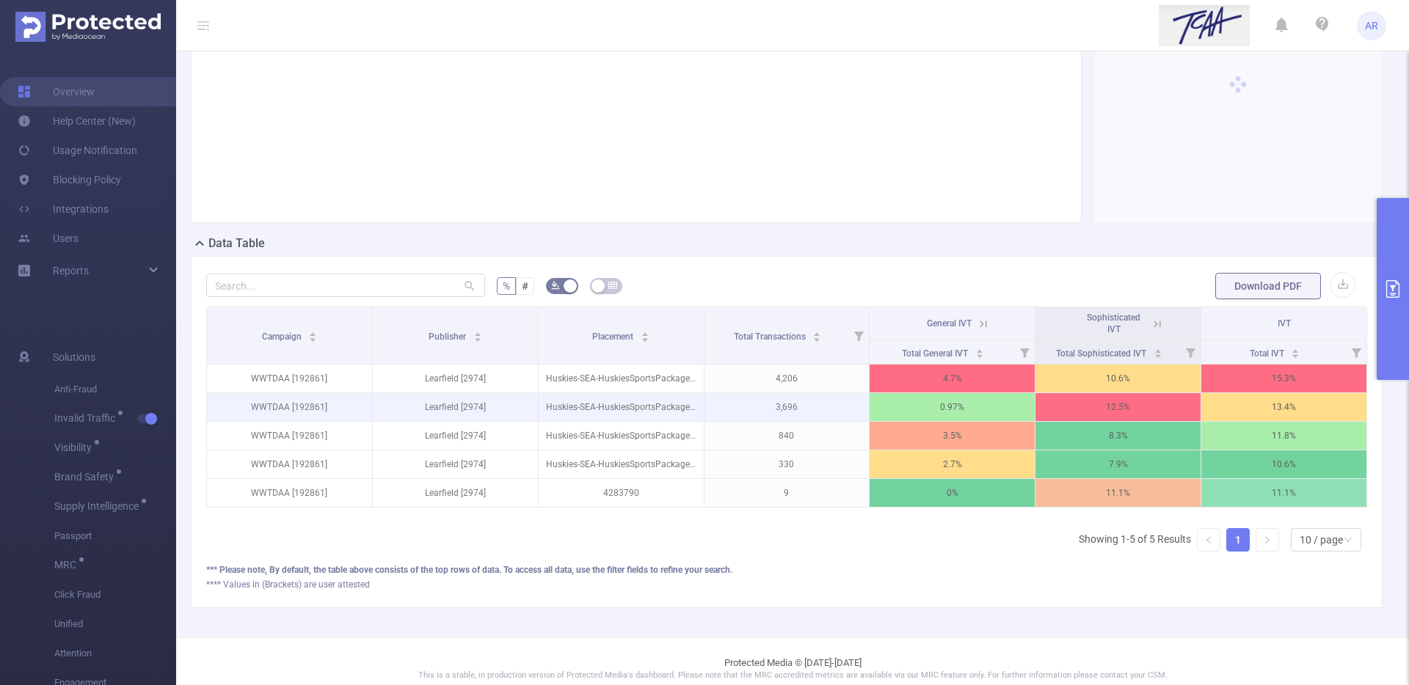
scroll to position [177, 0]
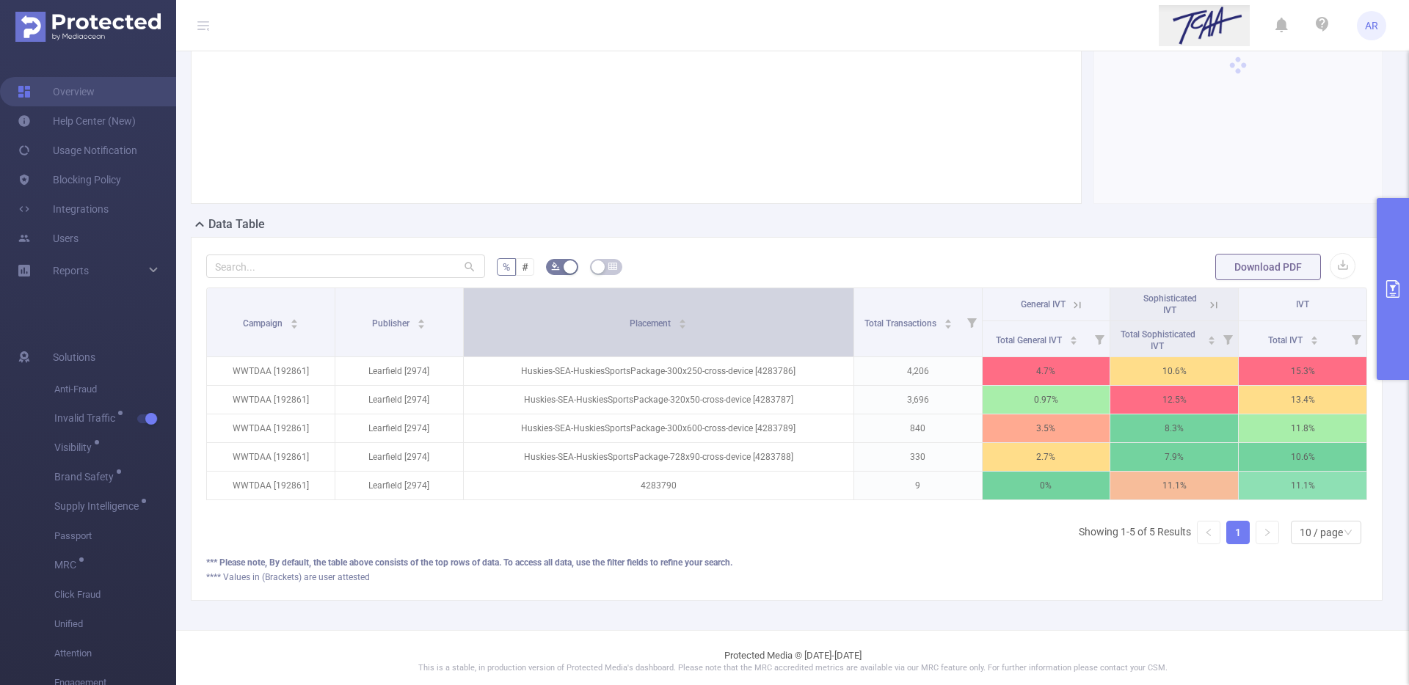
drag, startPoint x: 696, startPoint y: 315, endPoint x: 787, endPoint y: 307, distance: 91.3
click at [787, 307] on th "Placement" at bounding box center [659, 322] width 390 height 69
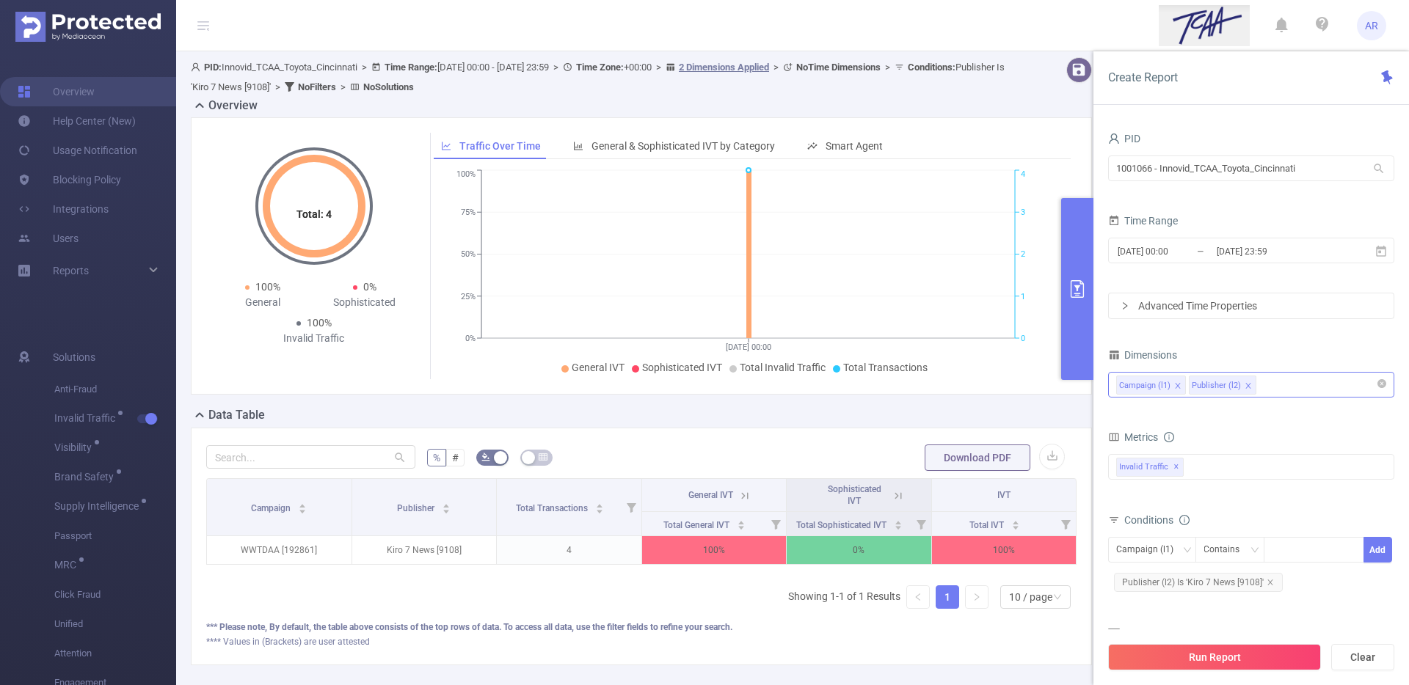
click at [1279, 378] on div "Campaign (l1) Publisher (l2)" at bounding box center [1251, 385] width 270 height 24
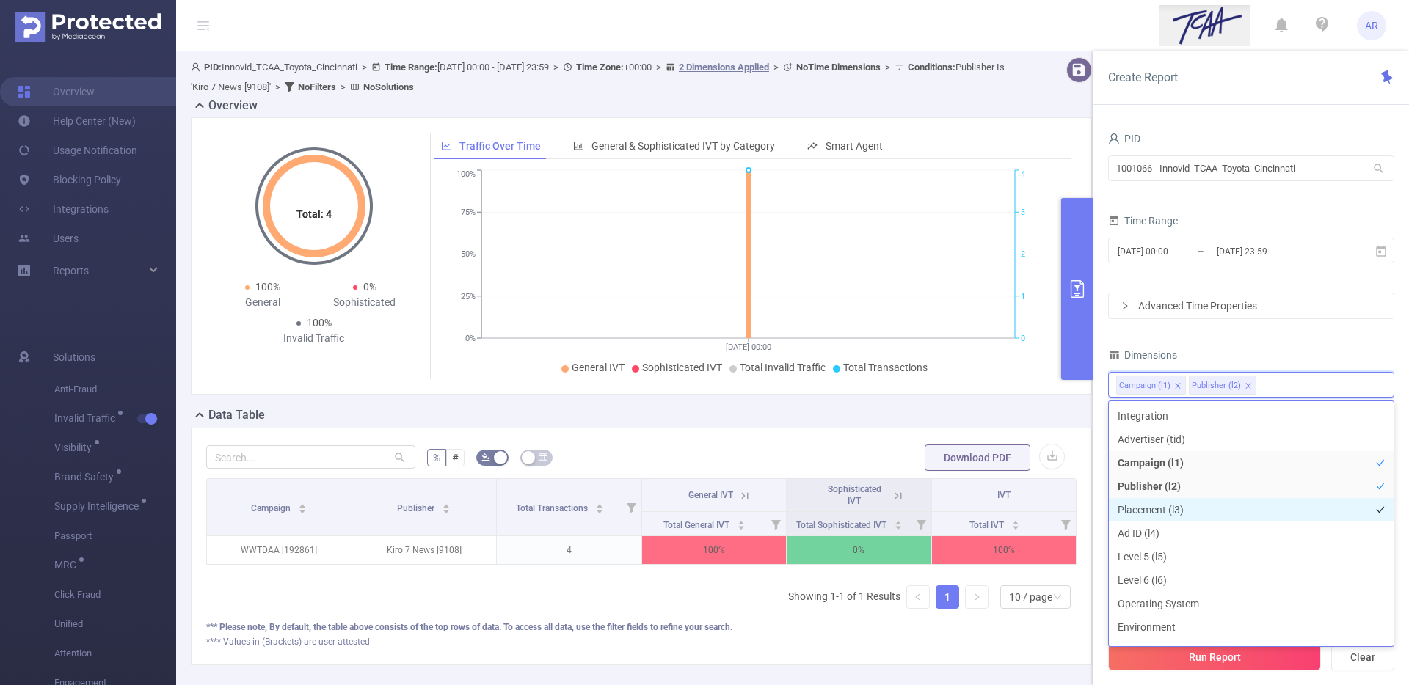
click at [1160, 510] on li "Placement (l3)" at bounding box center [1251, 509] width 285 height 23
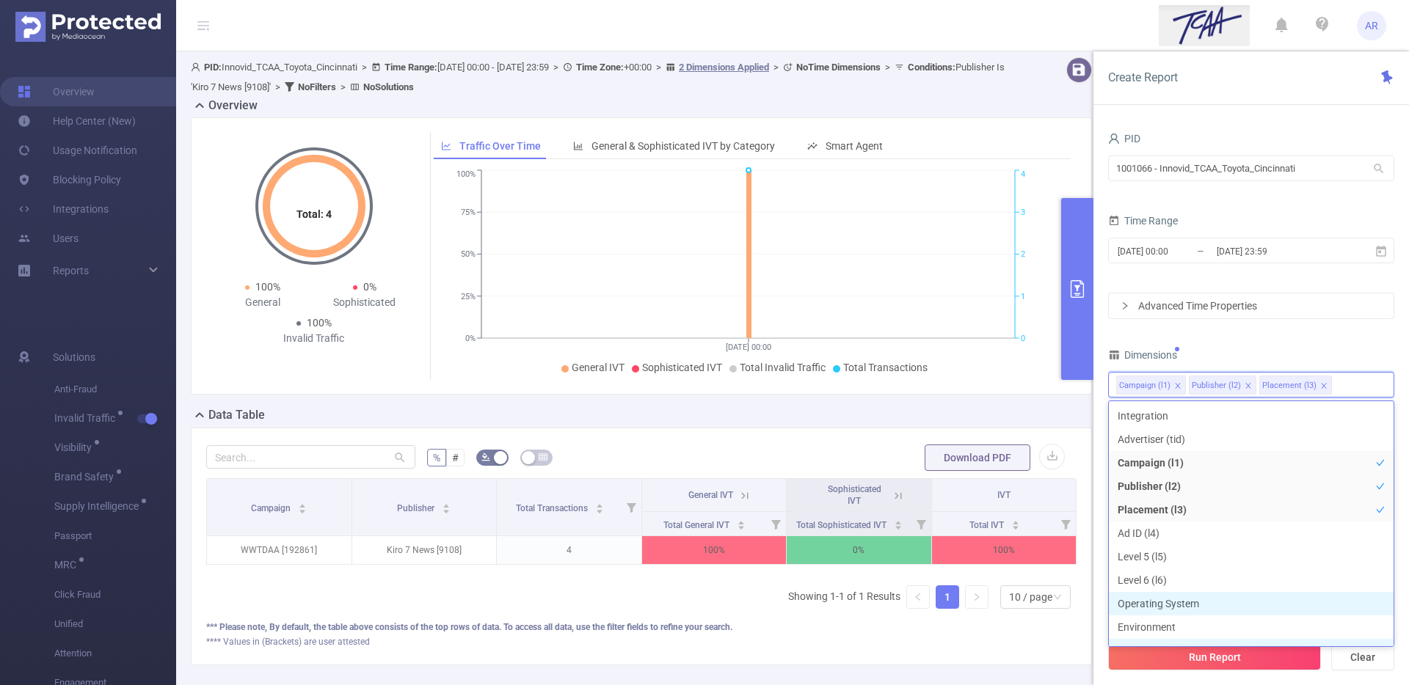
scroll to position [16, 0]
click at [1208, 660] on button "Run Report" at bounding box center [1214, 657] width 213 height 26
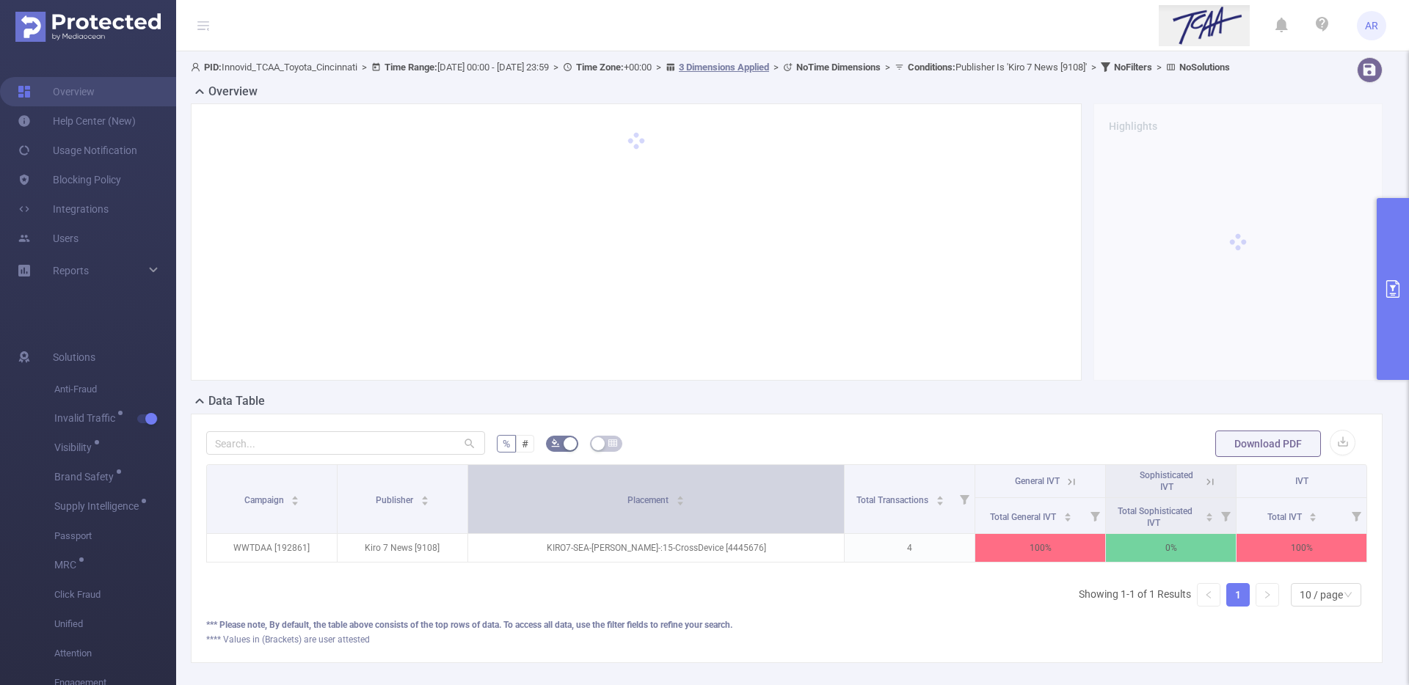
drag, startPoint x: 698, startPoint y: 515, endPoint x: 781, endPoint y: 511, distance: 83.7
click at [781, 511] on th "Placement" at bounding box center [656, 499] width 376 height 69
